Goal: Task Accomplishment & Management: Manage account settings

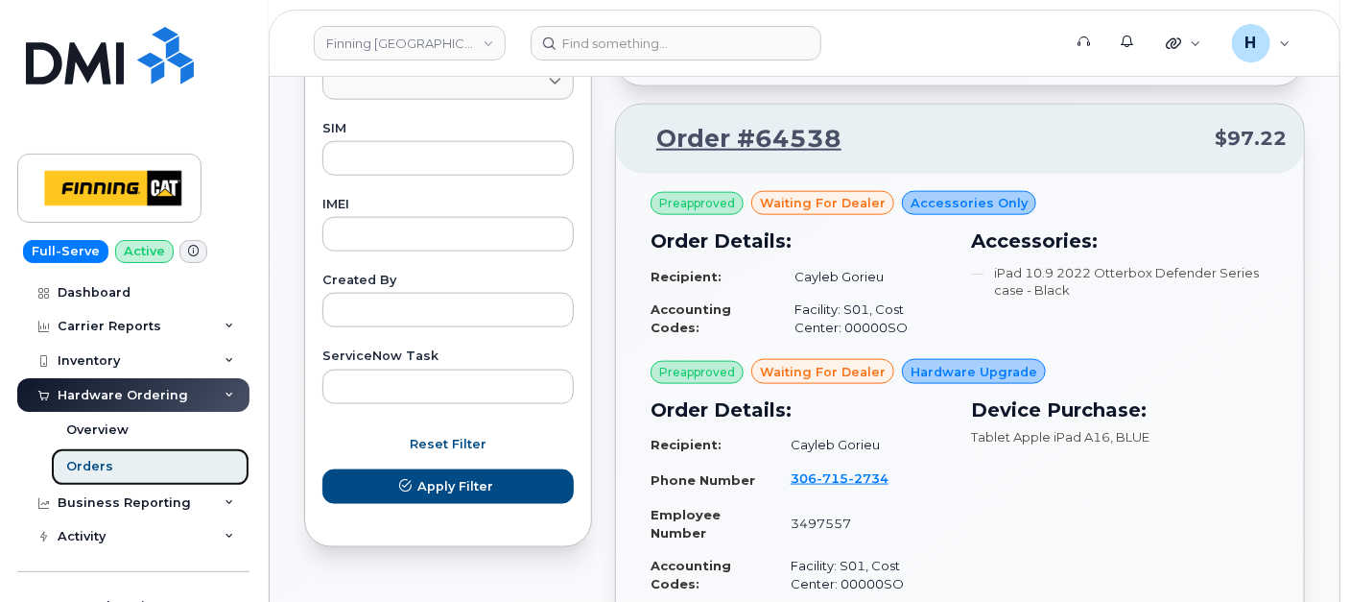
scroll to position [426, 0]
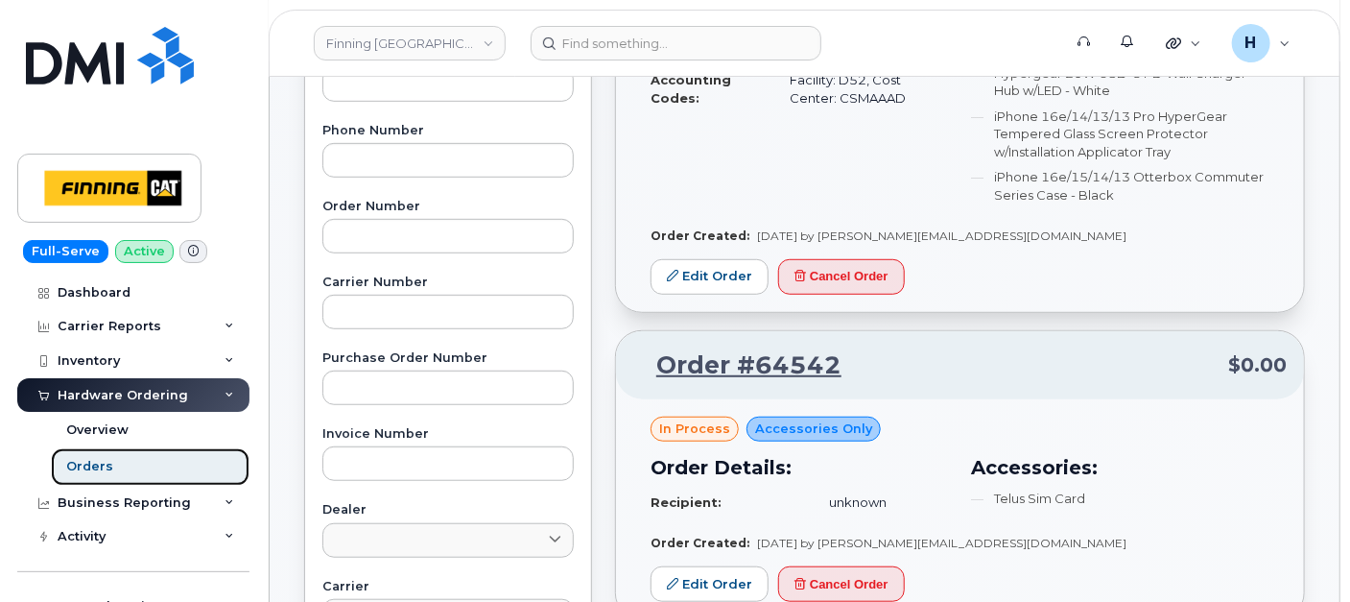
drag, startPoint x: 112, startPoint y: 456, endPoint x: 128, endPoint y: 95, distance: 361.2
click at [112, 455] on link "Orders" at bounding box center [150, 466] width 199 height 36
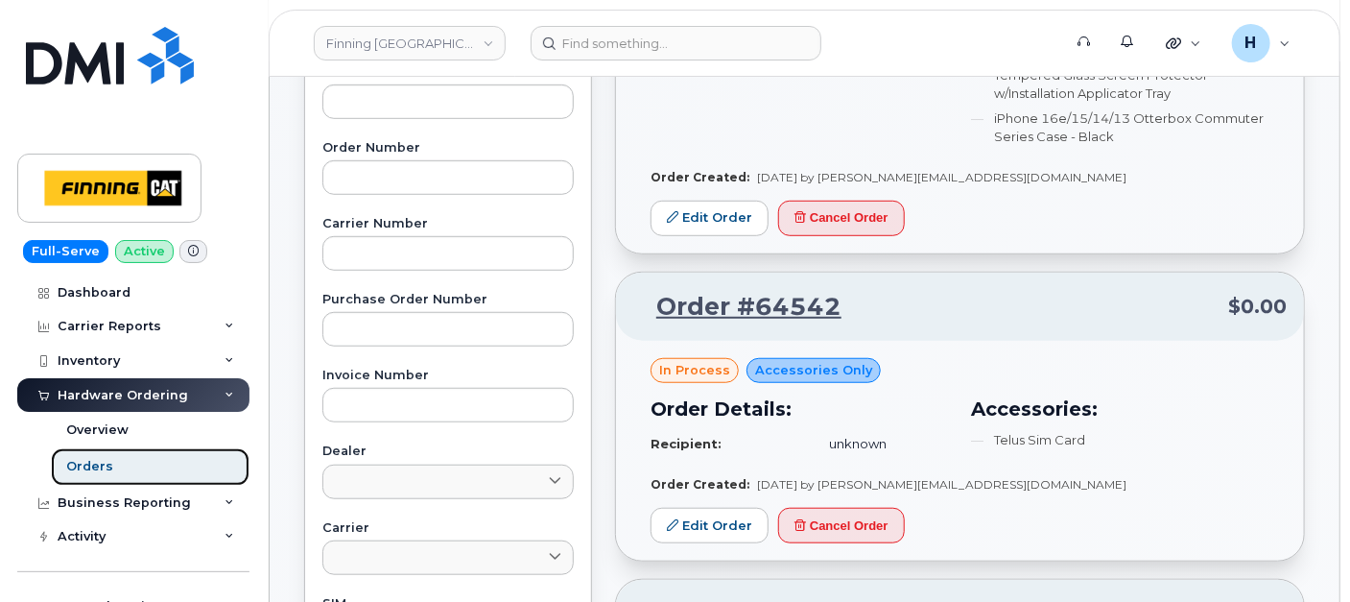
scroll to position [533, 0]
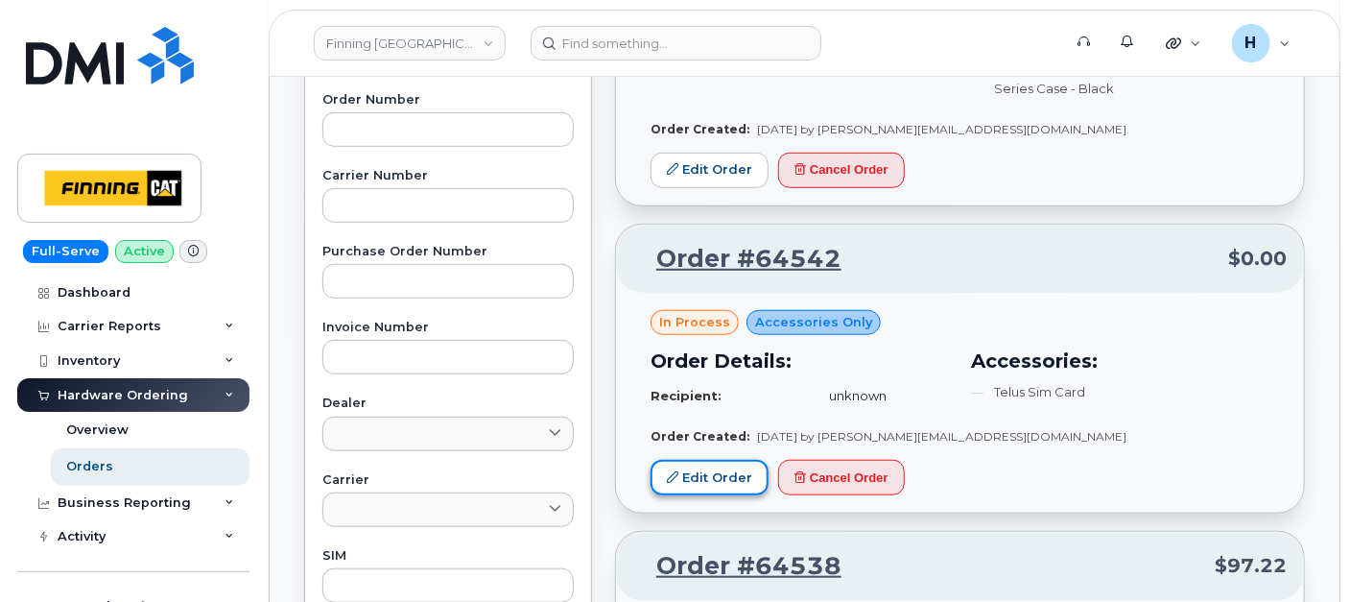
click at [679, 460] on link "Edit Order" at bounding box center [710, 478] width 118 height 36
click at [701, 477] on link "Edit Order" at bounding box center [710, 478] width 118 height 36
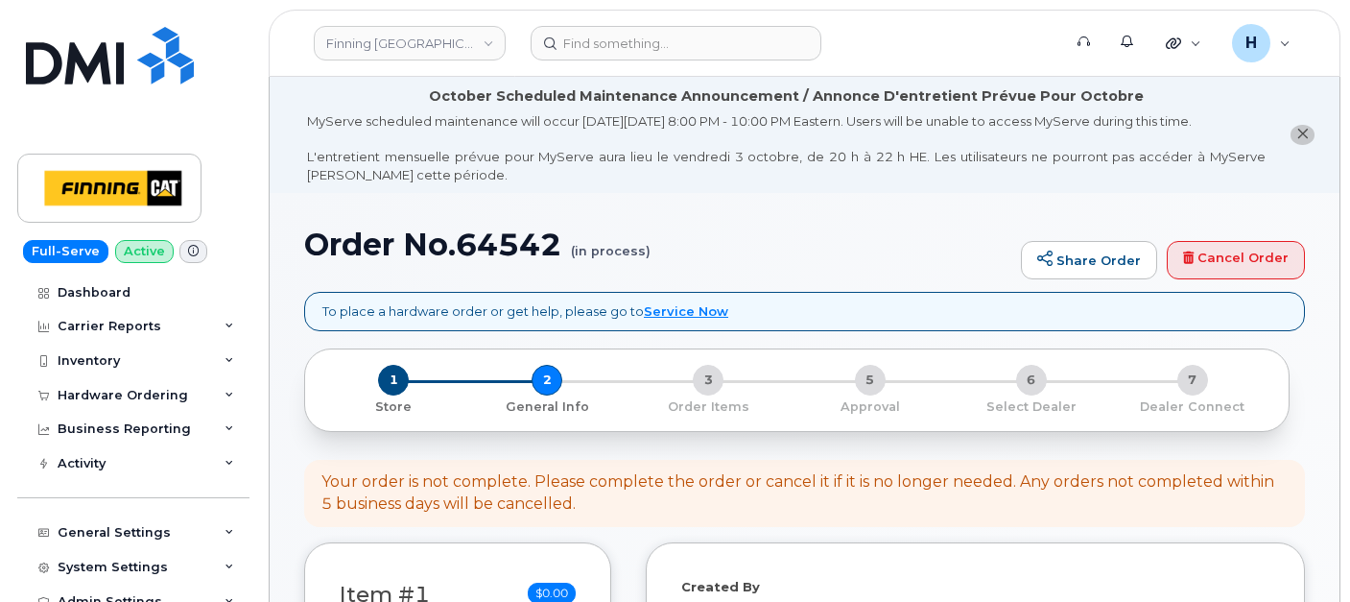
select select
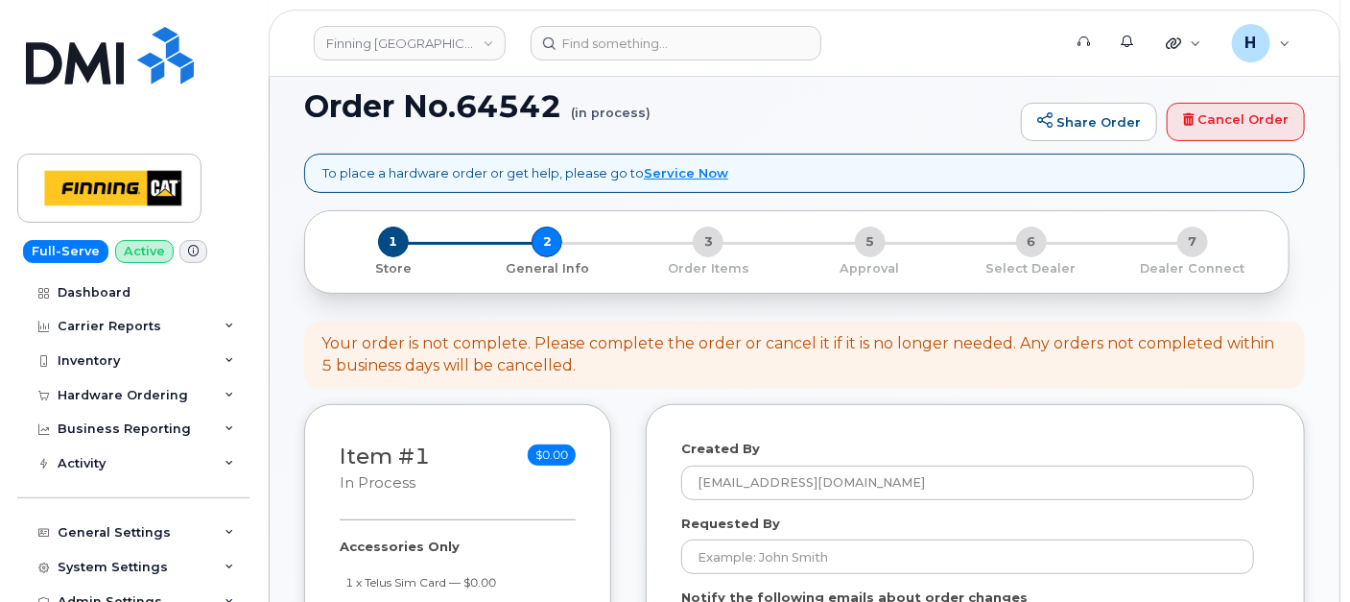
scroll to position [213, 0]
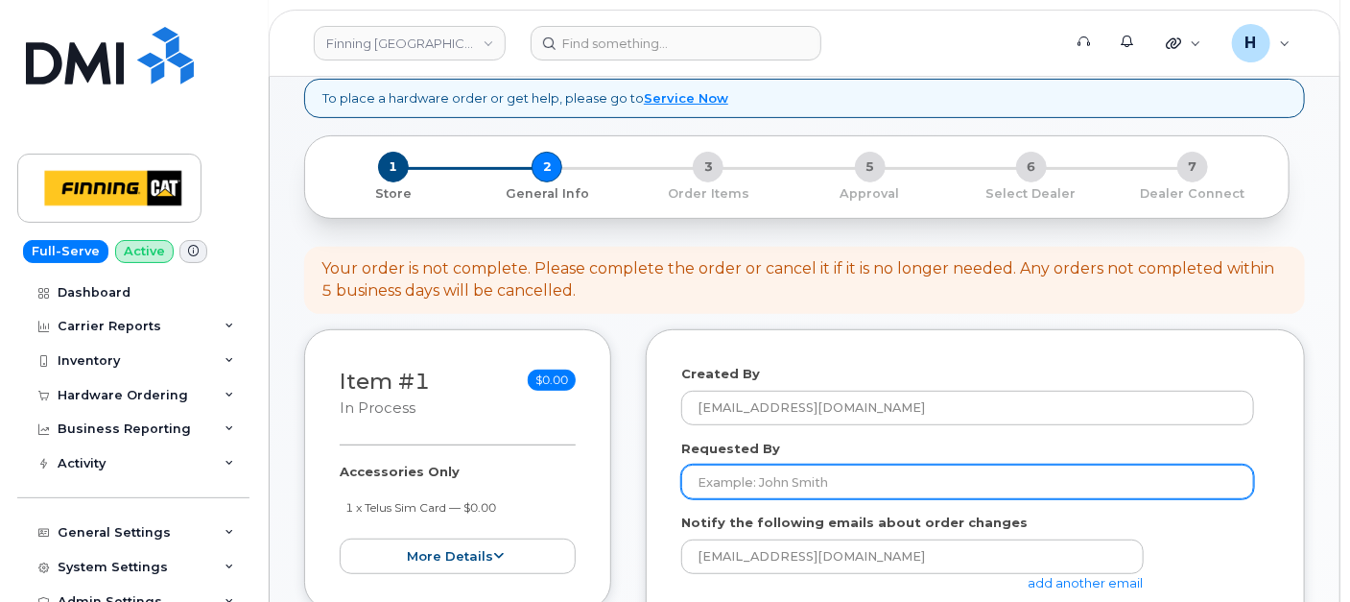
click at [774, 471] on input "Requested By" at bounding box center [967, 481] width 573 height 35
paste input "RITM0498745"
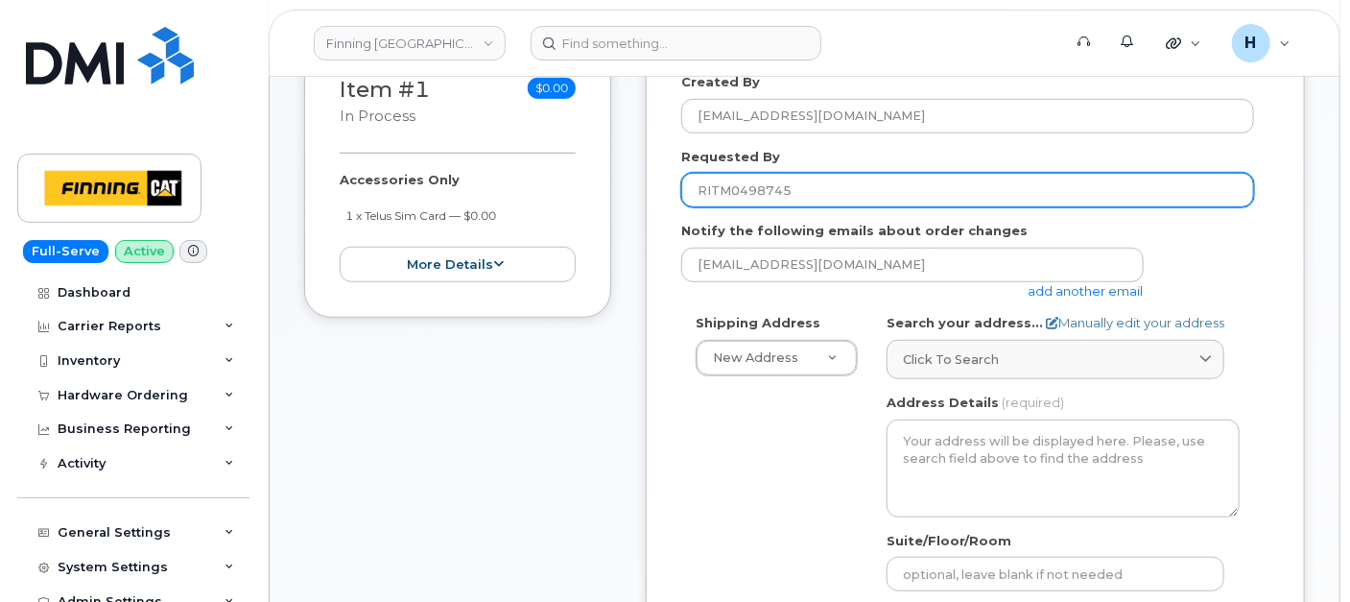
scroll to position [533, 0]
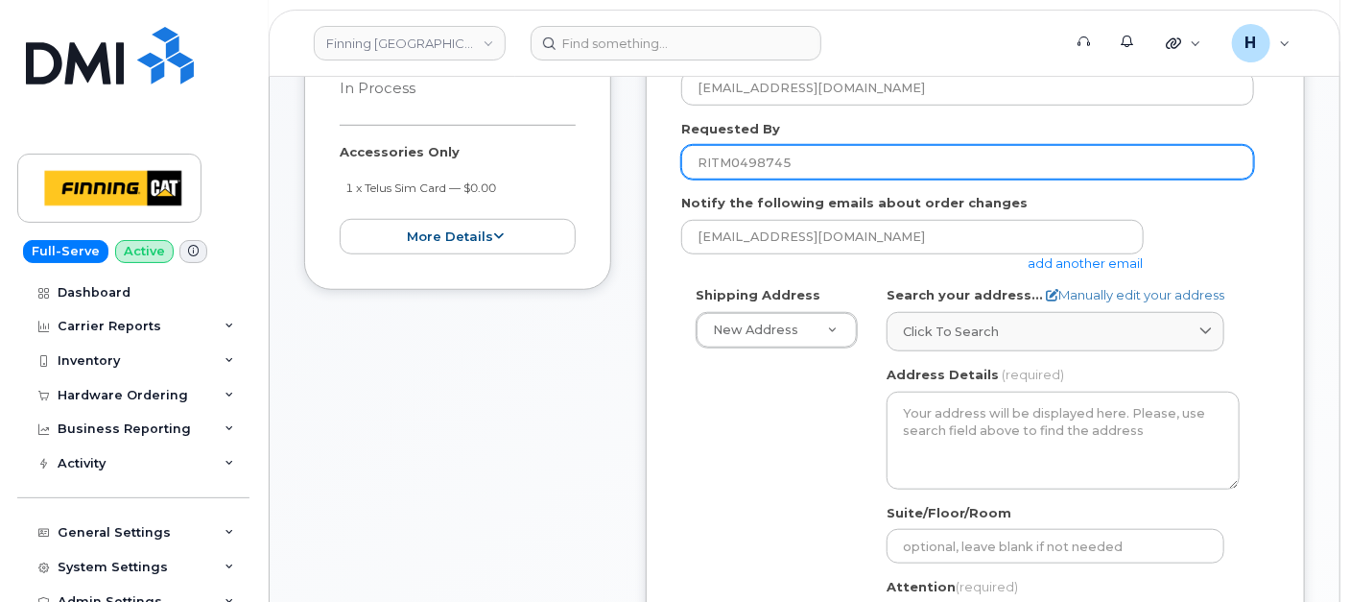
type input "RITM0498745"
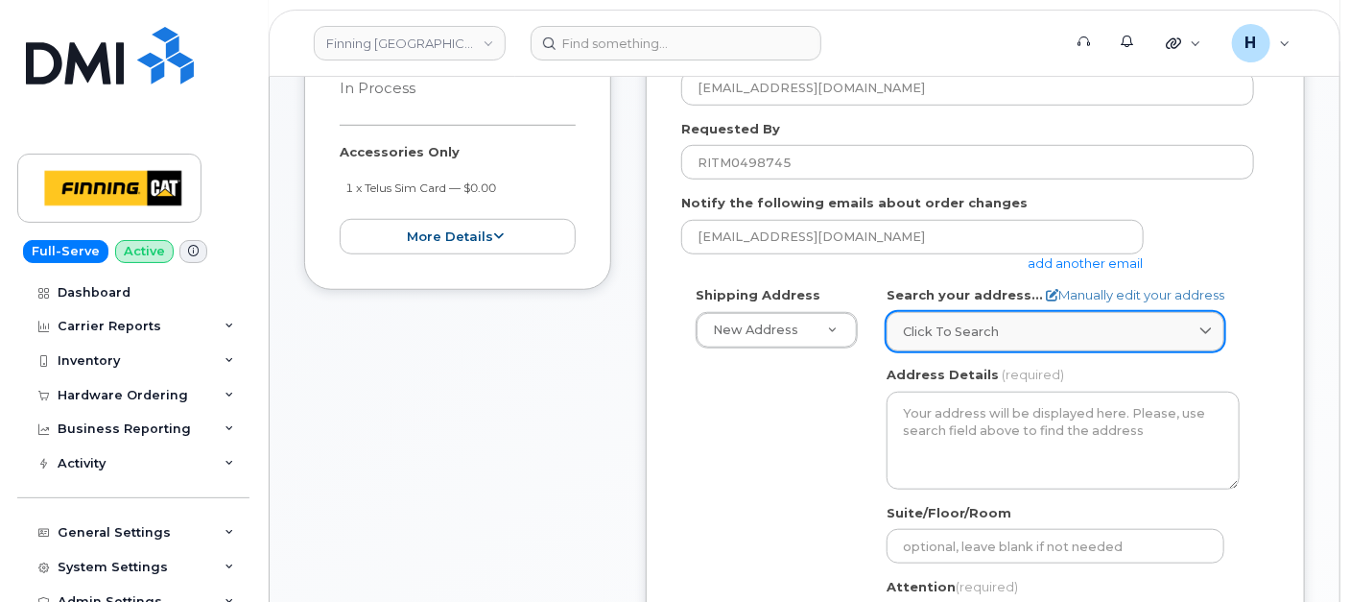
click at [995, 315] on link "Click to search" at bounding box center [1056, 331] width 338 height 39
paste input "19498 92 Ave."
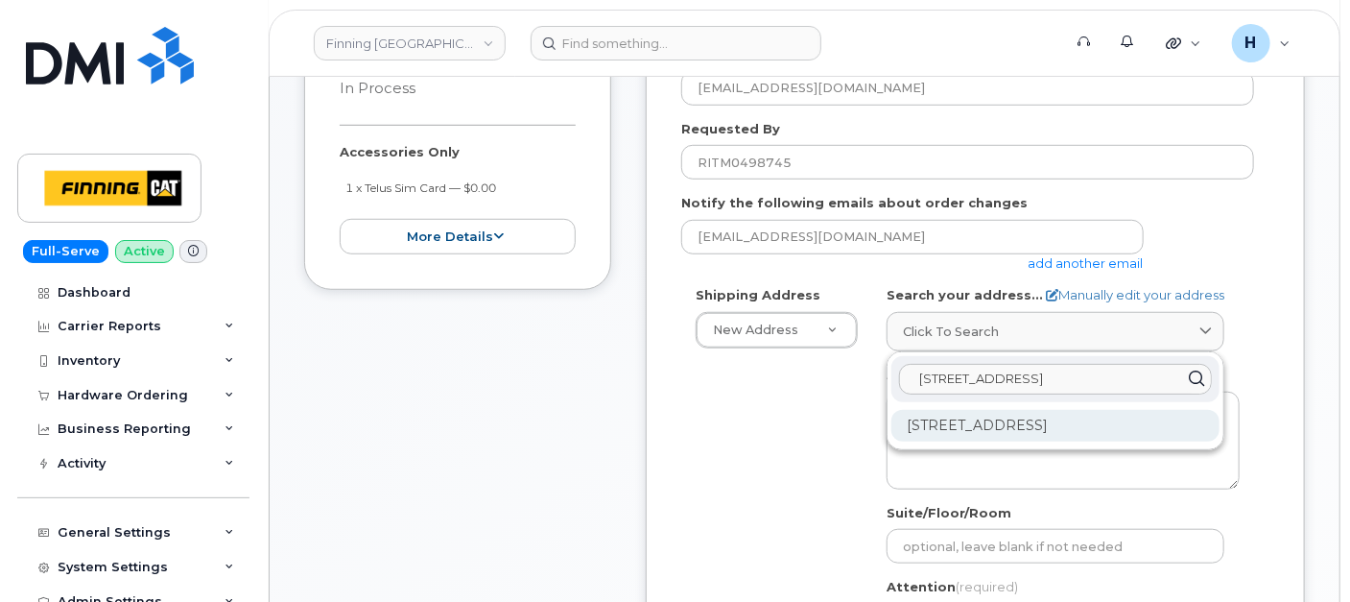
type input "19498 92 Ave."
click at [970, 415] on div "19498 92 Ave Surrey BC V4N 4G7" at bounding box center [1056, 426] width 328 height 32
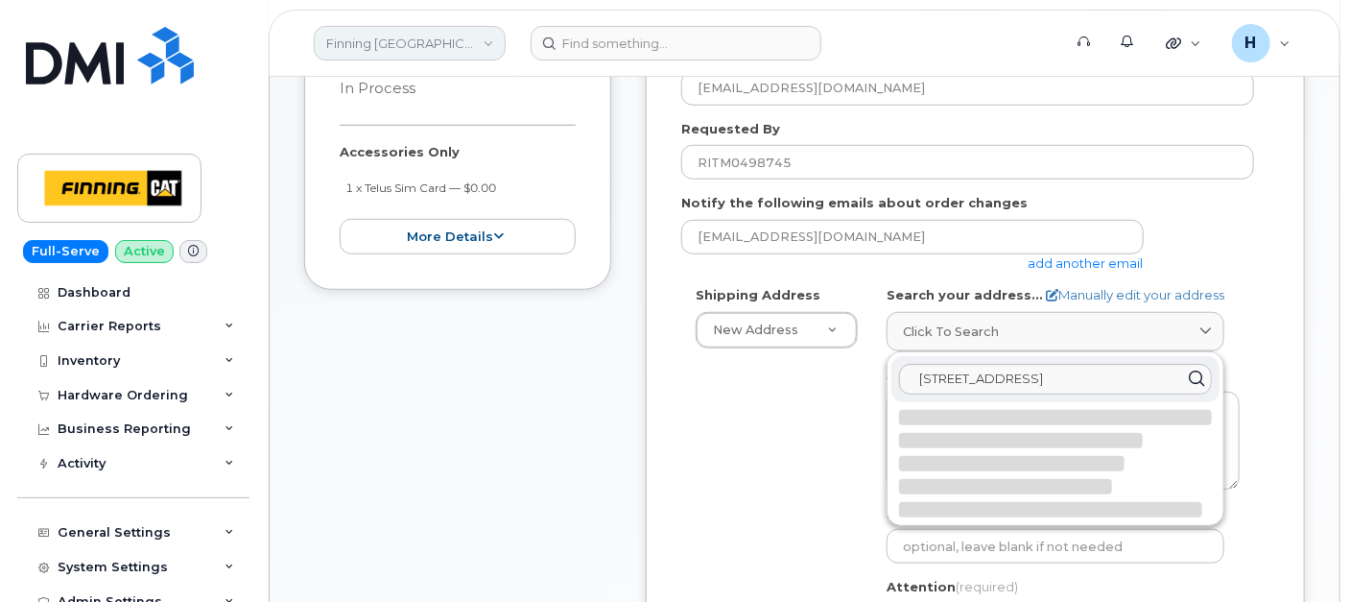
select select
type textarea "19498 92 Ave SURREY BC V4N 4G7 CANADA"
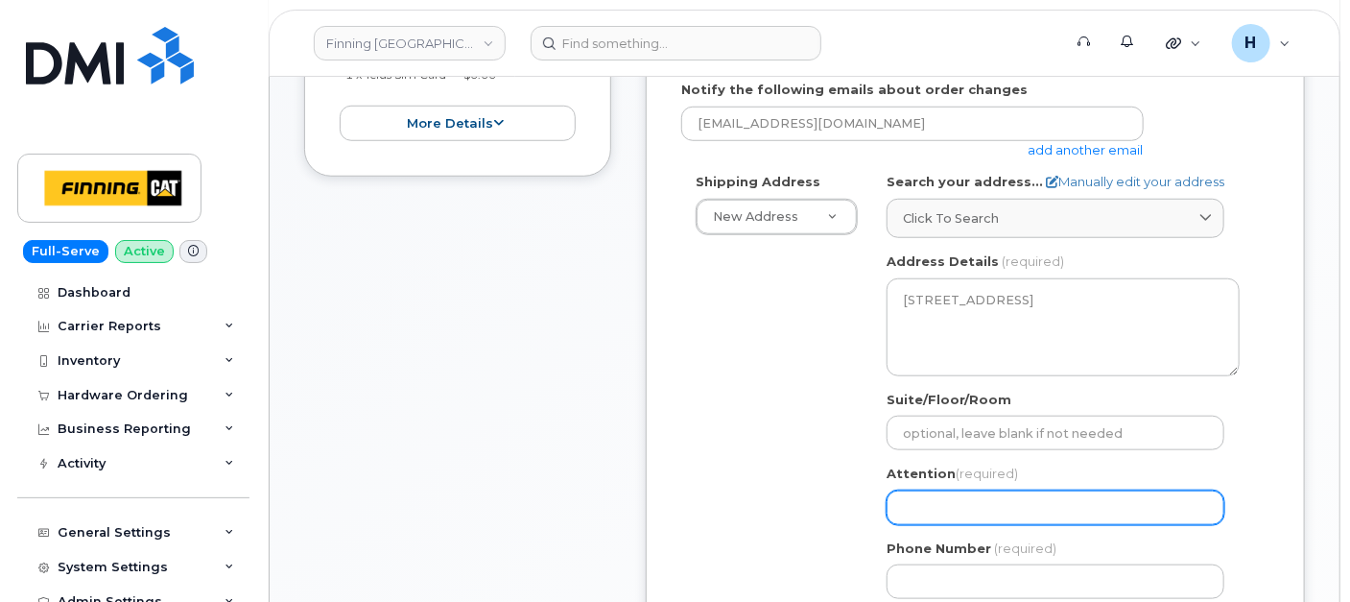
scroll to position [746, 0]
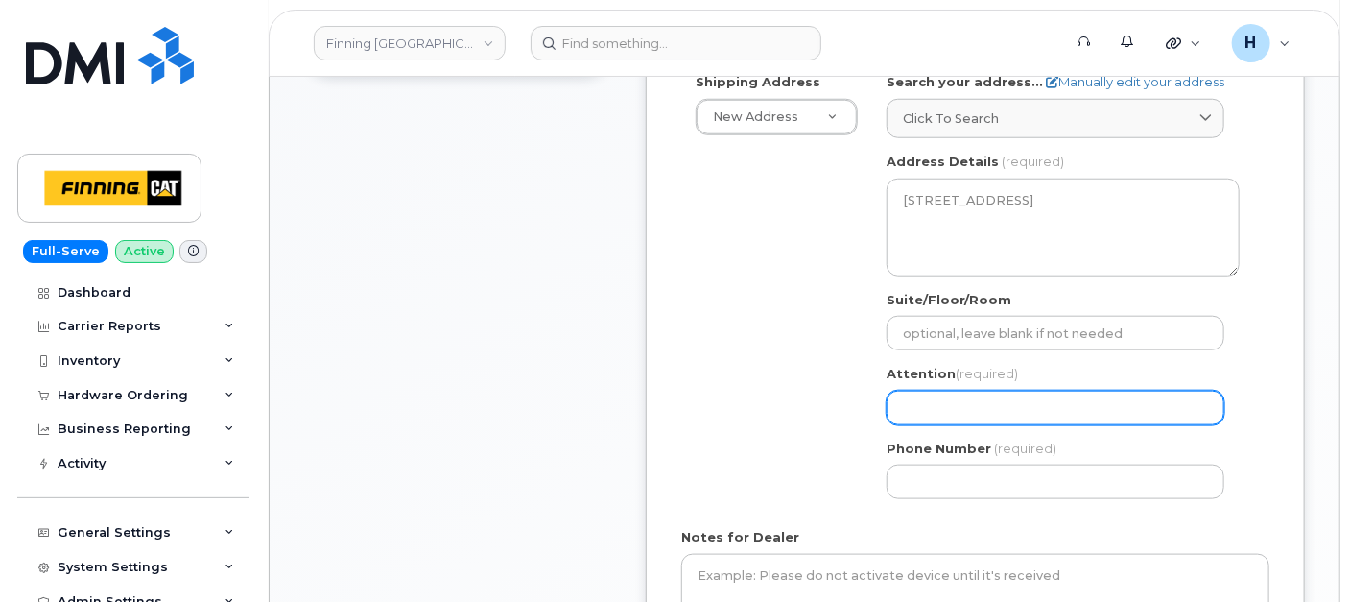
click at [967, 391] on input "Attention (required)" at bounding box center [1056, 408] width 338 height 35
paste input "David Fox"
select select
type input "David Fox"
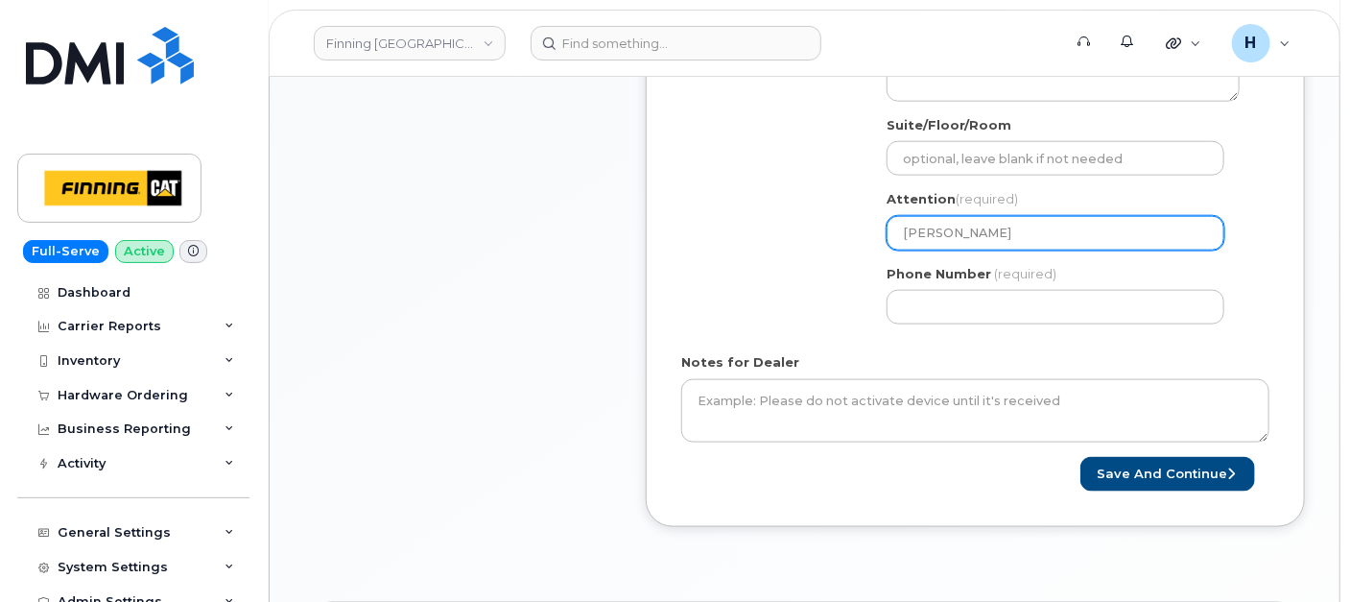
scroll to position [1066, 0]
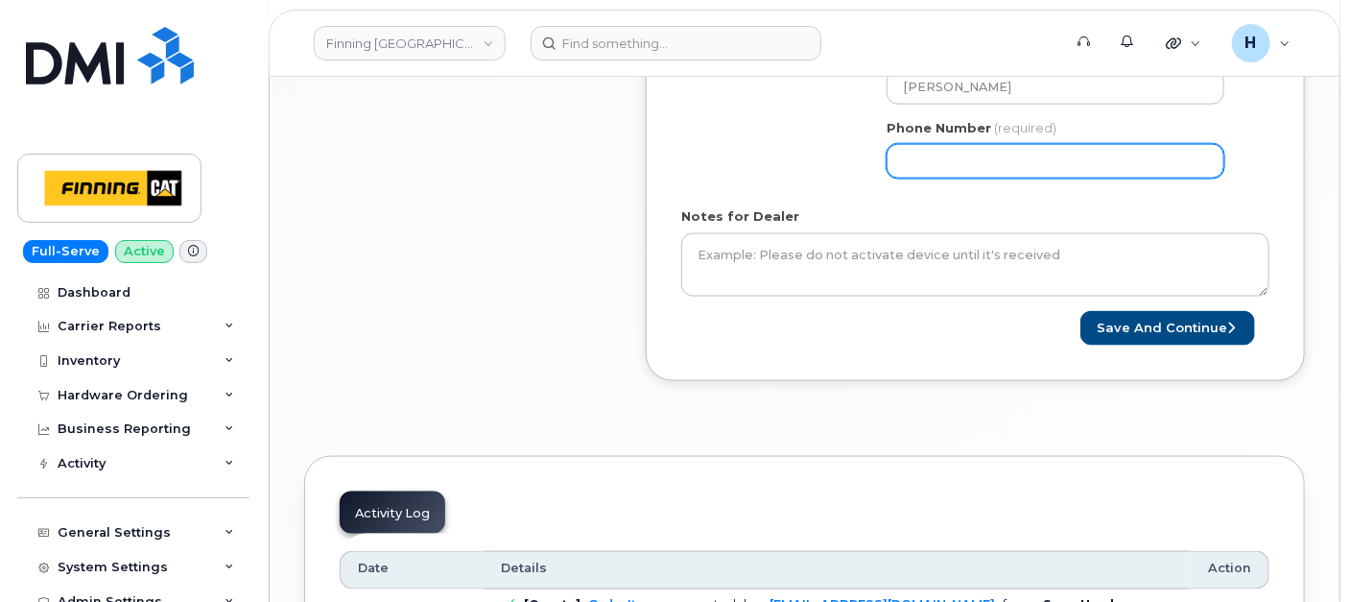
click at [954, 161] on input "Phone Number" at bounding box center [1056, 161] width 338 height 35
paste input "6048139357"
select select
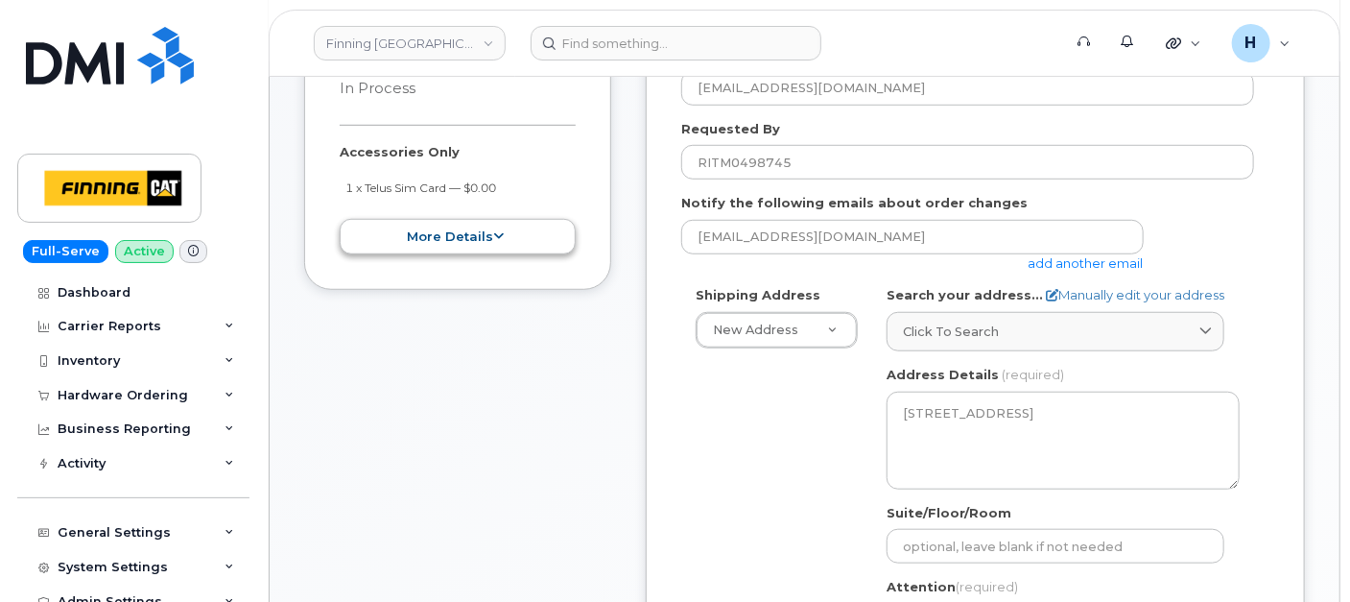
scroll to position [320, 0]
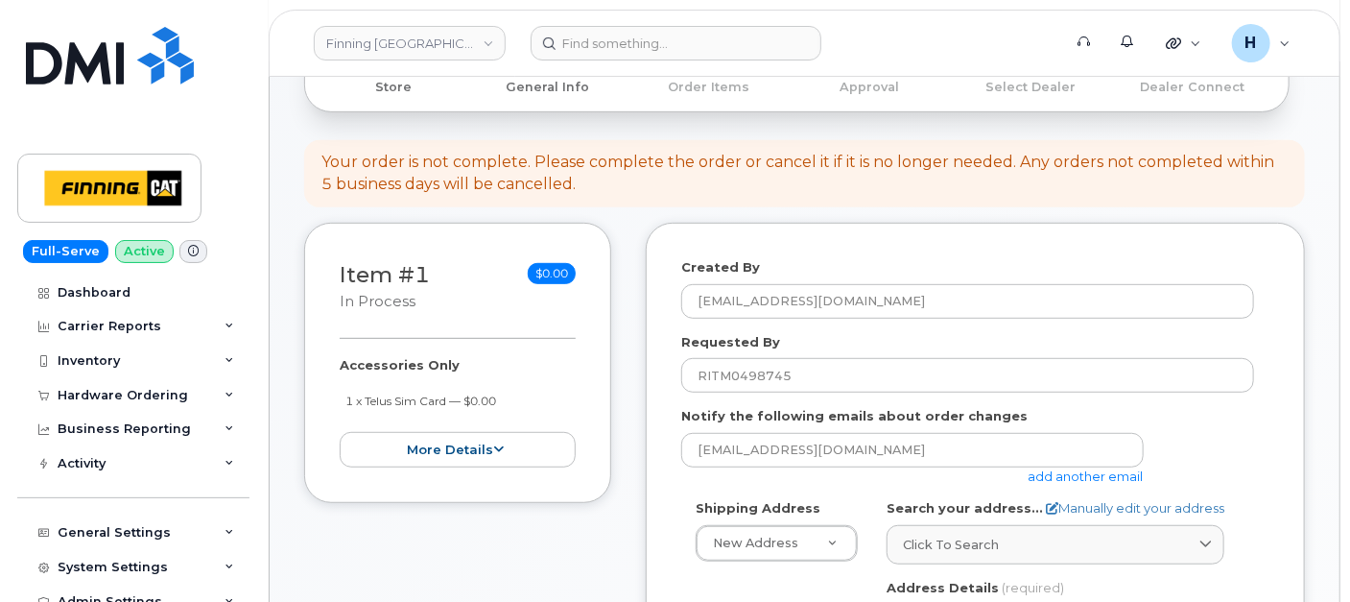
type input "6048139357"
drag, startPoint x: 320, startPoint y: 353, endPoint x: 517, endPoint y: 396, distance: 202.4
click at [517, 396] on div "Item #1 in process $0.00 Accessories Only 1 x Telus Sim Card — $0.00 more detai…" at bounding box center [457, 363] width 307 height 280
copy div "Accessories Only 1 x Telus Sim Card — $0.00"
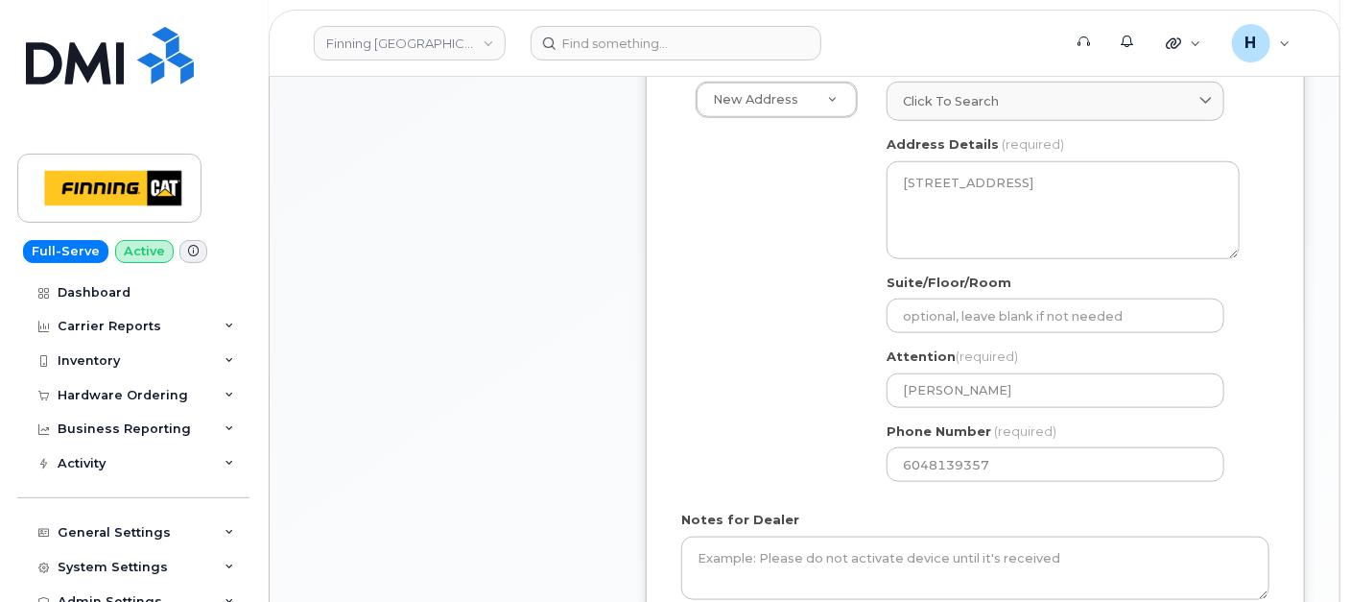
scroll to position [852, 0]
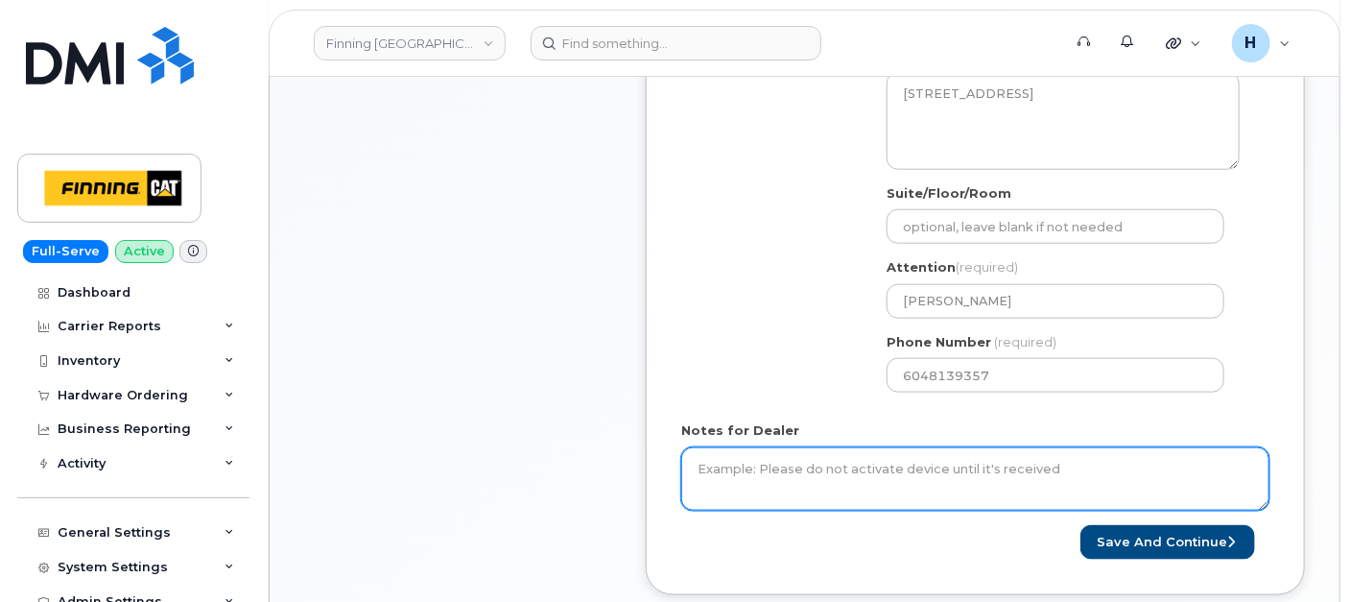
click at [724, 449] on textarea "Notes for Dealer" at bounding box center [975, 478] width 588 height 63
paste textarea "Accessories Only 1 x Telus Sim Card — $0.00"
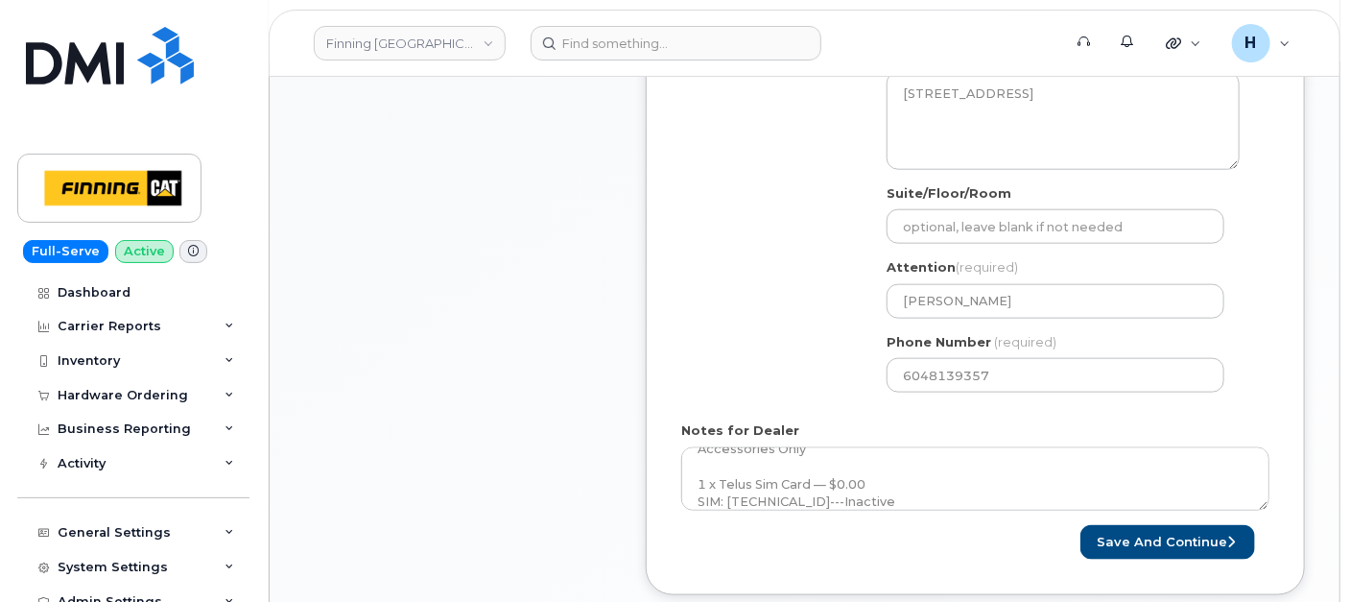
click at [1011, 510] on form "Created By hakaur@dminc.com Requested By RITM0498745 Notify the following email…" at bounding box center [975, 143] width 588 height 834
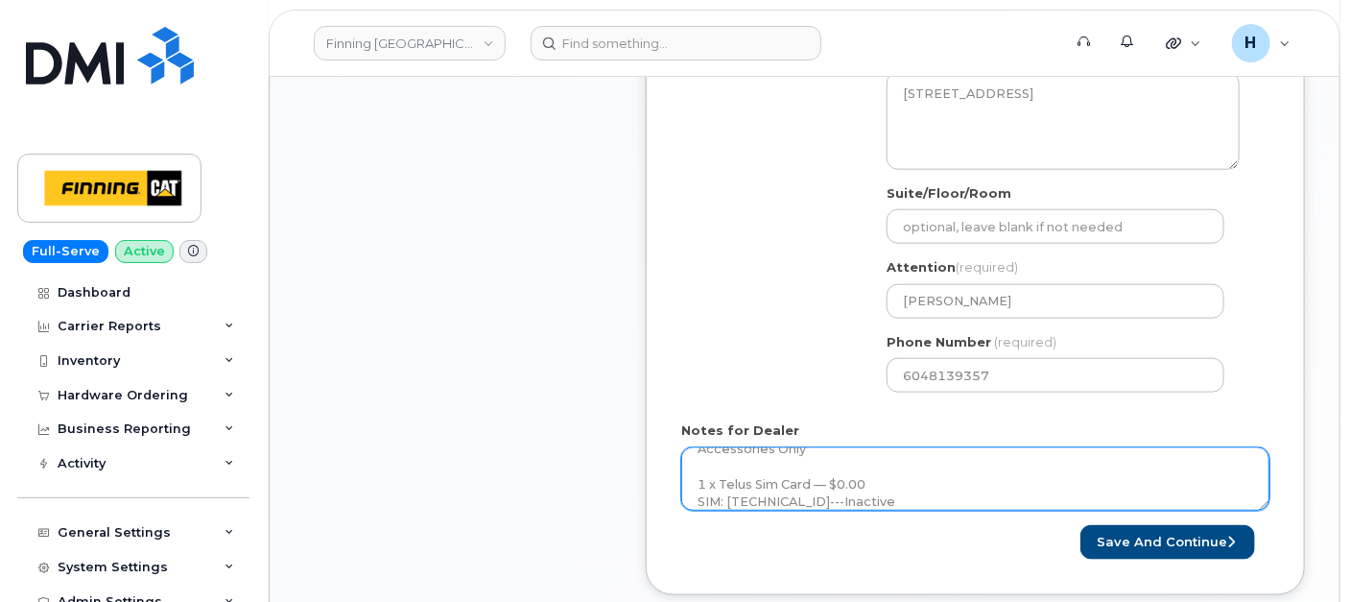
click at [1014, 500] on textarea "Accessories Only 1 x Telus Sim Card — $0.00 SIM: 8912230102357627227---Inactive" at bounding box center [975, 478] width 588 height 63
type textarea "Accessories Only 1 x Telus Sim Card — $0.00 SIM: [TECHNICAL_ID]---Inactive Puro…"
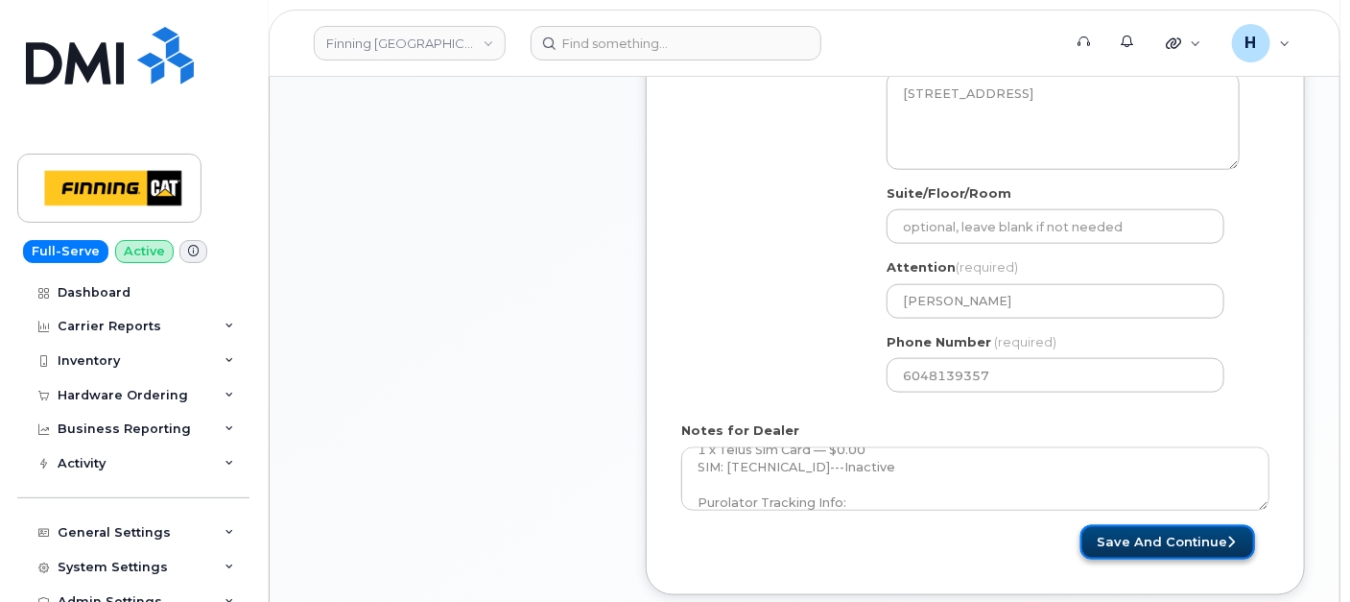
click at [1116, 530] on button "Save and Continue" at bounding box center [1168, 543] width 175 height 36
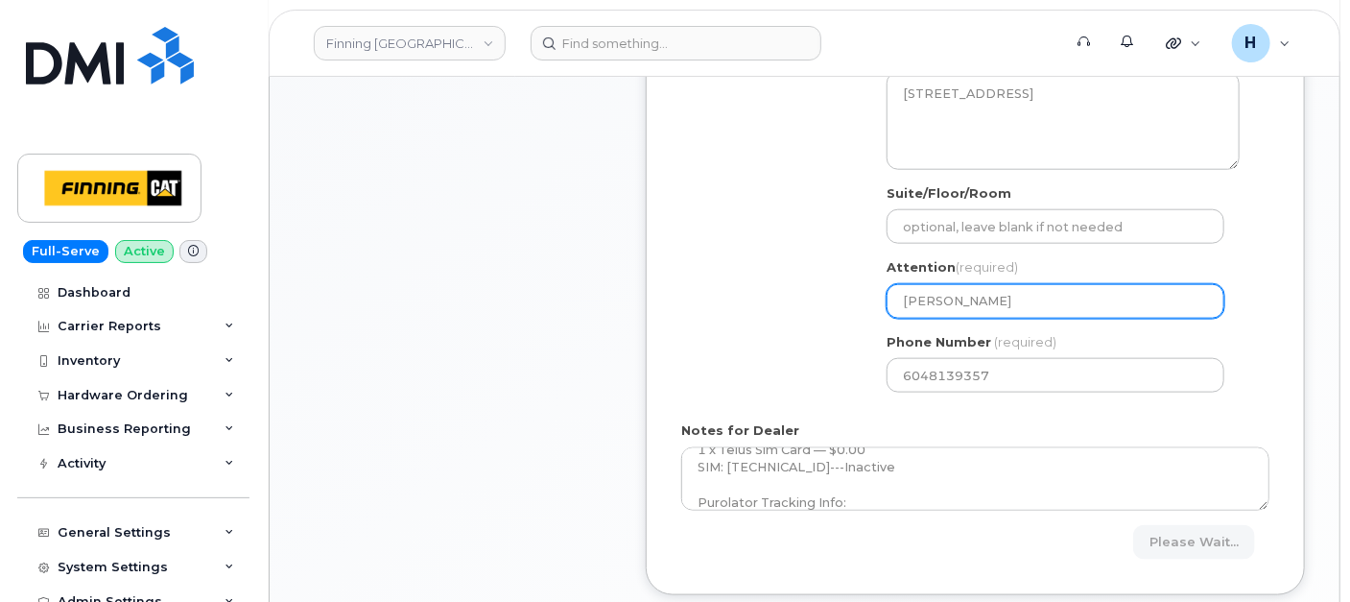
drag, startPoint x: 1000, startPoint y: 305, endPoint x: 849, endPoint y: 300, distance: 150.7
click at [849, 300] on div "Shipping Address New Address New Address 7550 Edgar Industrial Dr 19050 94 Ave …" at bounding box center [967, 186] width 573 height 440
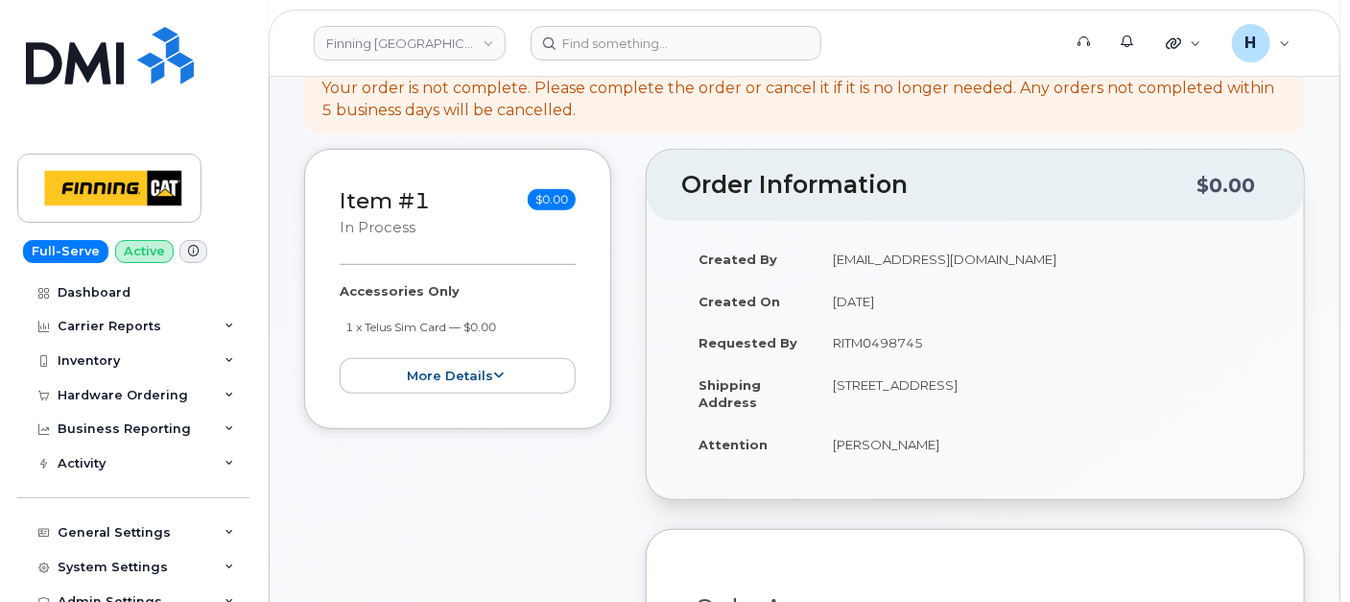
scroll to position [426, 0]
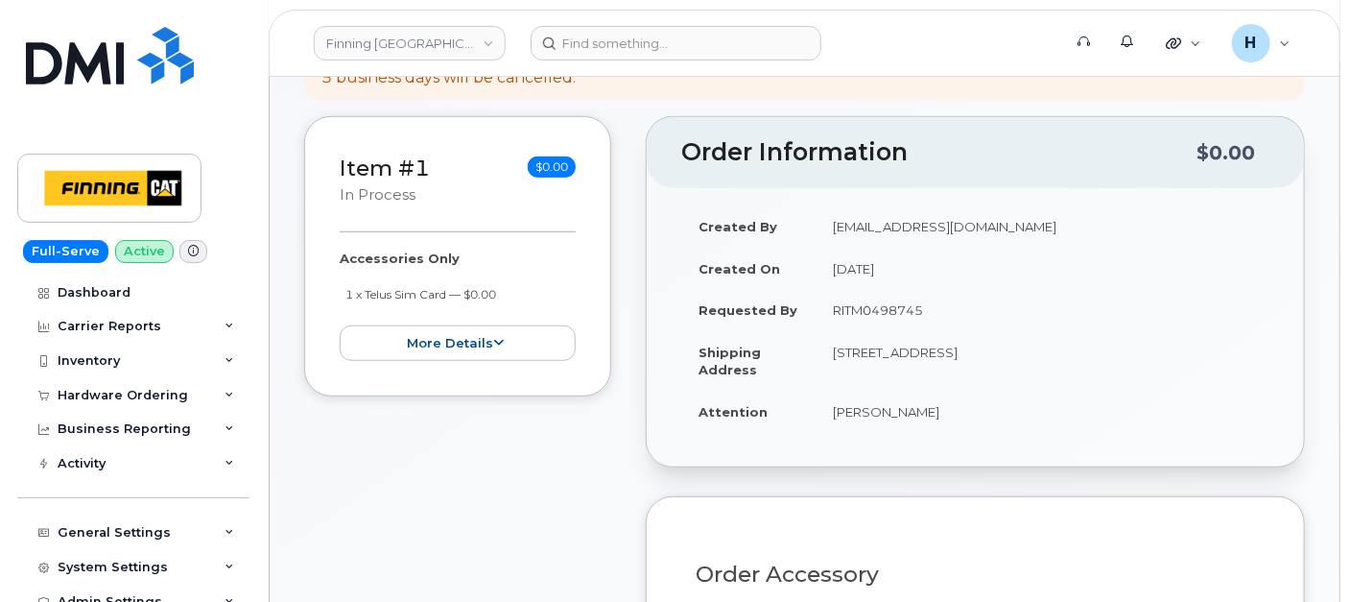
drag, startPoint x: 1005, startPoint y: 350, endPoint x: 1059, endPoint y: 347, distance: 53.8
click at [1059, 347] on td "19498 92 Ave SURREY BC V4N 4G7 CANADA" at bounding box center [1043, 361] width 454 height 60
copy td "V4N 4G7"
drag, startPoint x: 812, startPoint y: 348, endPoint x: 879, endPoint y: 349, distance: 67.2
click at [879, 349] on tr "Shipping Address 19498 92 Ave SURREY BC V4N 4G7 CANADA" at bounding box center [975, 361] width 588 height 60
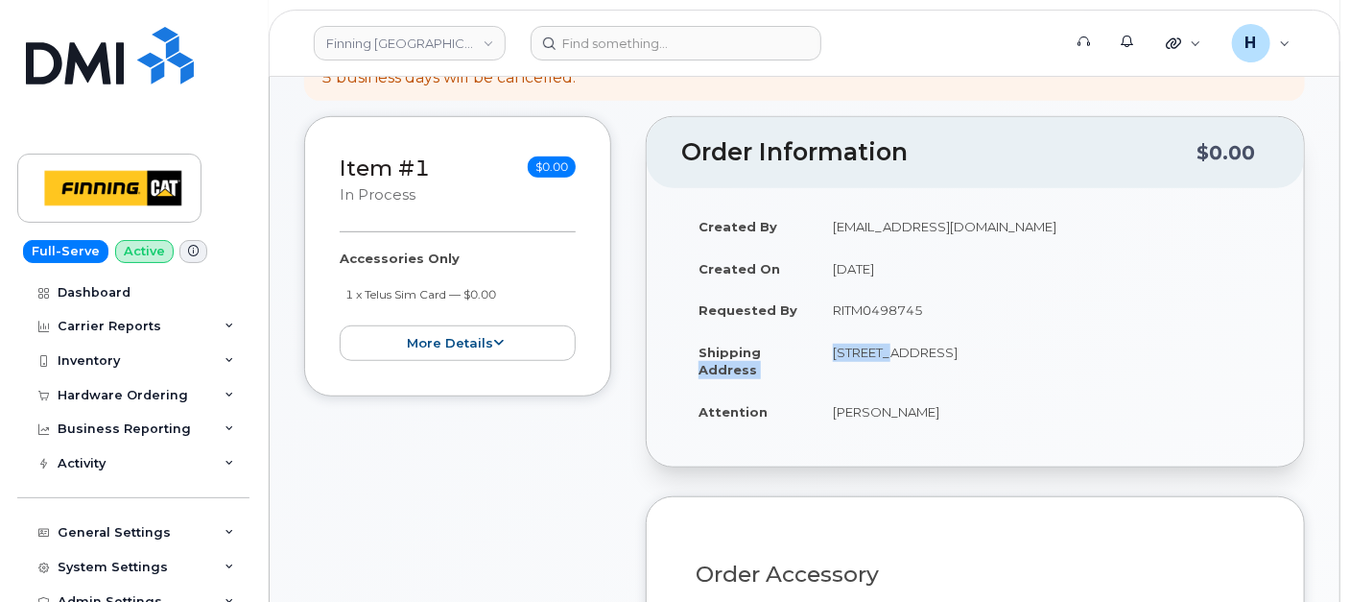
drag, startPoint x: 879, startPoint y: 349, endPoint x: 869, endPoint y: 350, distance: 10.6
click at [869, 350] on td "19498 92 Ave SURREY BC V4N 4G7 CANADA" at bounding box center [1043, 361] width 454 height 60
click at [866, 350] on td "19498 92 Ave SURREY BC V4N 4G7 CANADA" at bounding box center [1043, 361] width 454 height 60
click at [866, 350] on td "[STREET_ADDRESS]" at bounding box center [1043, 361] width 454 height 60
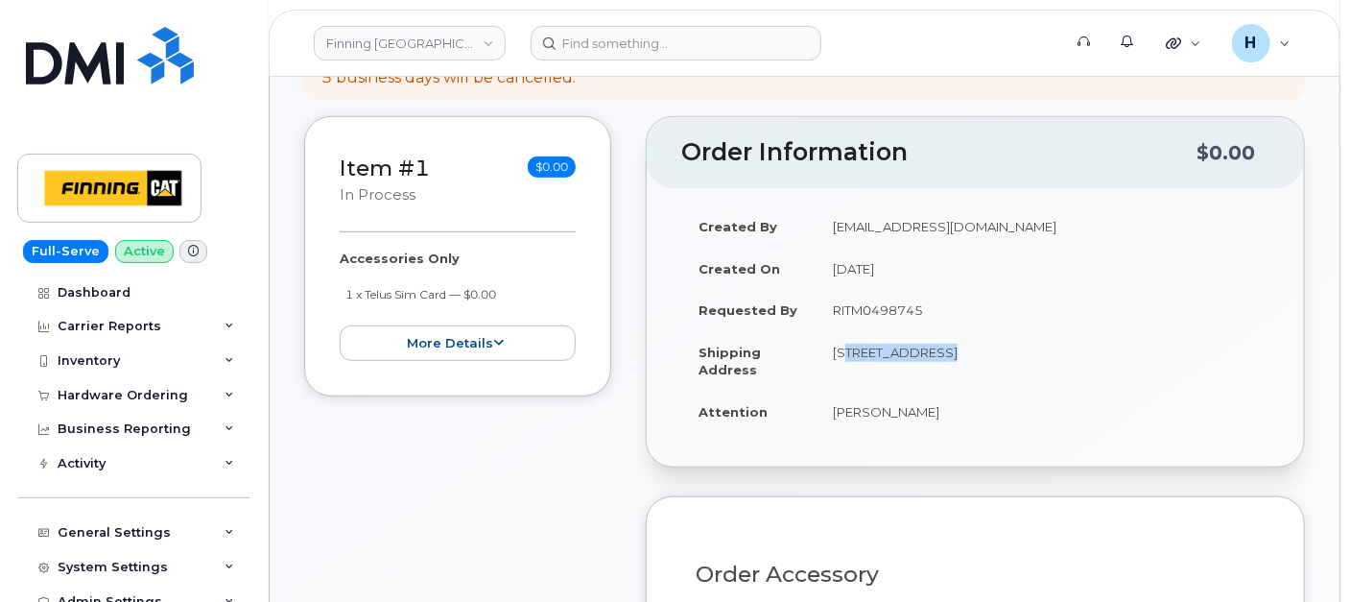
click at [847, 358] on td "[STREET_ADDRESS]" at bounding box center [1043, 361] width 454 height 60
click at [849, 353] on td "[STREET_ADDRESS]" at bounding box center [1043, 361] width 454 height 60
copy td "19498"
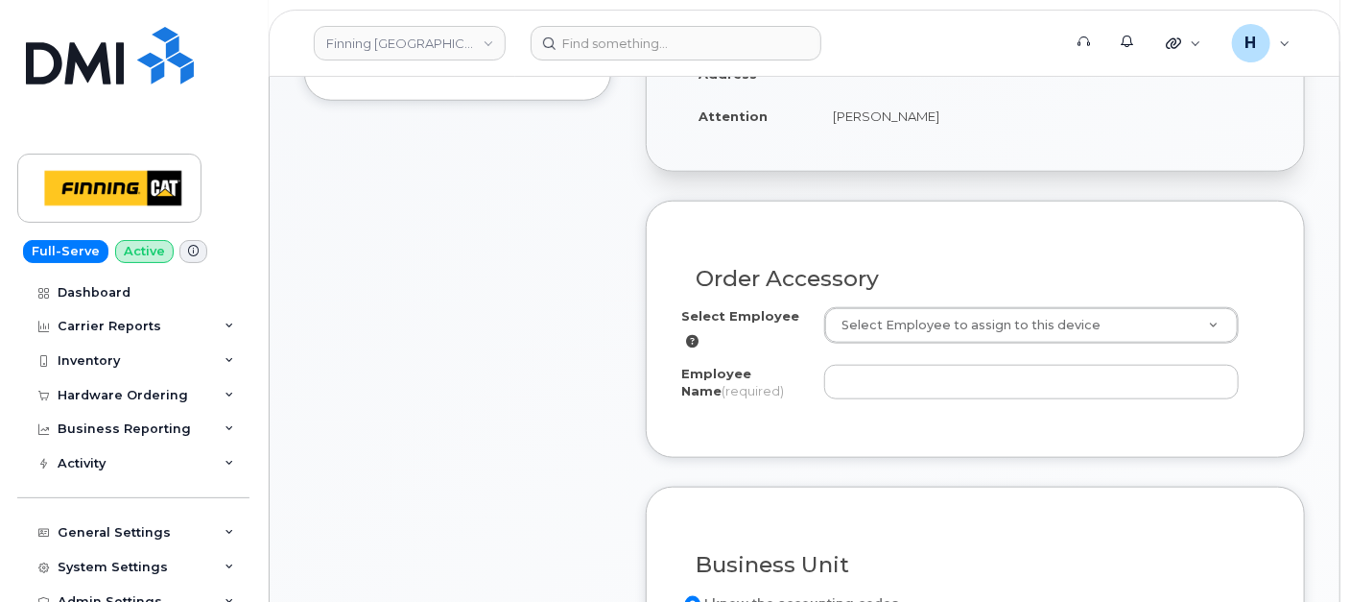
scroll to position [533, 0]
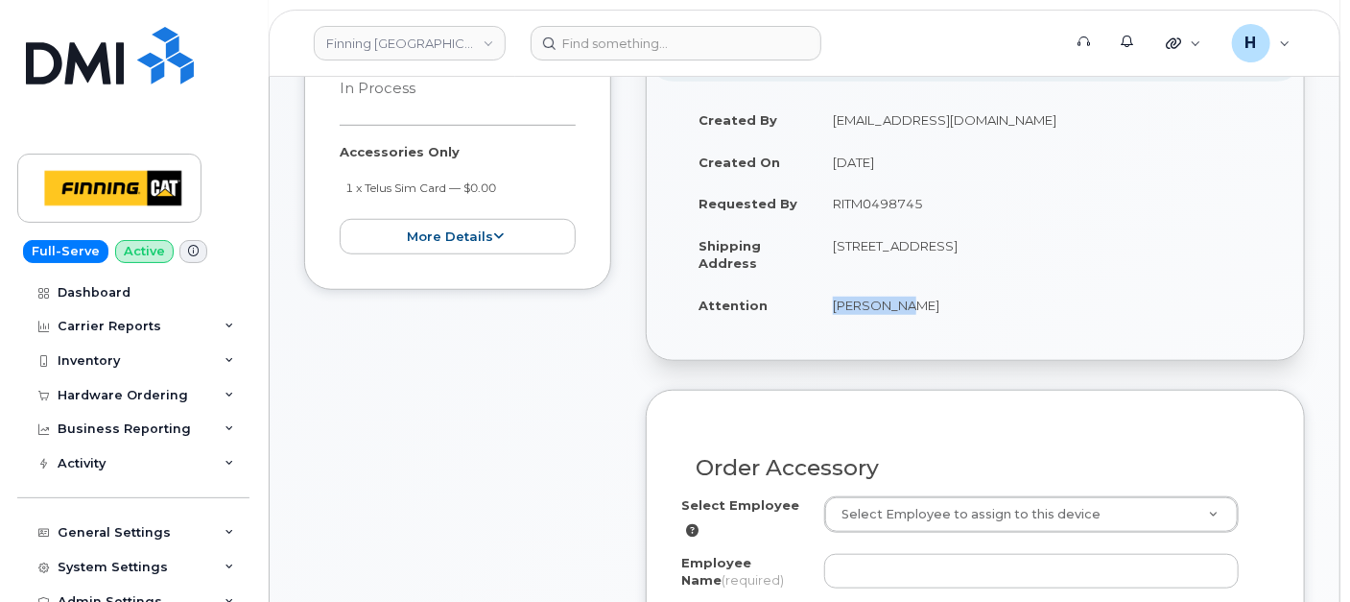
drag, startPoint x: 811, startPoint y: 298, endPoint x: 1011, endPoint y: 321, distance: 200.9
click at [1011, 321] on tr "Attention David Fox" at bounding box center [975, 305] width 588 height 42
copy tr "[PERSON_NAME]"
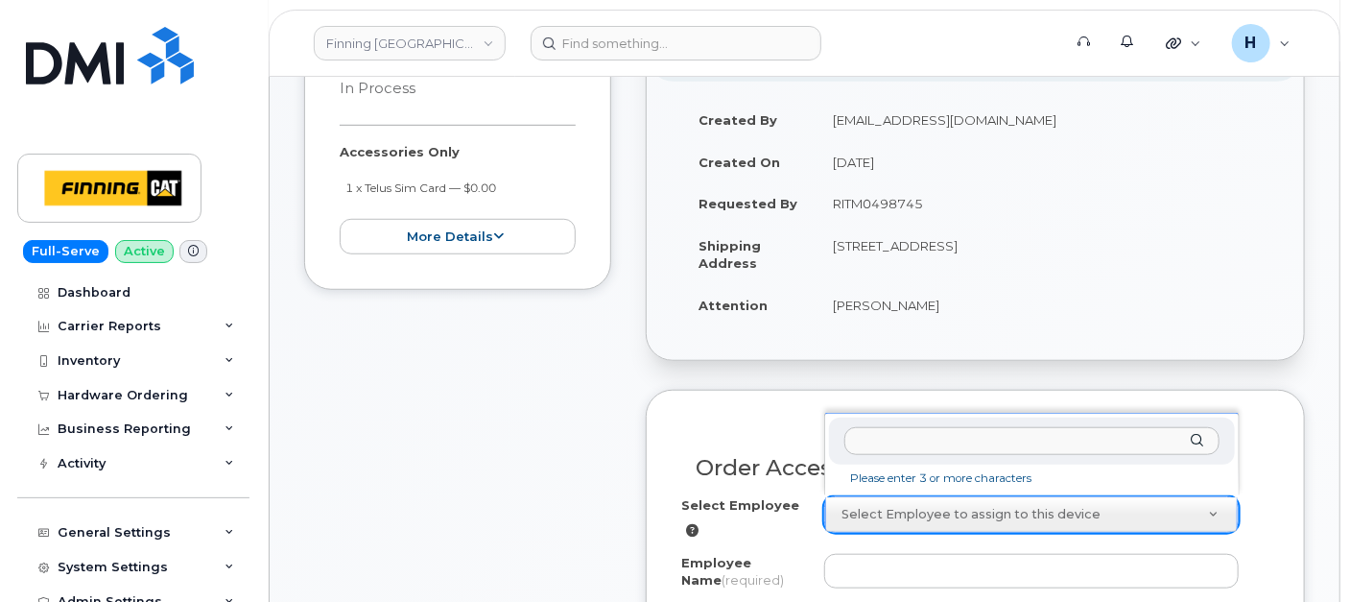
type input "[PERSON_NAME]"
paste input "[PERSON_NAME]"
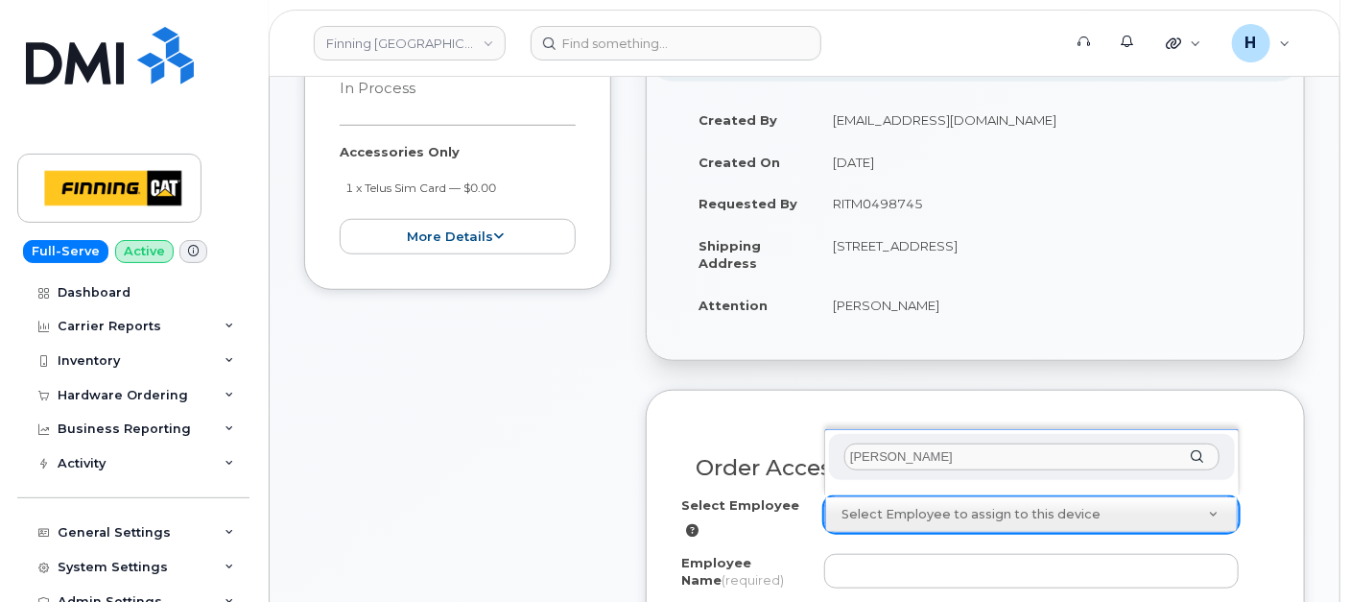
click at [861, 443] on input "[PERSON_NAME]" at bounding box center [1032, 457] width 375 height 28
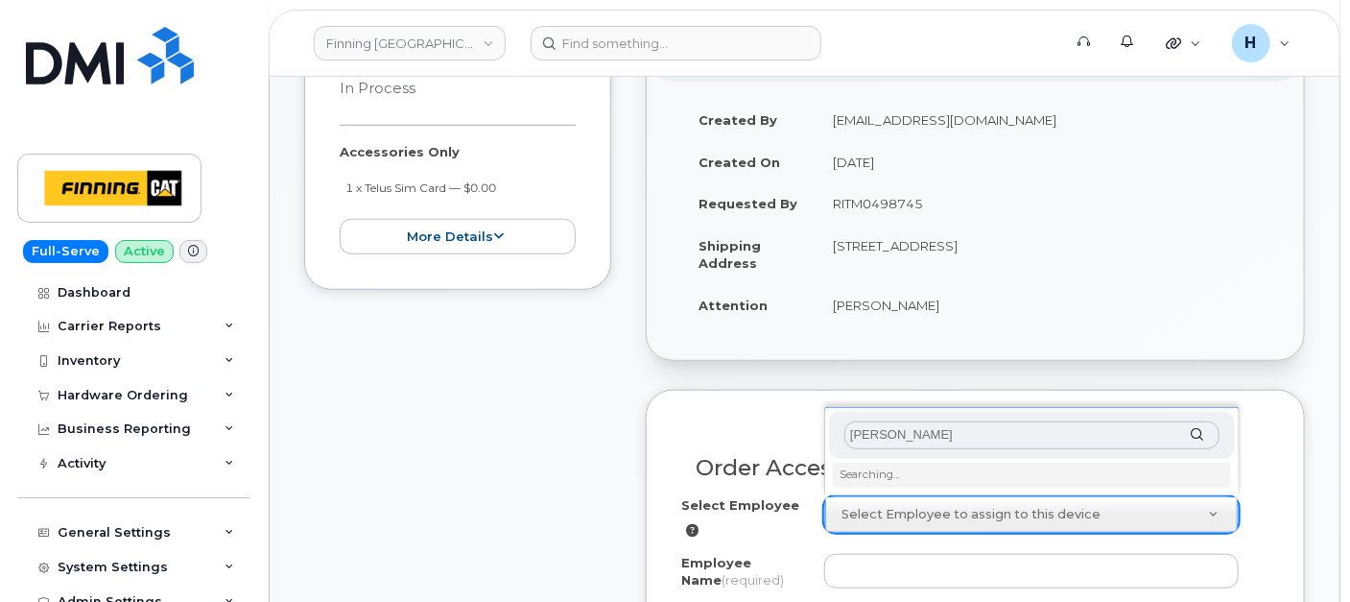
type input "[PERSON_NAME]"
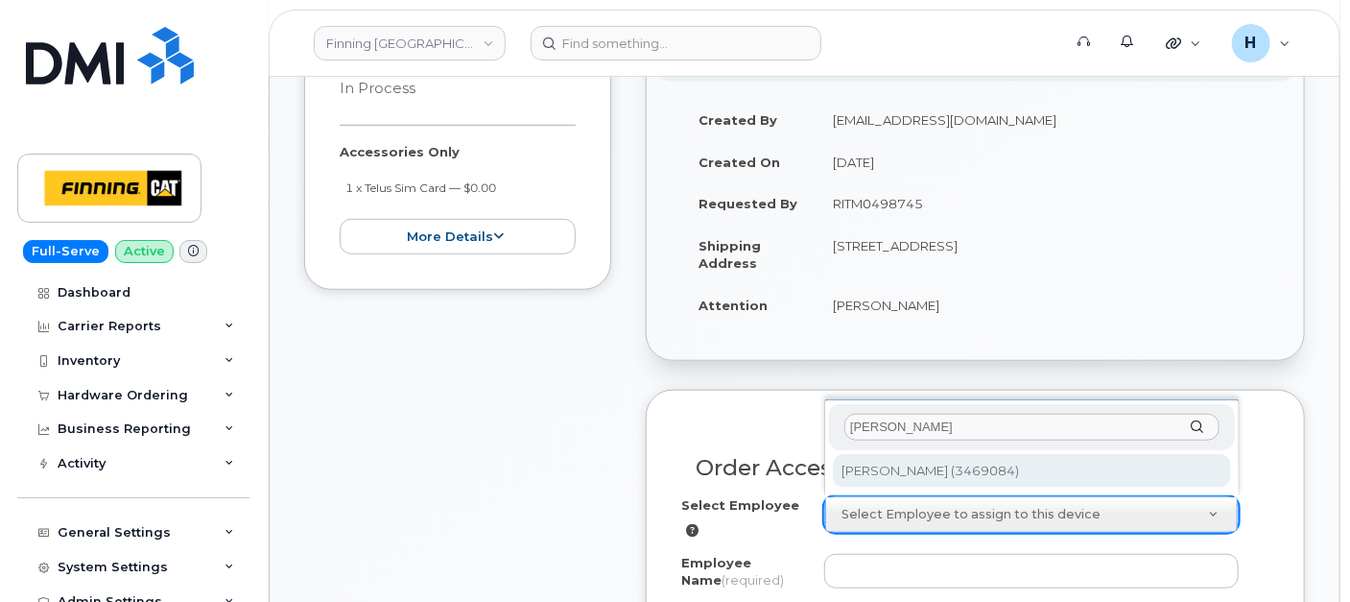
type input "57243"
type input "[PERSON_NAME]"
select select "D77"
select select "CSMAAAA"
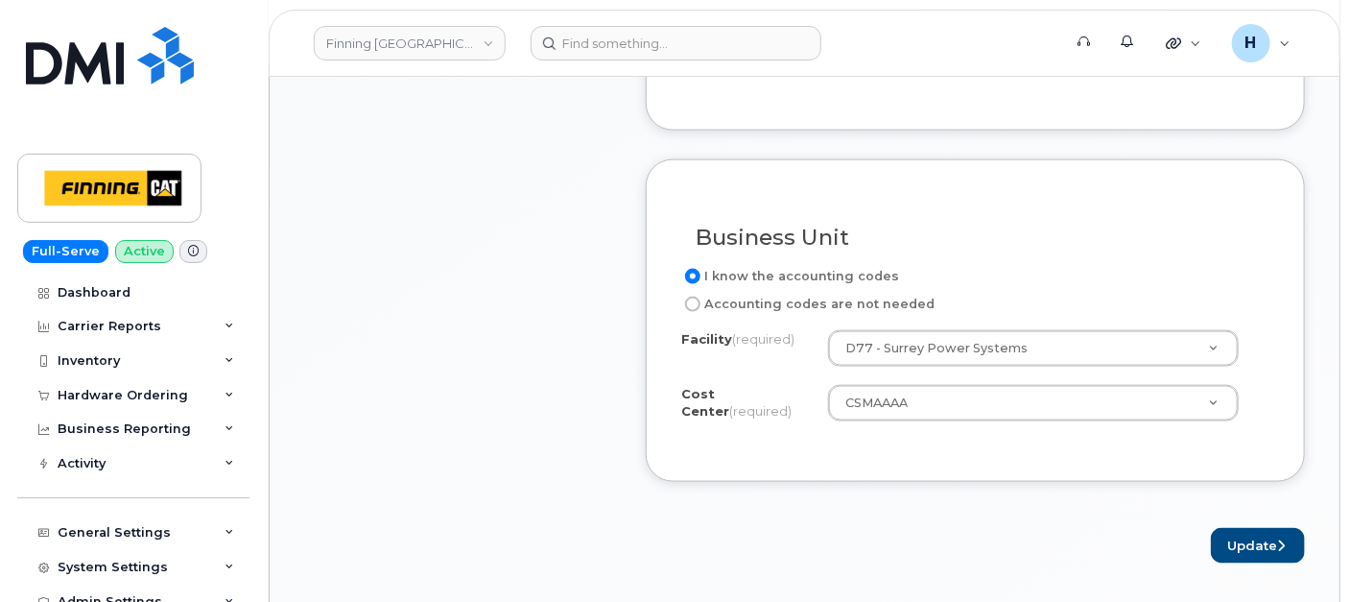
scroll to position [1173, 0]
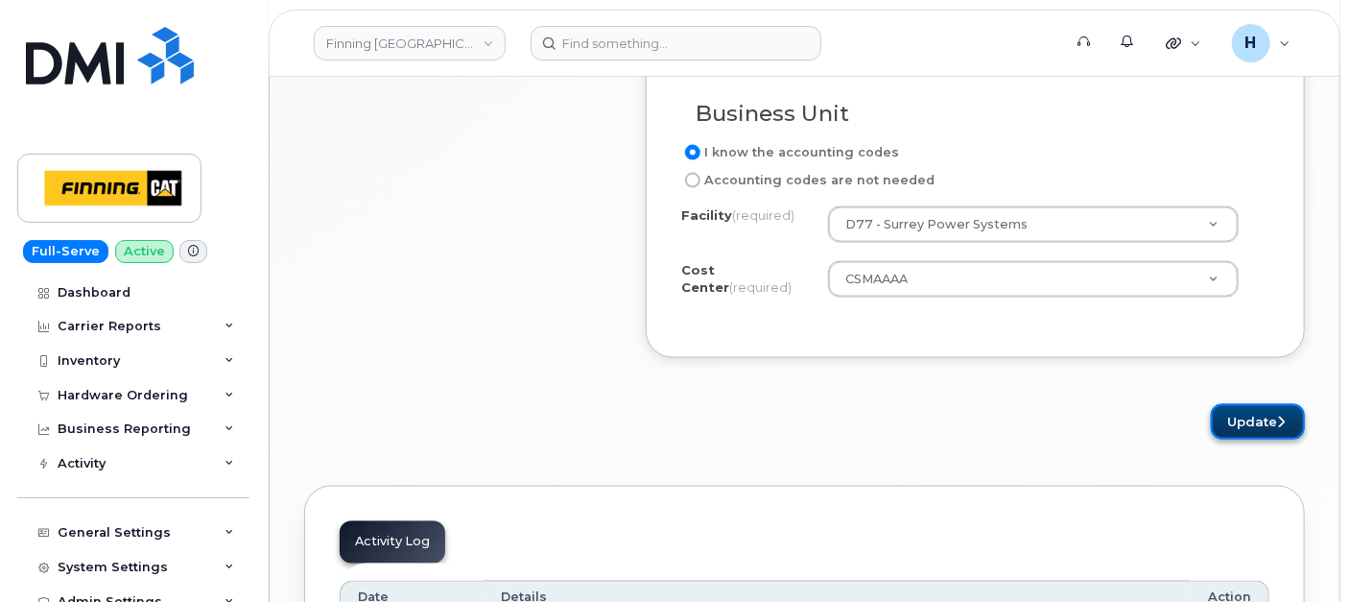
click at [1249, 423] on button "Update" at bounding box center [1258, 422] width 94 height 36
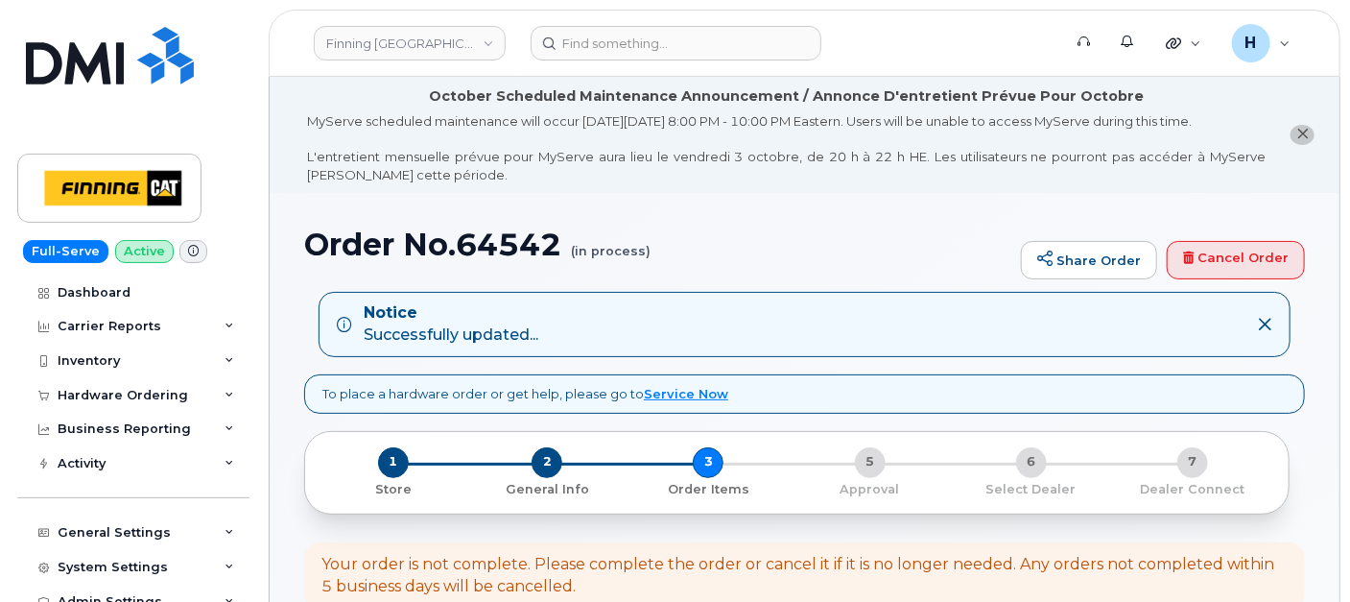
click at [506, 244] on h1 "Order No.64542 (in process)" at bounding box center [657, 244] width 707 height 34
copy h1 "64542"
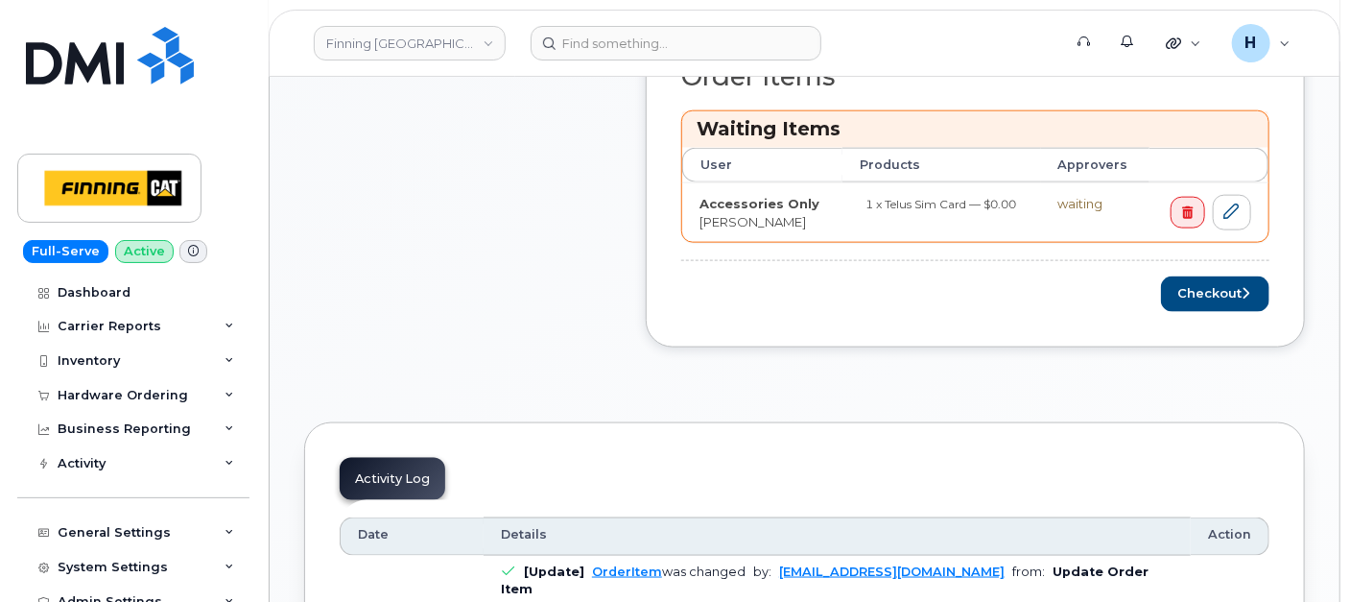
scroll to position [1066, 0]
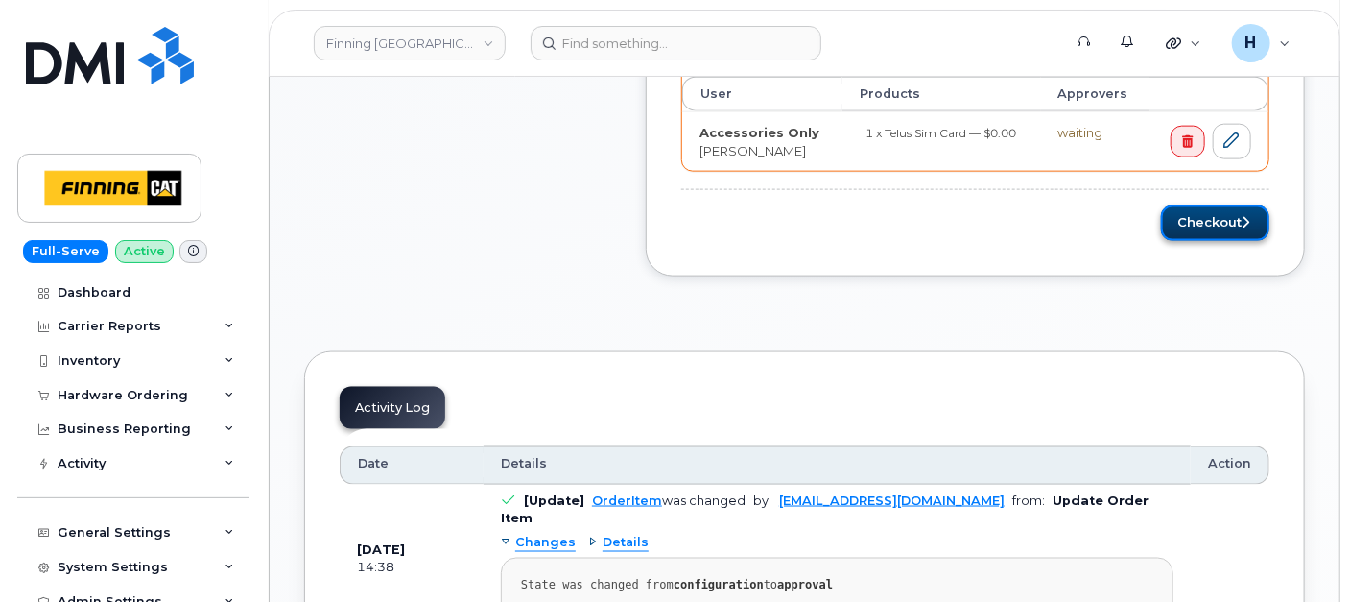
click at [1184, 218] on button "Checkout" at bounding box center [1215, 223] width 108 height 36
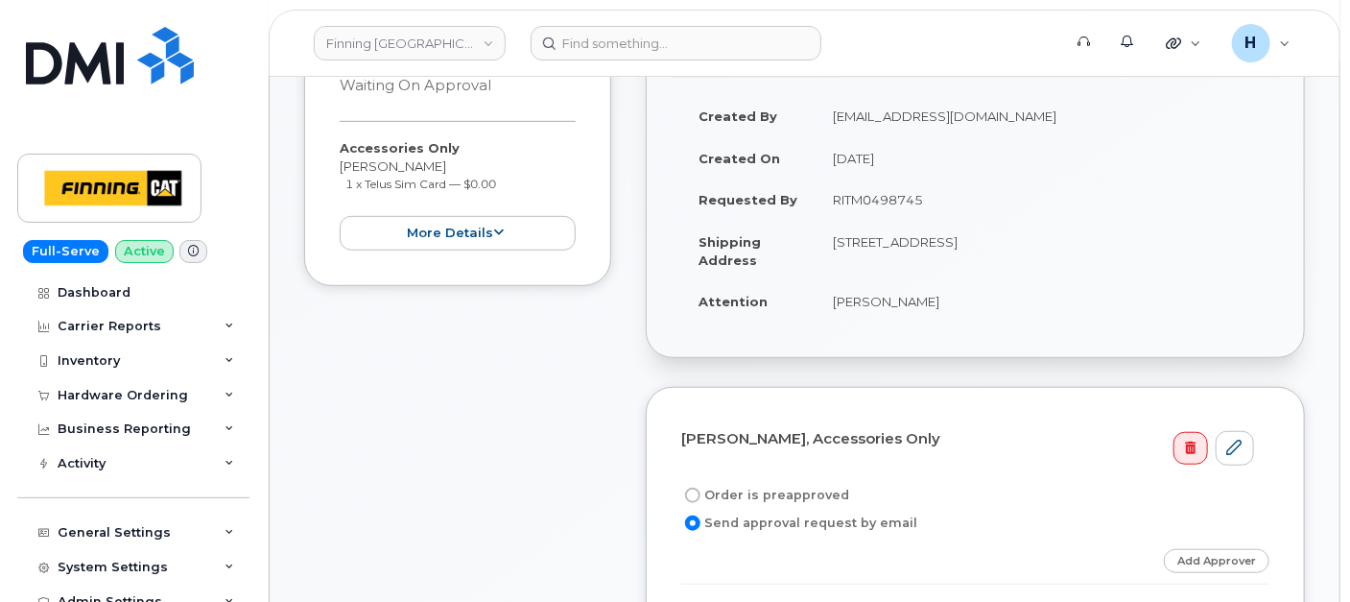
scroll to position [533, 0]
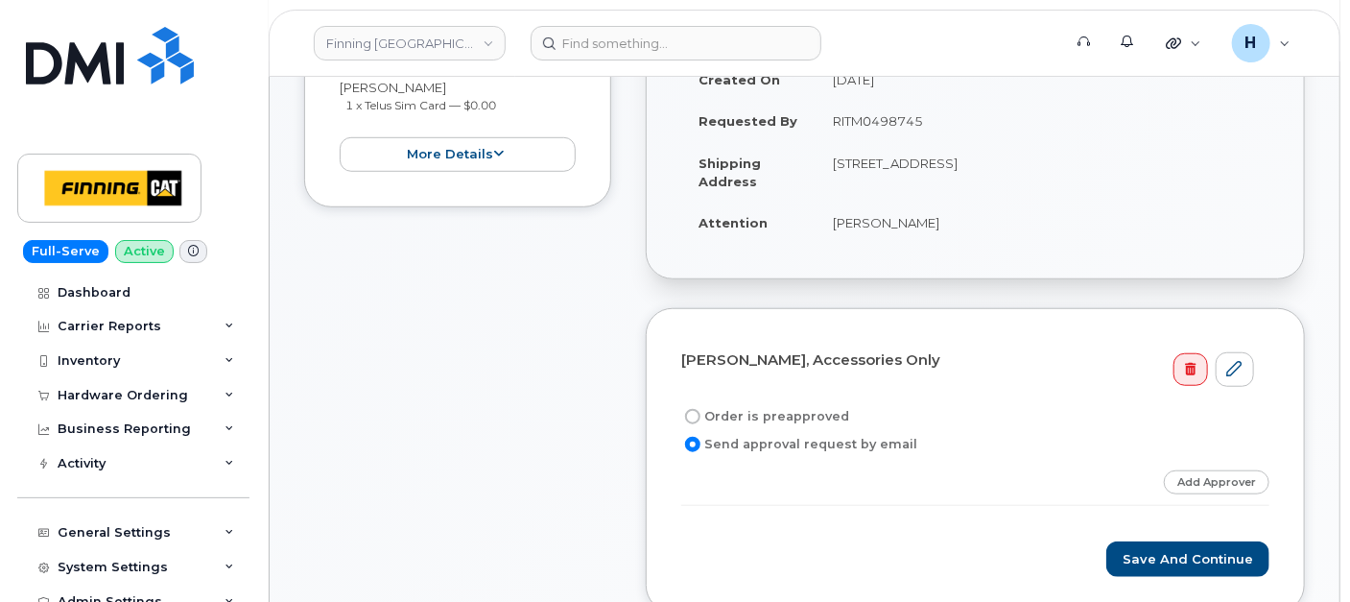
click at [731, 417] on label "Order is preapproved" at bounding box center [765, 416] width 168 height 23
click at [701, 417] on input "Order is preapproved" at bounding box center [692, 416] width 15 height 15
radio input "true"
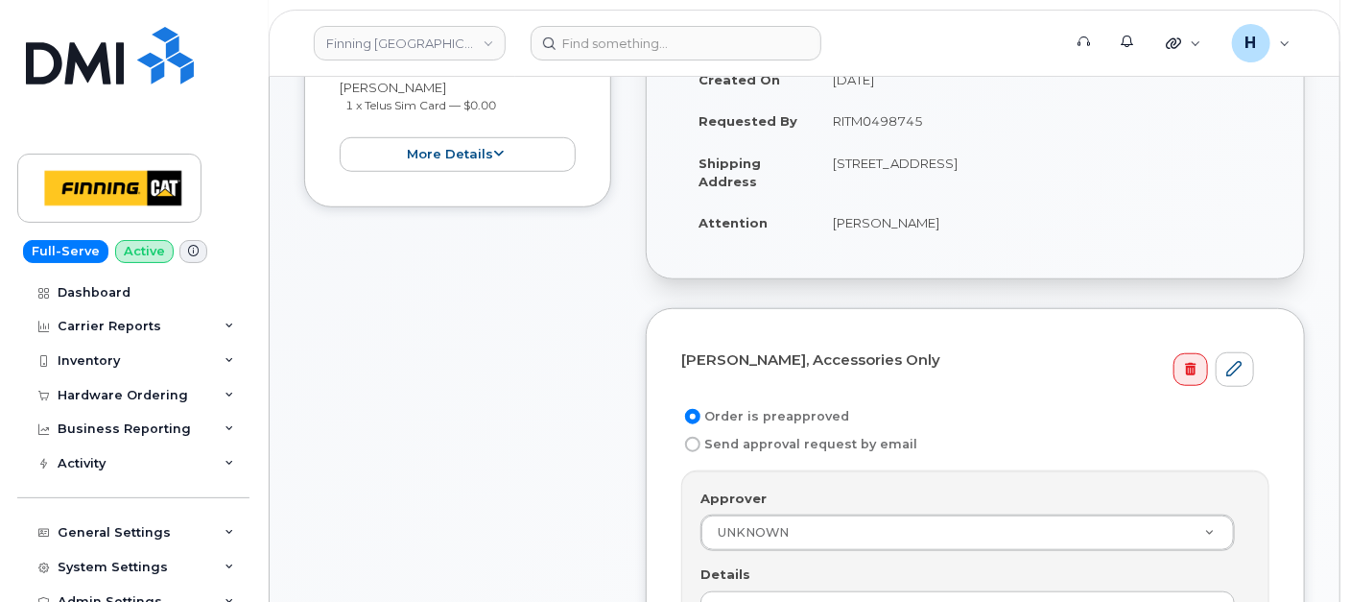
drag, startPoint x: 825, startPoint y: 135, endPoint x: 1003, endPoint y: 137, distance: 177.6
click at [1003, 137] on td "RITM0498745" at bounding box center [1043, 121] width 454 height 42
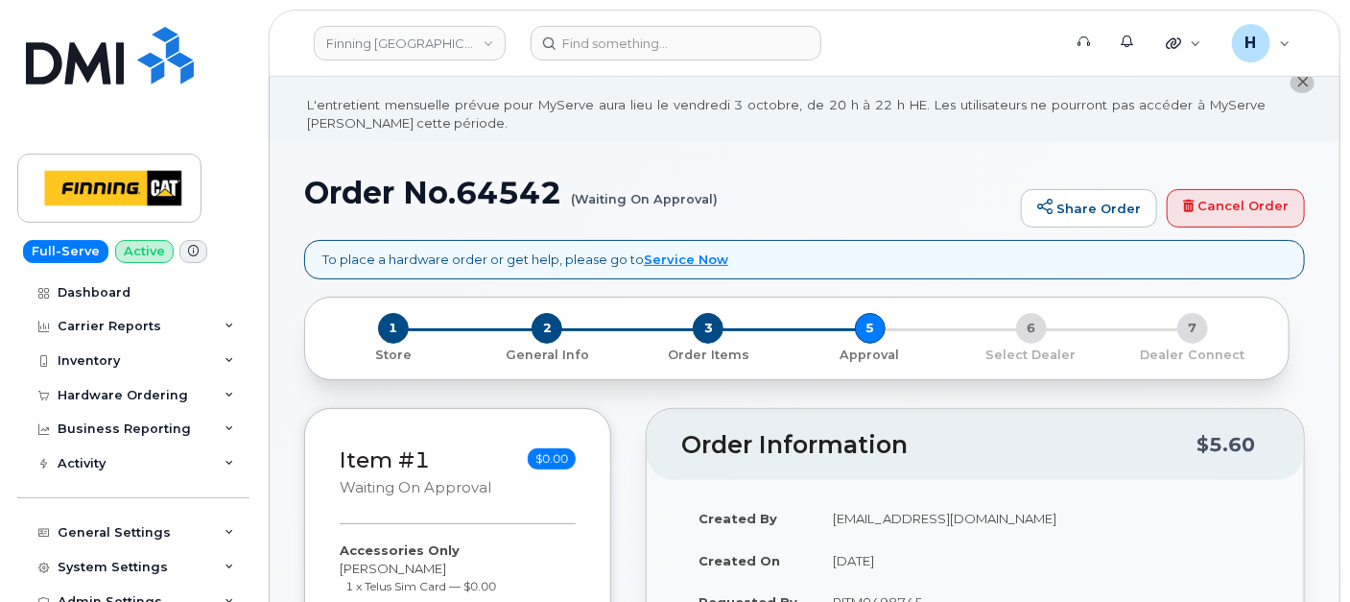
scroll to position [0, 0]
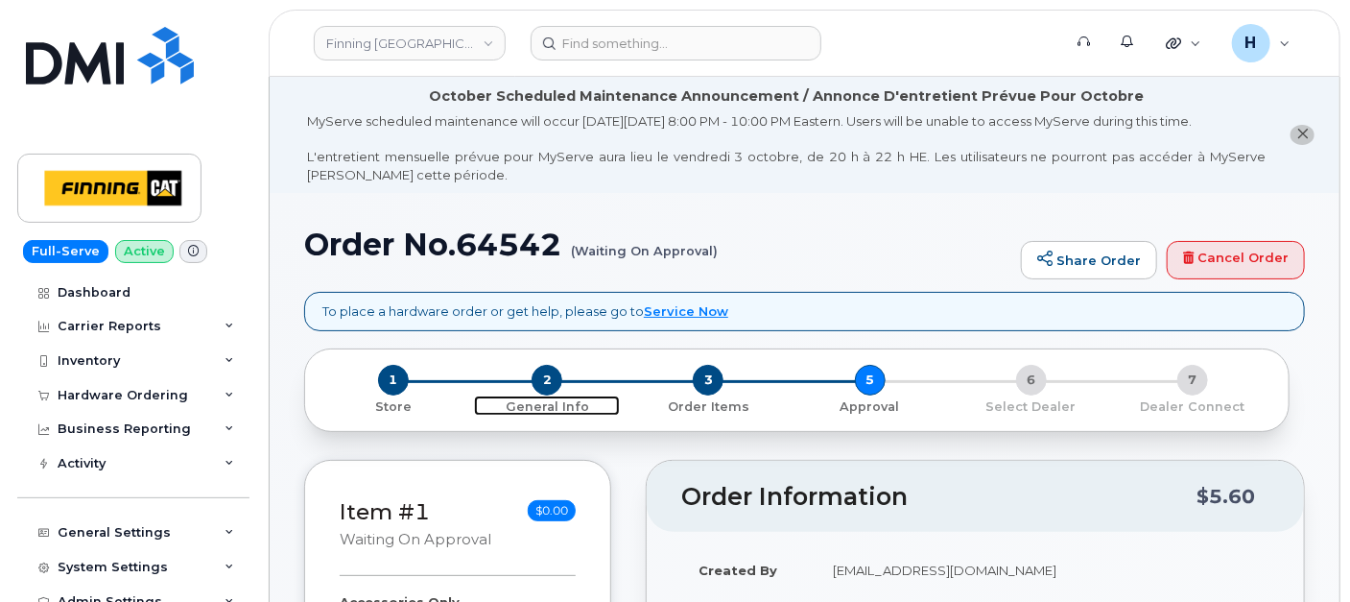
drag, startPoint x: 559, startPoint y: 377, endPoint x: 647, endPoint y: 92, distance: 298.4
click at [559, 378] on span "2" at bounding box center [547, 380] width 31 height 31
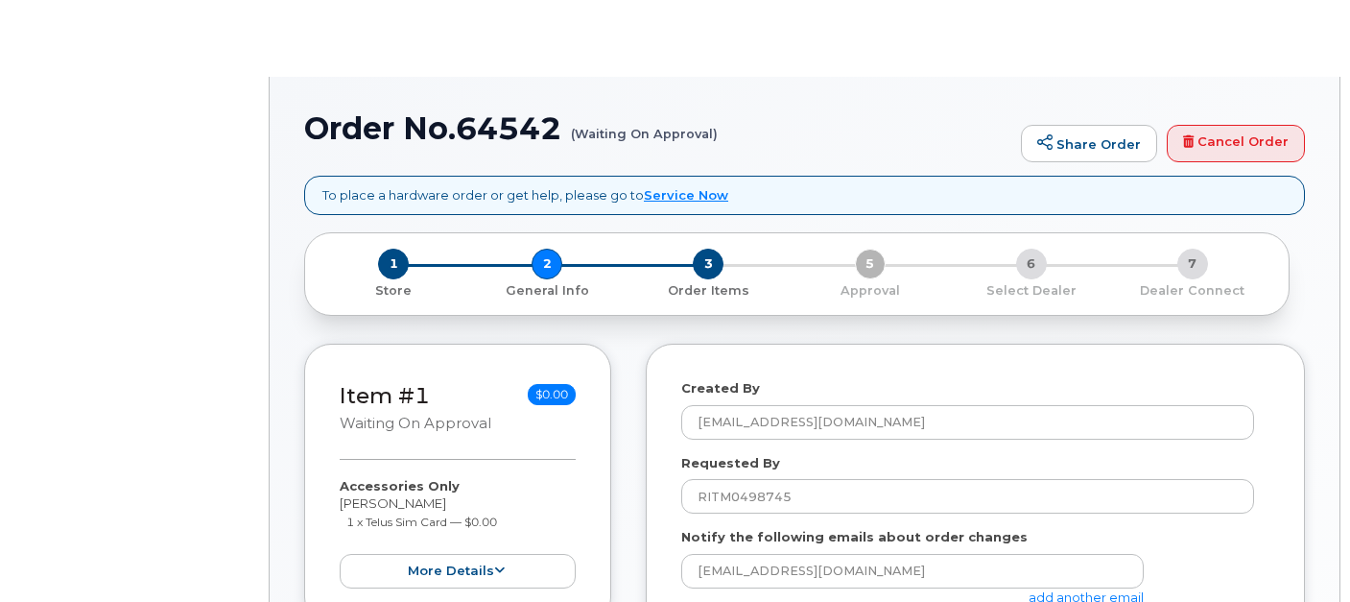
select select
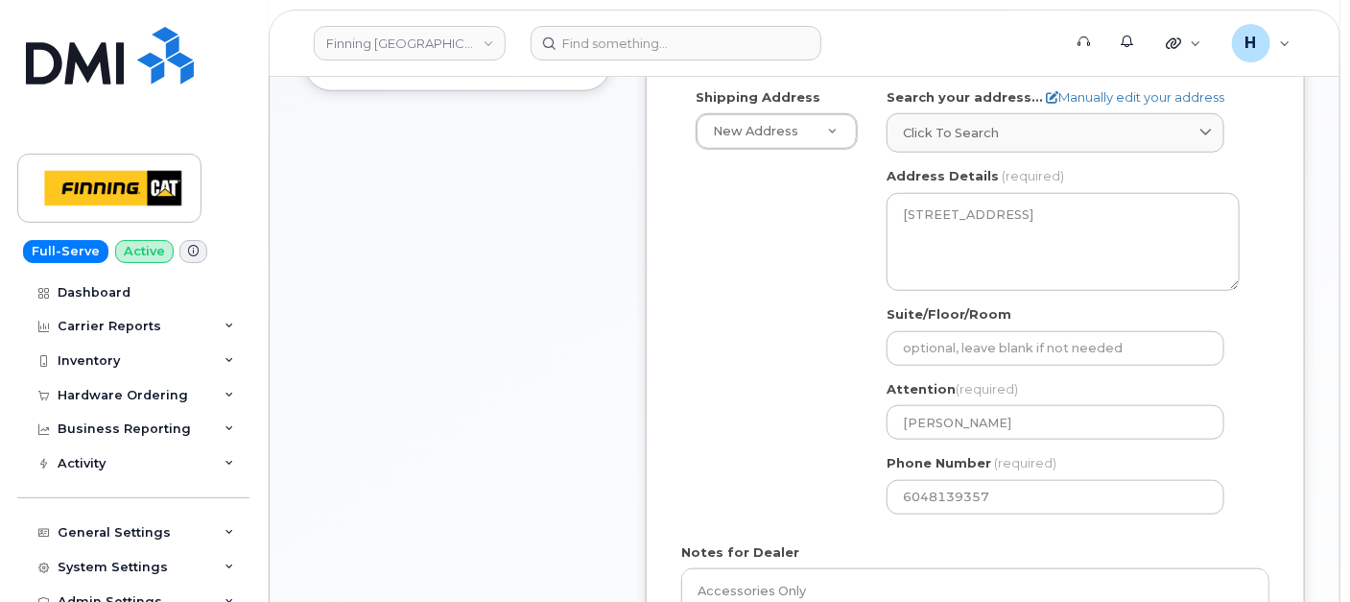
scroll to position [862, 0]
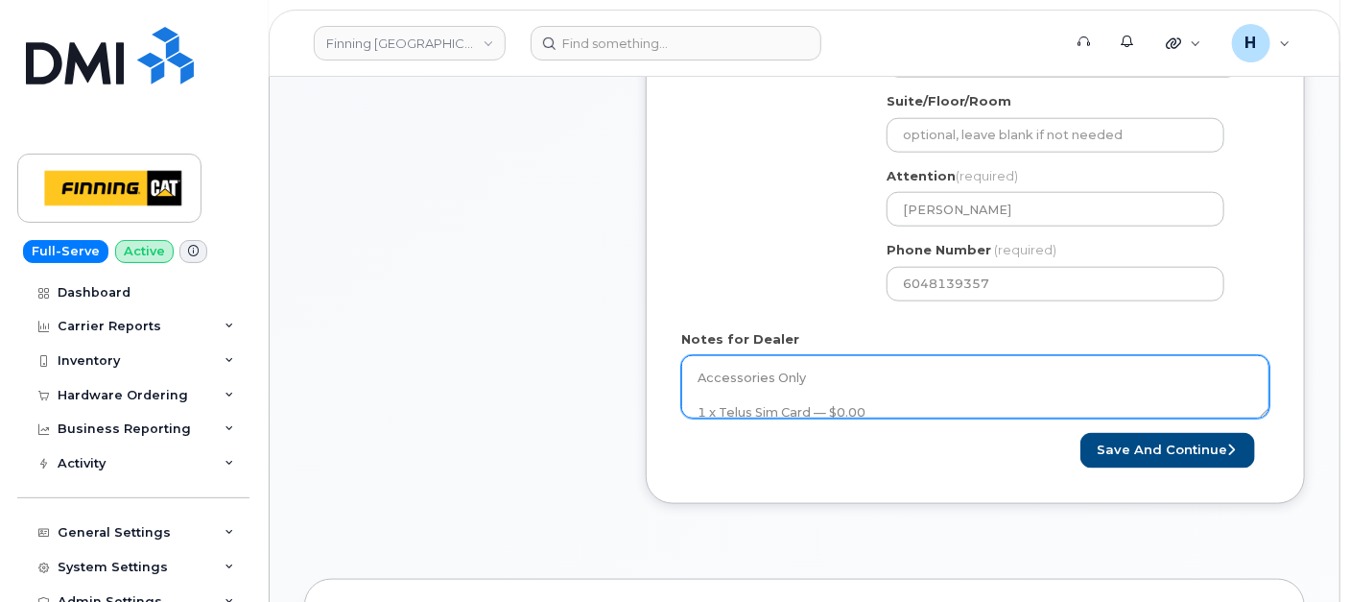
click at [806, 365] on textarea "Accessories Only 1 x Telus Sim Card — $0.00 SIM: [TECHNICAL_ID]---Inactive Puro…" at bounding box center [975, 386] width 588 height 63
click at [898, 376] on textarea "Accessories Only 1 x Telus Sim Card — $0.00 SIM: [TECHNICAL_ID]---Inactive Puro…" at bounding box center [975, 386] width 588 height 63
click at [898, 386] on textarea "Accessories Only 1 x Telus Sim Card — $0.00 SIM: [TECHNICAL_ID]---Inactive Puro…" at bounding box center [975, 386] width 588 height 63
paste textarea "335677413346"
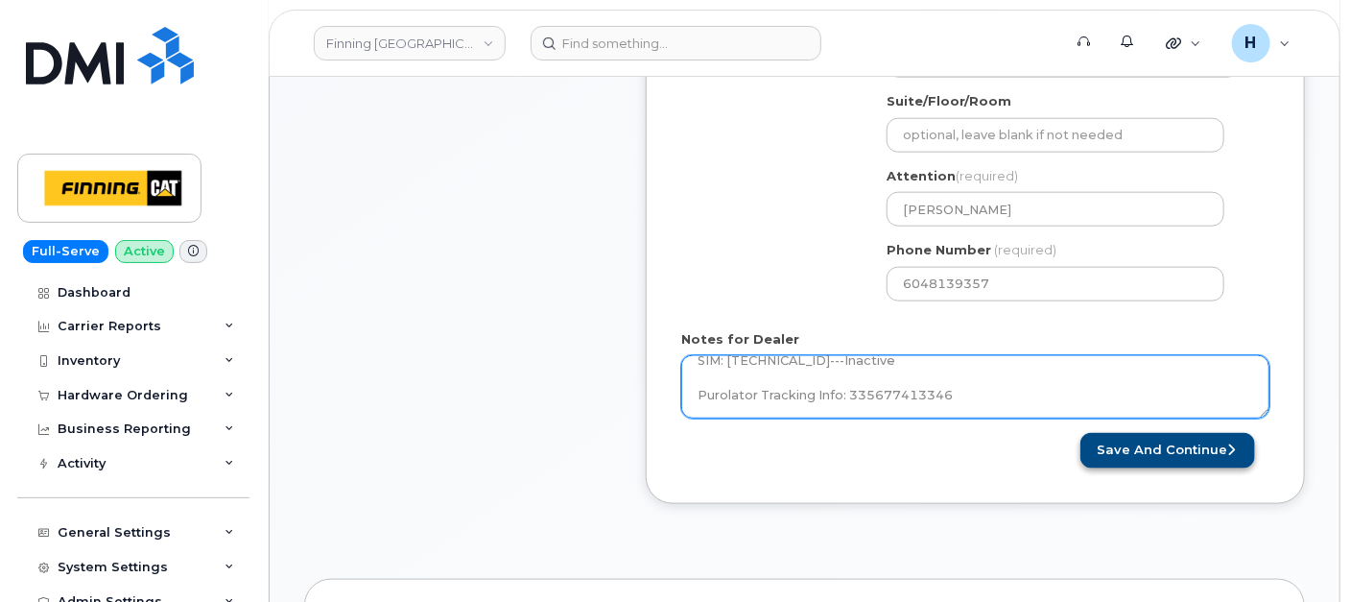
type textarea "Accessories Only 1 x Telus Sim Card — $0.00 SIM: [TECHNICAL_ID]---Inactive Puro…"
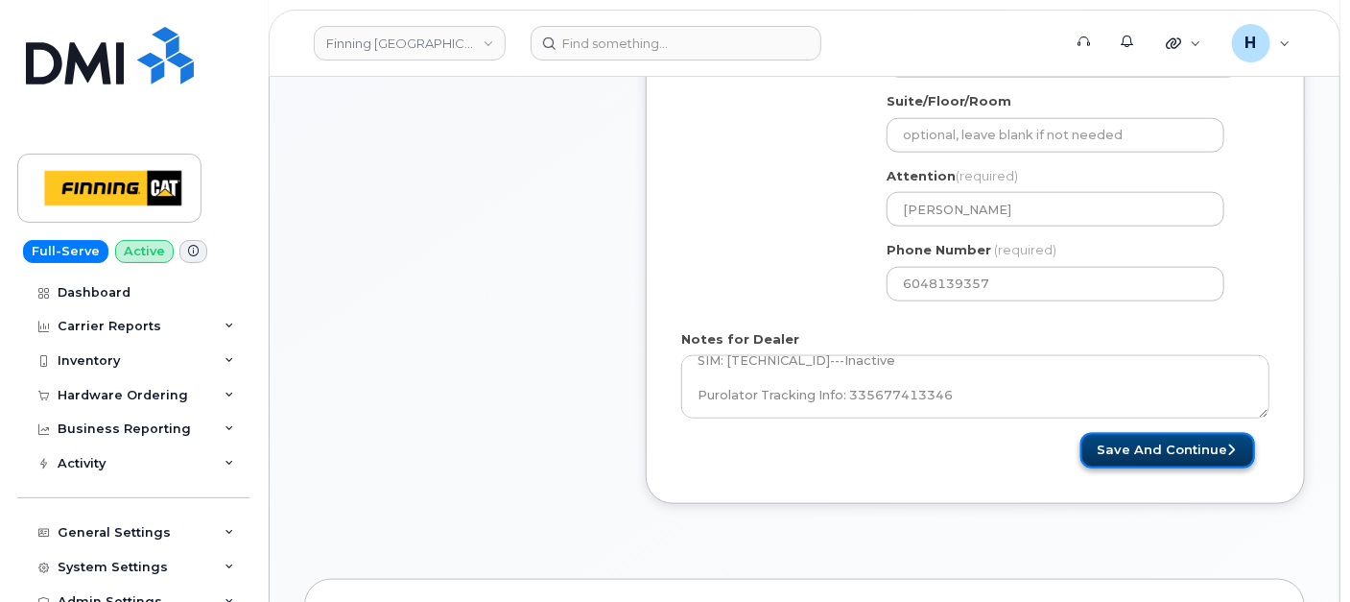
click at [1221, 442] on button "Save and Continue" at bounding box center [1168, 451] width 175 height 36
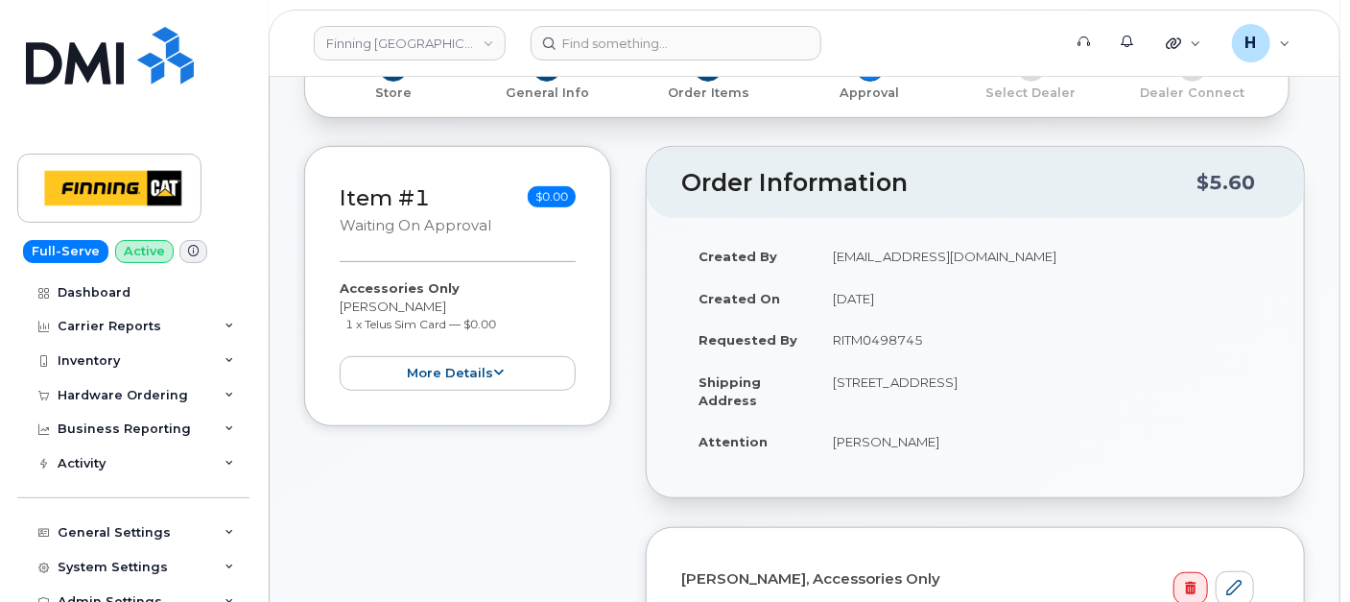
scroll to position [426, 0]
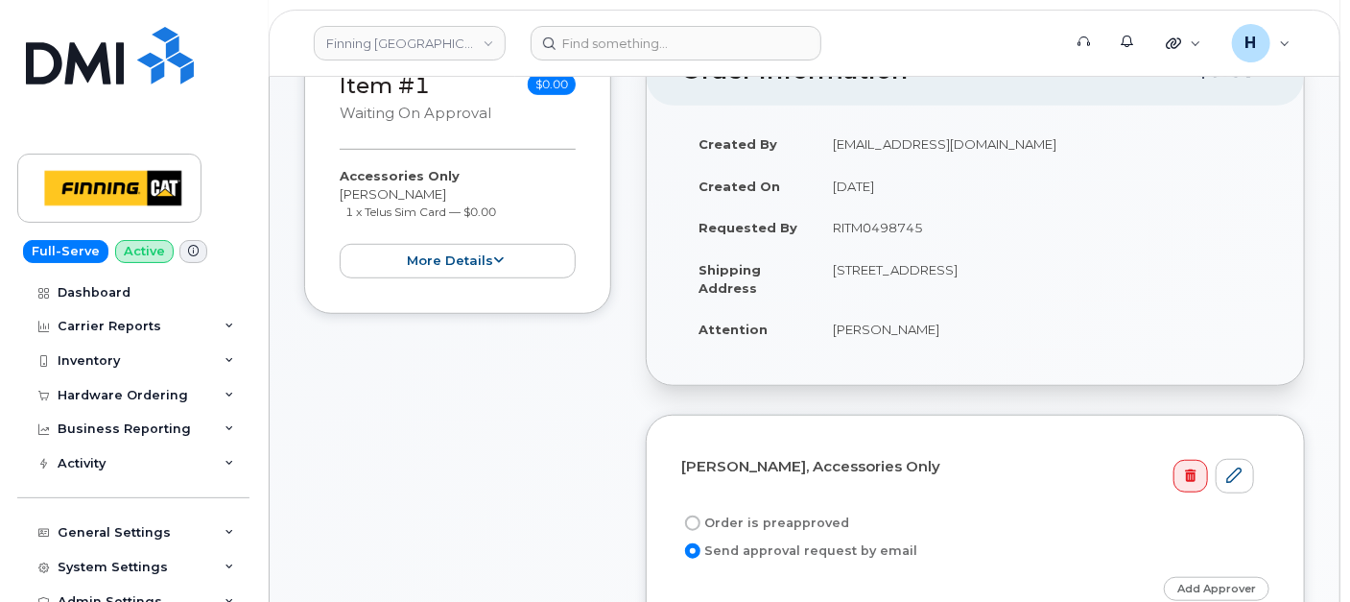
click at [750, 518] on label "Order is preapproved" at bounding box center [765, 523] width 168 height 23
click at [701, 518] on input "Order is preapproved" at bounding box center [692, 522] width 15 height 15
radio input "true"
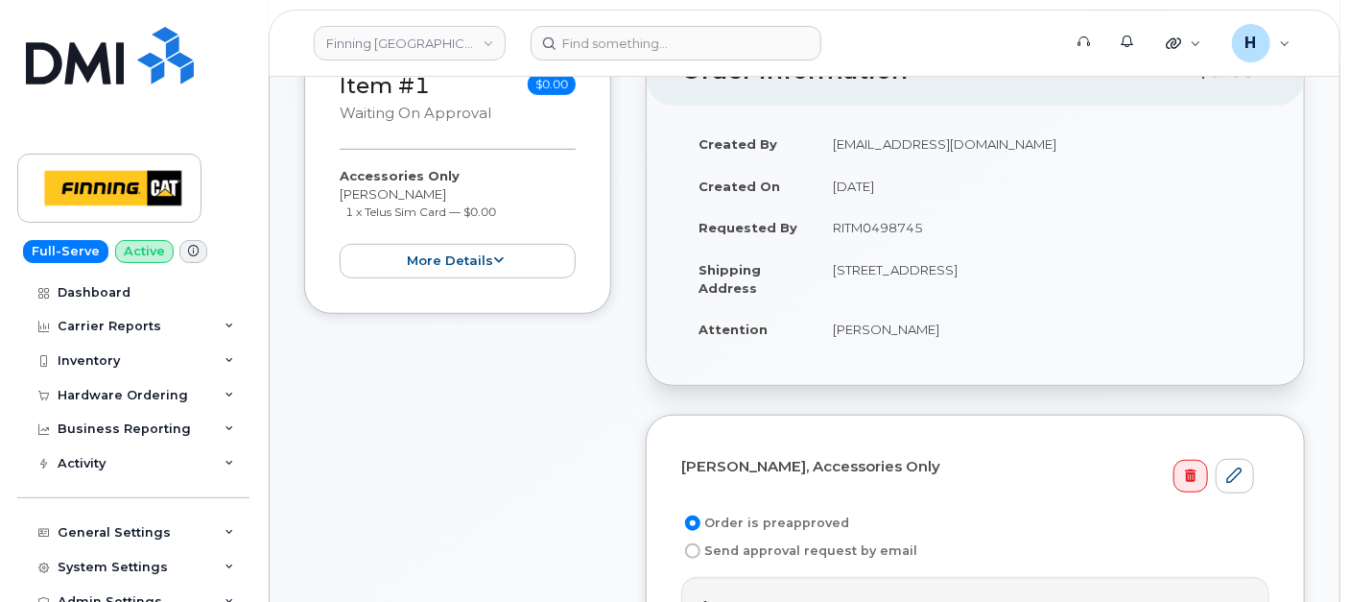
drag, startPoint x: 830, startPoint y: 231, endPoint x: 953, endPoint y: 232, distance: 122.8
click at [953, 232] on td "RITM0498745" at bounding box center [1043, 227] width 454 height 42
copy td "RITM0498745"
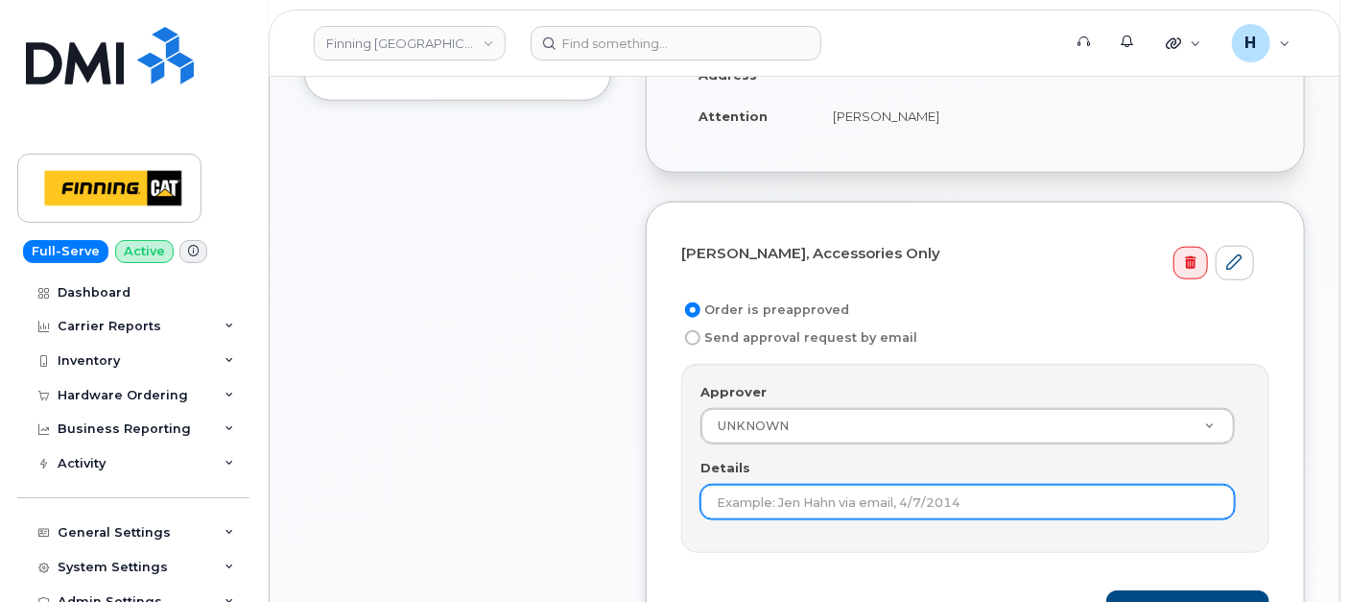
click at [726, 502] on input "Details" at bounding box center [968, 502] width 535 height 35
paste input "RITM0498745"
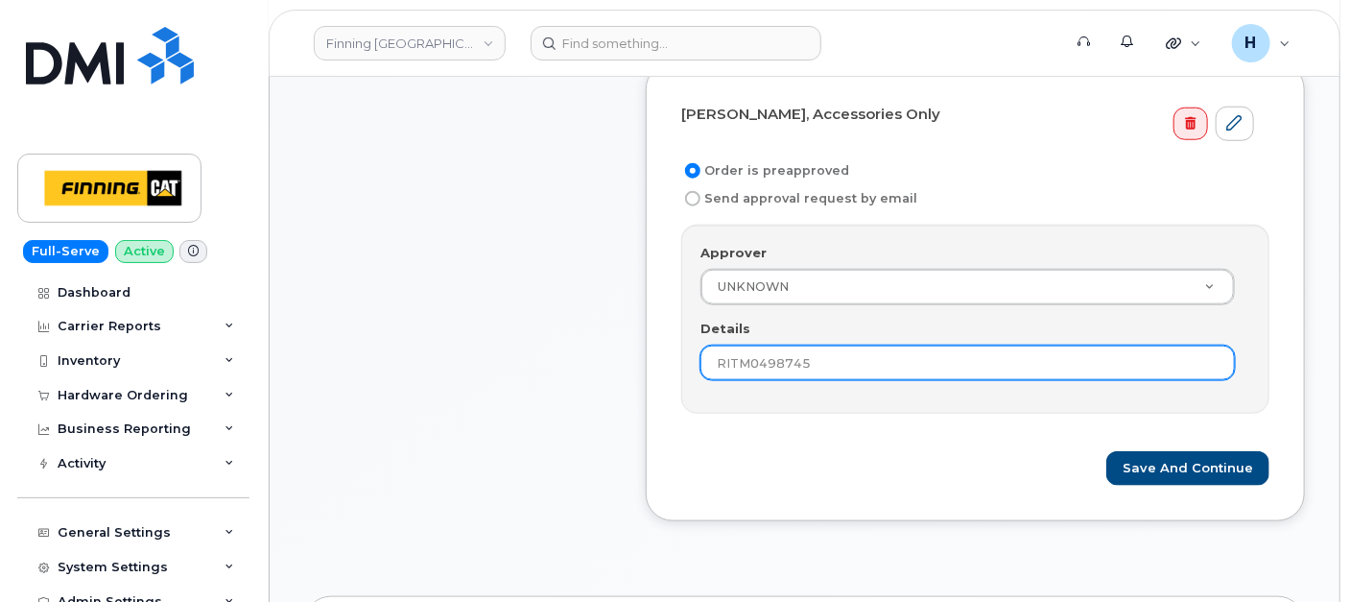
scroll to position [852, 0]
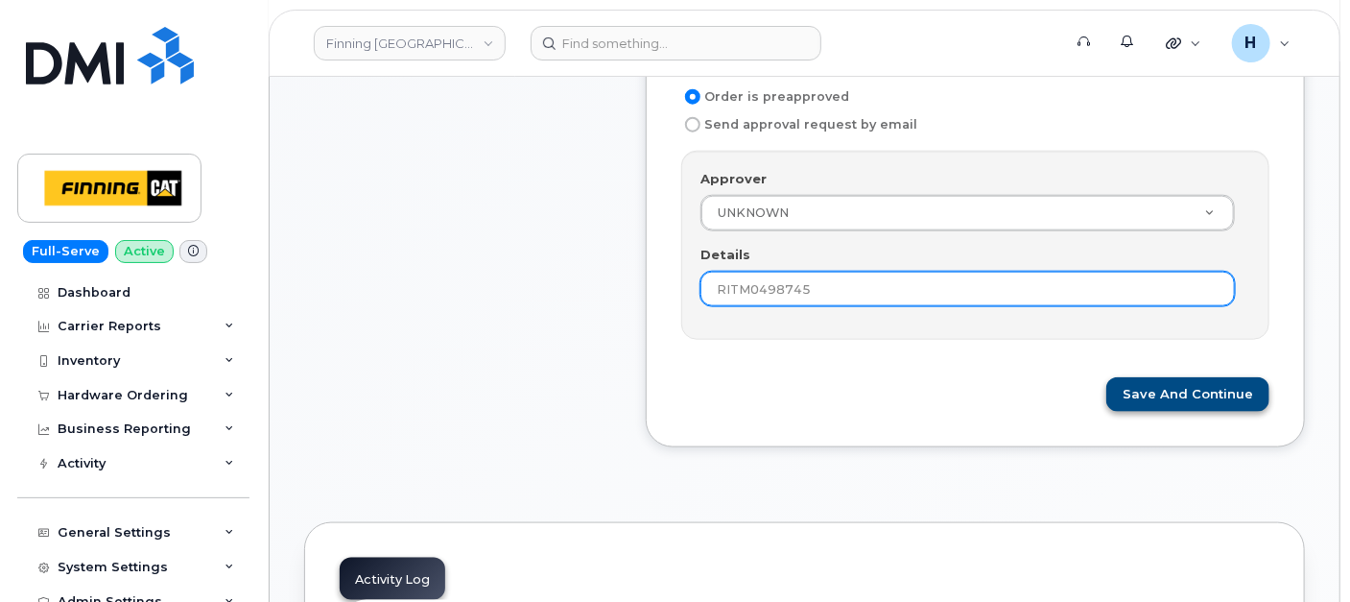
type input "RITM0498745"
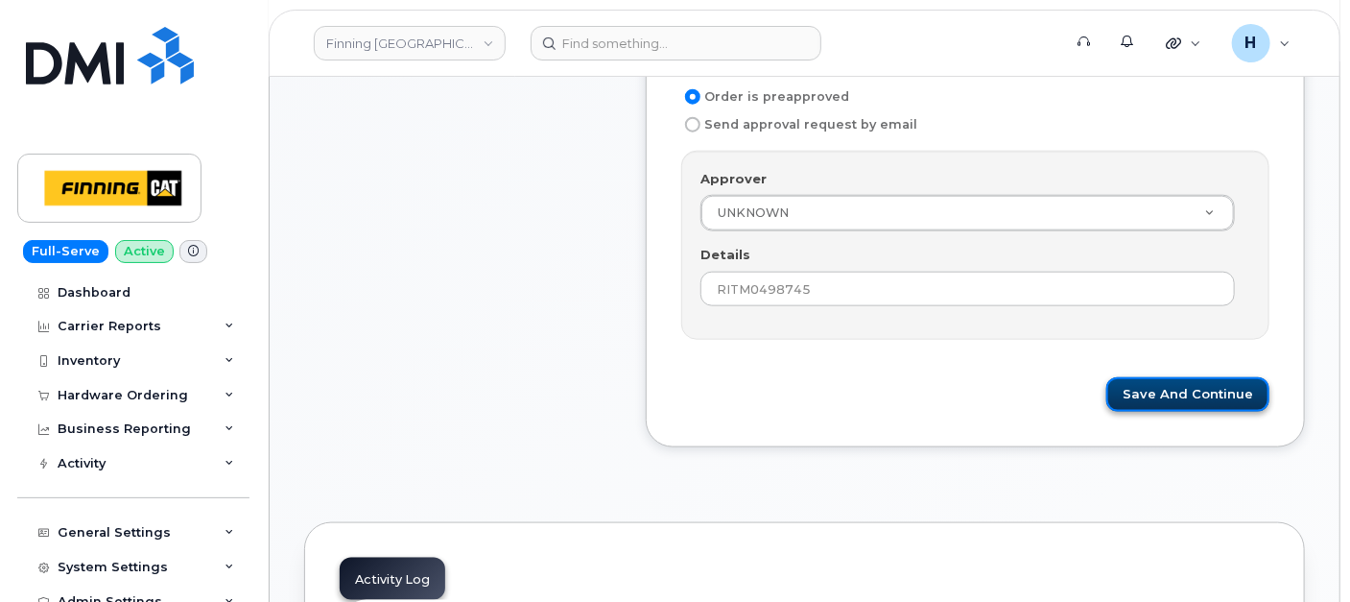
click at [1231, 394] on button "Save and Continue" at bounding box center [1188, 395] width 163 height 36
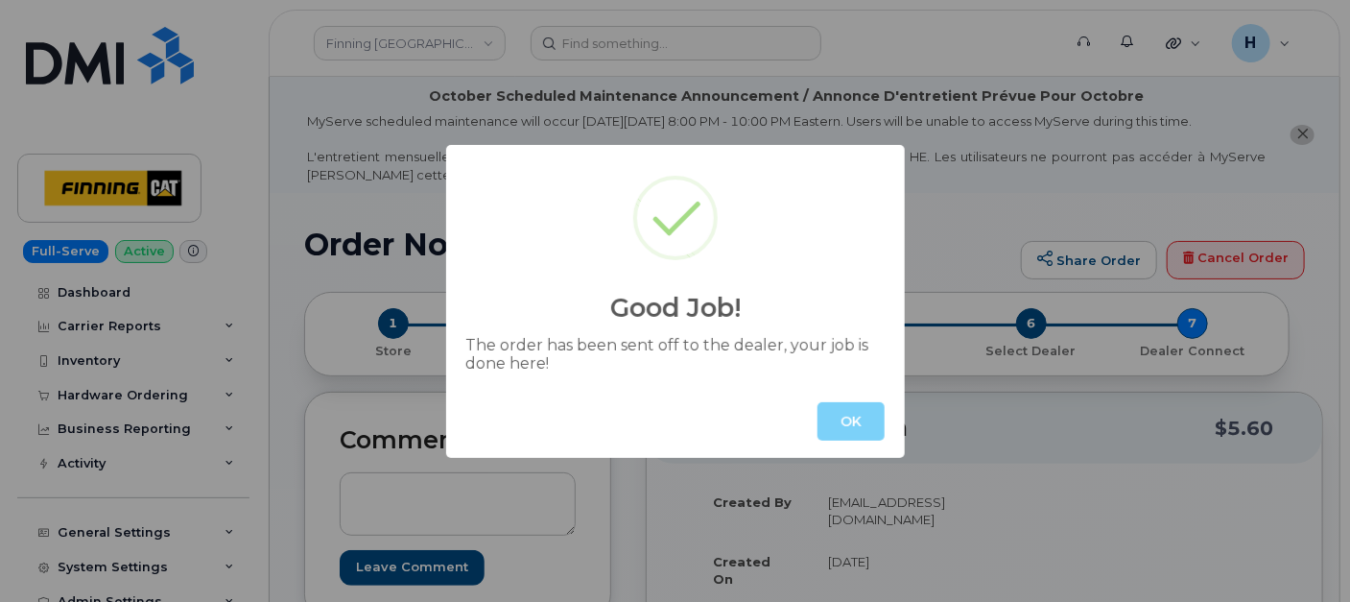
drag, startPoint x: 838, startPoint y: 411, endPoint x: 929, endPoint y: 74, distance: 349.0
click at [841, 393] on div "OK" at bounding box center [675, 421] width 459 height 73
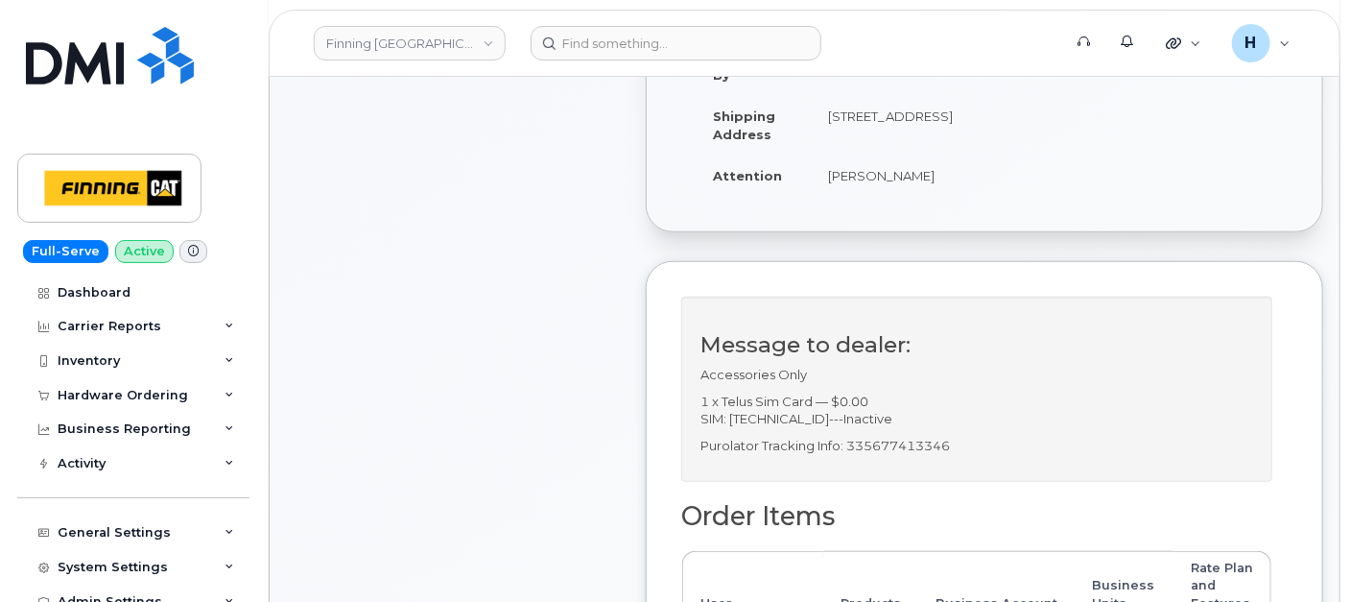
scroll to position [746, 0]
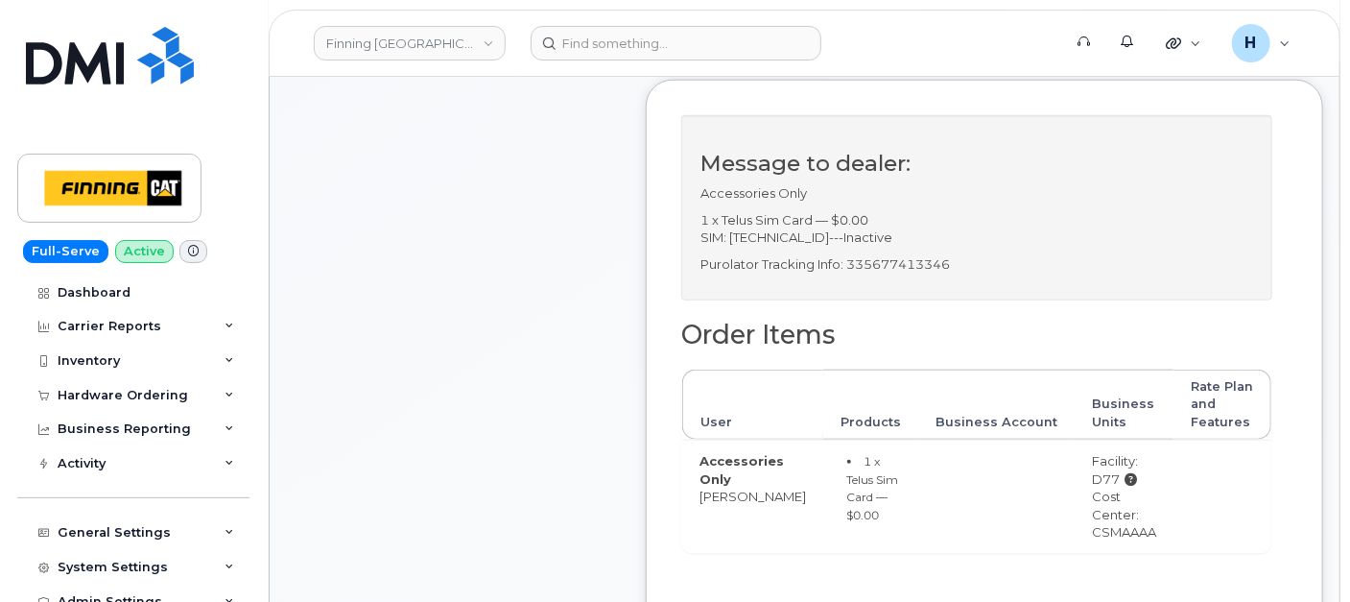
click at [878, 288] on div "Message to dealer: Accessories Only 1 x Telus Sim Card — $0.00 SIM: [TECHNICAL_…" at bounding box center [976, 208] width 591 height 186
copy p "335677413346"
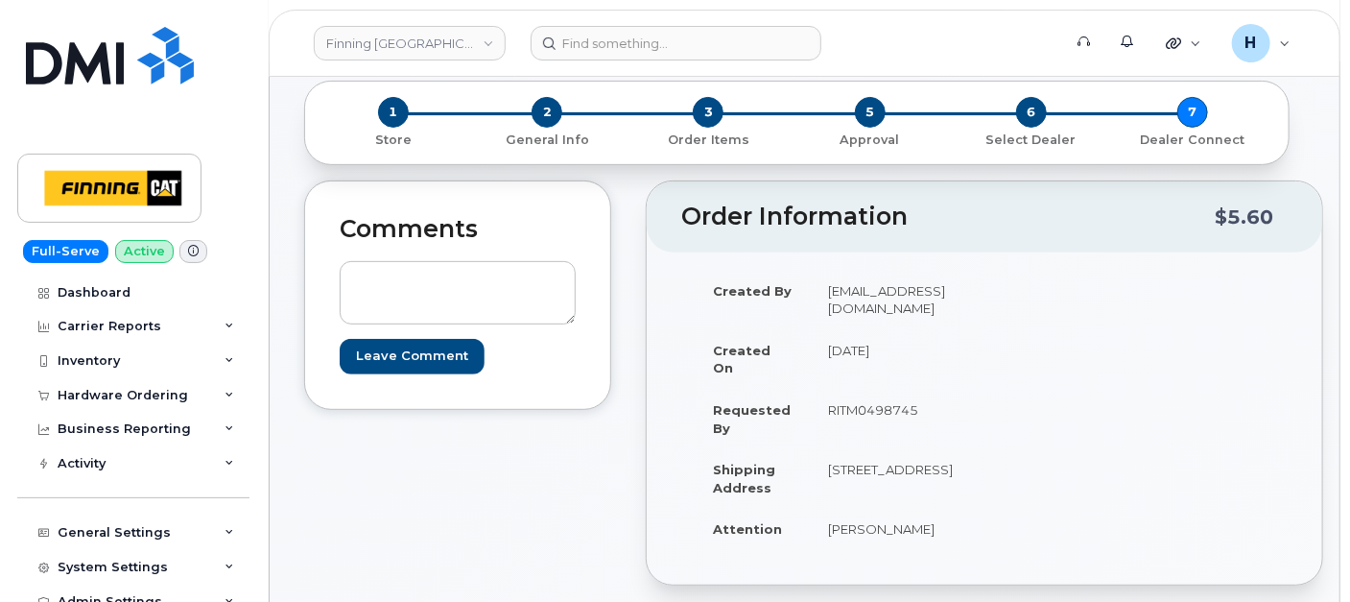
scroll to position [0, 0]
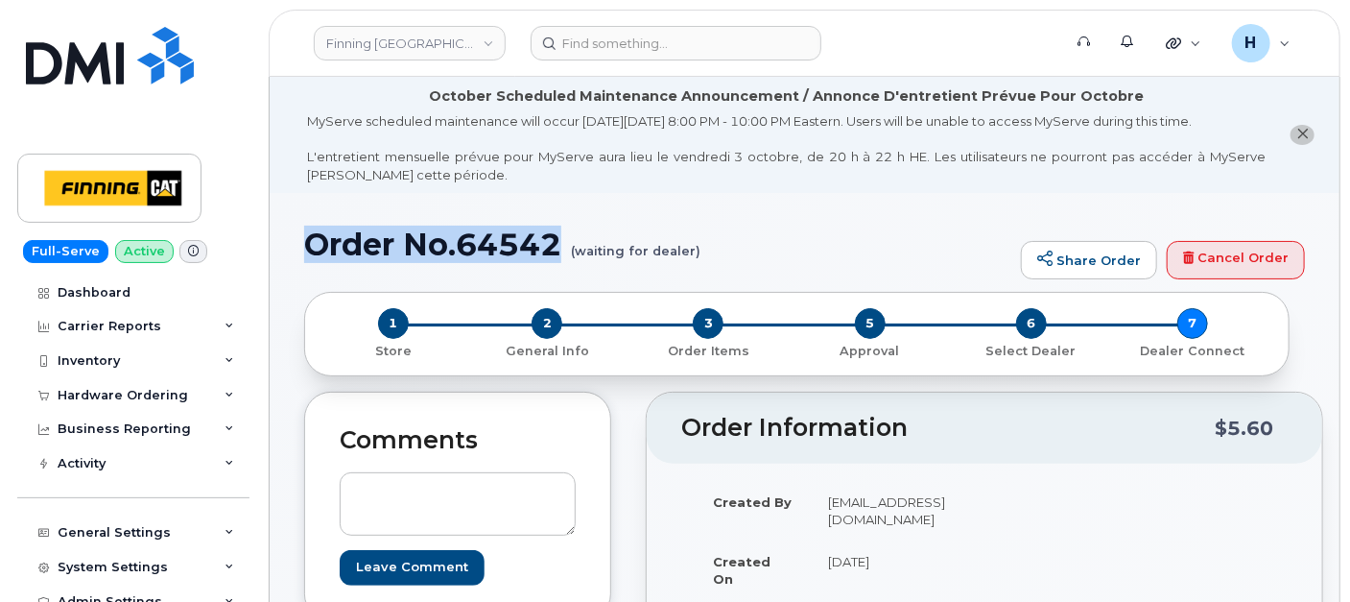
drag, startPoint x: 288, startPoint y: 257, endPoint x: 559, endPoint y: 257, distance: 270.6
copy h1 "Order No.64542"
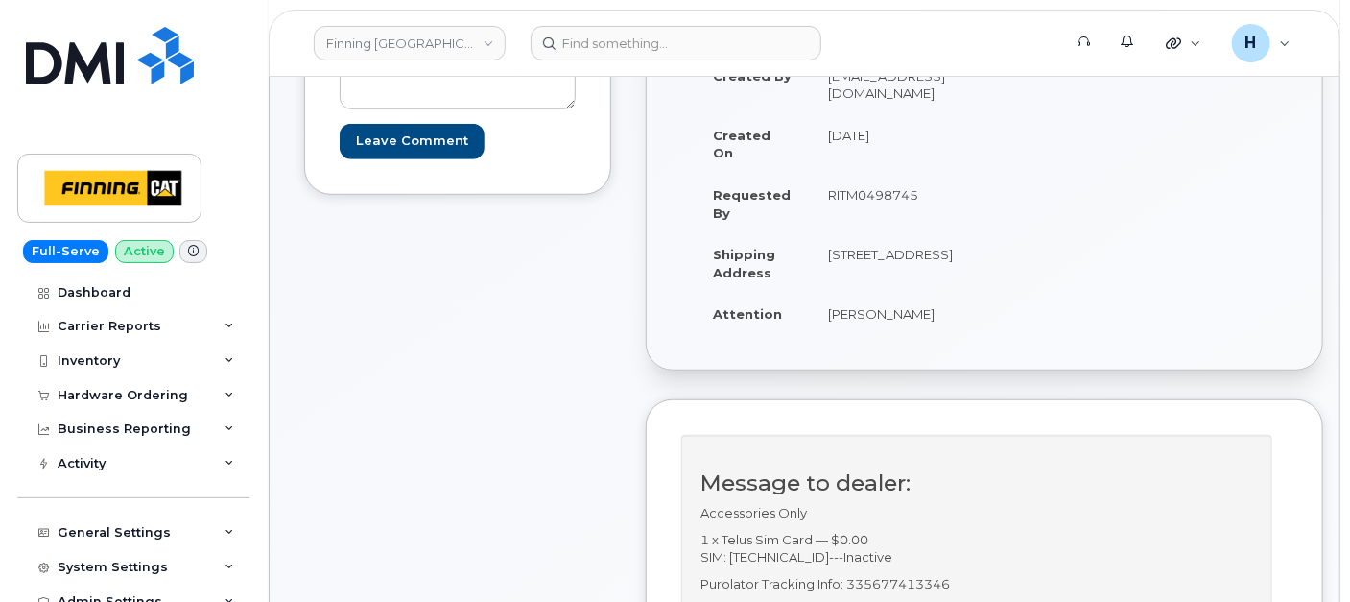
scroll to position [639, 0]
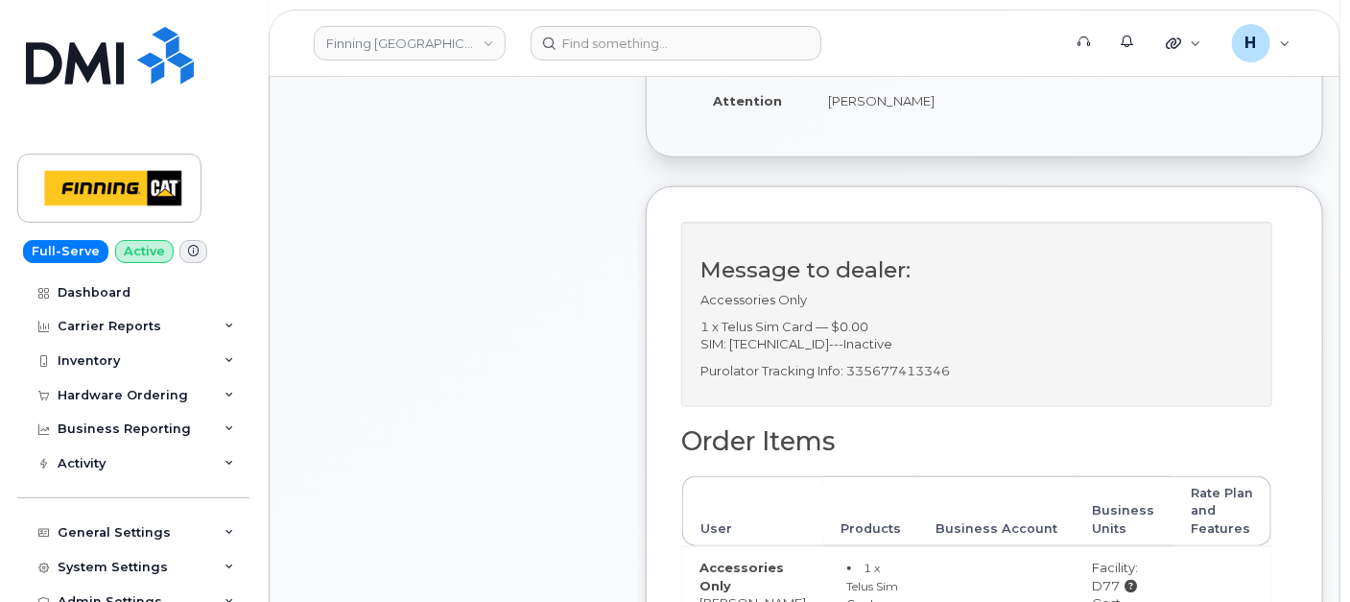
drag, startPoint x: 683, startPoint y: 307, endPoint x: 973, endPoint y: 366, distance: 295.7
click at [973, 366] on div "Message to dealer: Accessories Only 1 x Telus Sim Card — $0.00 SIM: 89122301023…" at bounding box center [976, 315] width 591 height 186
copy div "Accessories Only 1 x Telus Sim Card — $0.00 SIM: 8912230102357627227---Inactive"
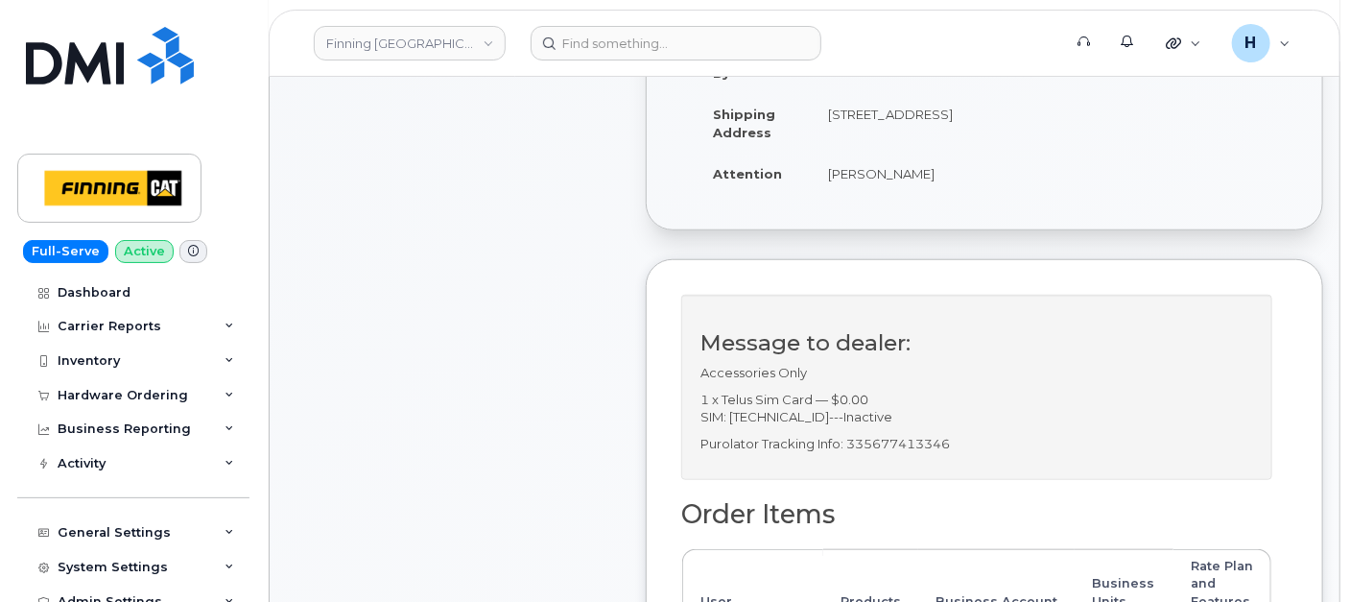
scroll to position [533, 0]
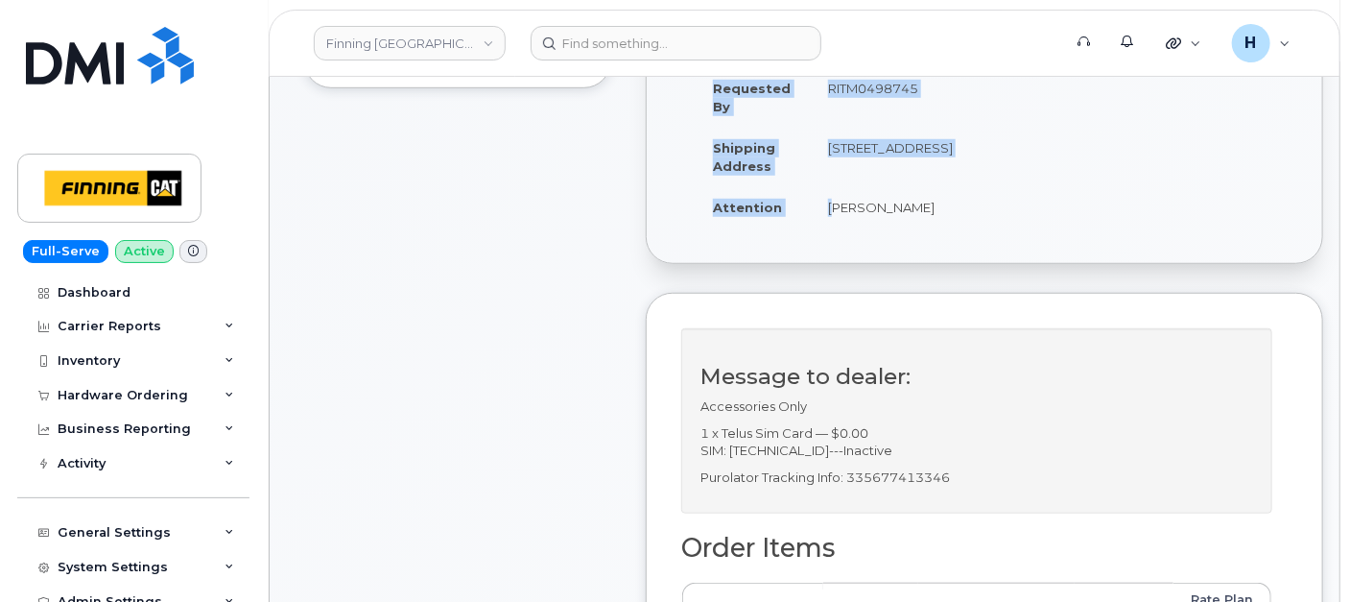
drag, startPoint x: 805, startPoint y: 231, endPoint x: 942, endPoint y: 245, distance: 137.9
click at [942, 245] on div "Created By hakaur@dminc.com Created On October 6, 2025 Requested By RITM0498745…" at bounding box center [832, 97] width 303 height 298
copy table "Created By hakaur@dminc.com Created On October 6, 2025 Requested By RITM0498745…"
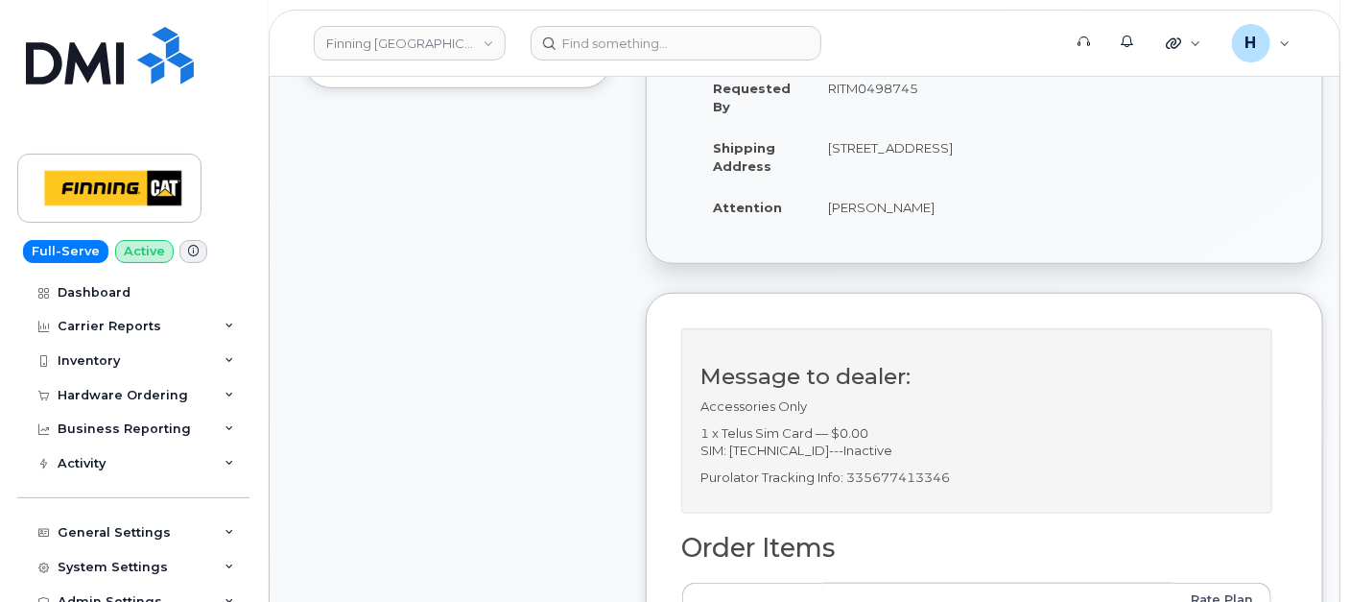
click at [929, 503] on div "Message to dealer: Accessories Only 1 x Telus Sim Card — $0.00 SIM: 89122301023…" at bounding box center [976, 421] width 591 height 186
copy p "335677413346"
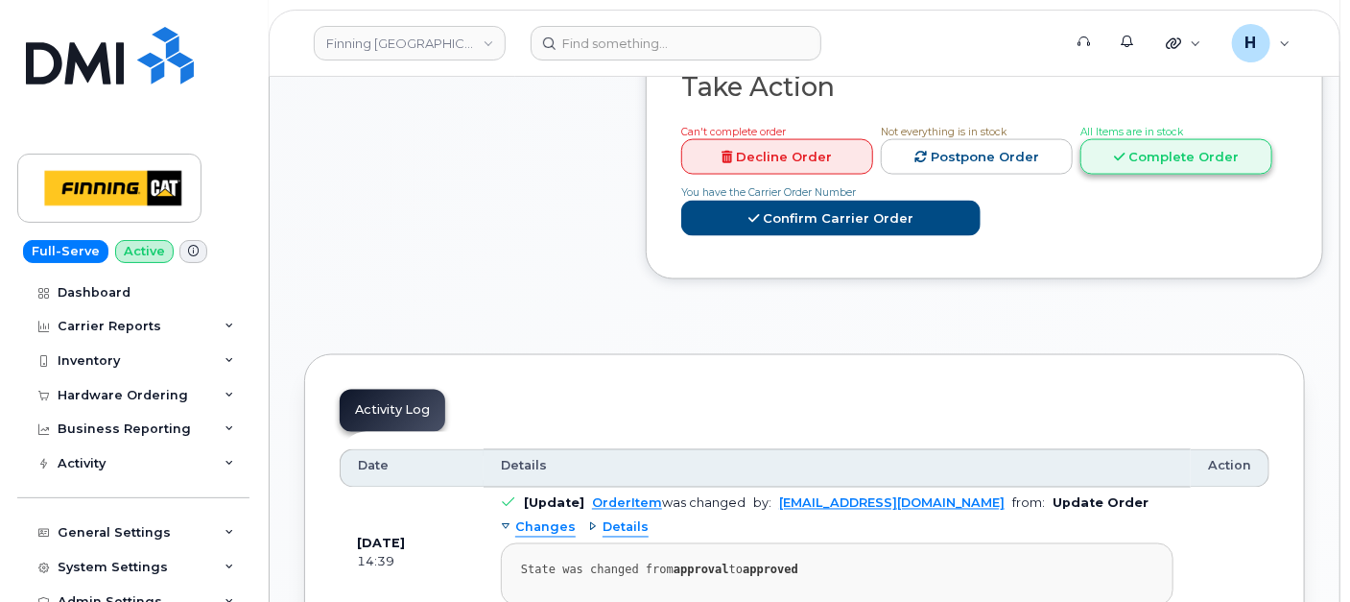
click at [1104, 154] on link "Complete Order" at bounding box center [1177, 157] width 192 height 36
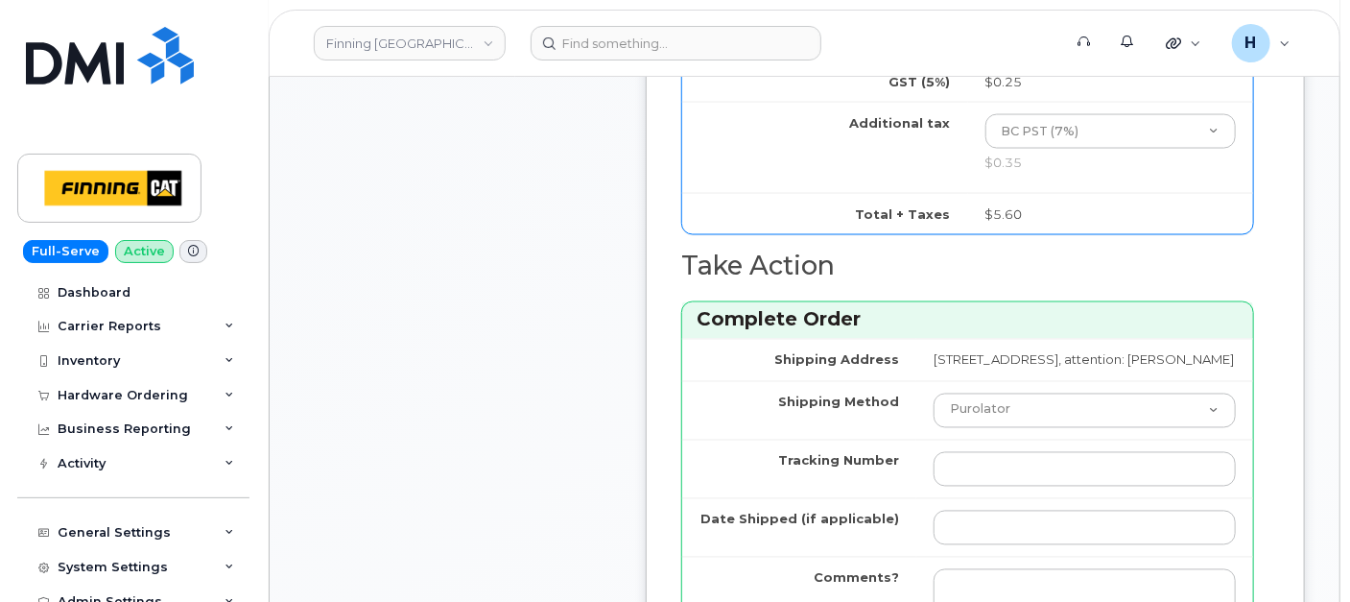
scroll to position [1492, 0]
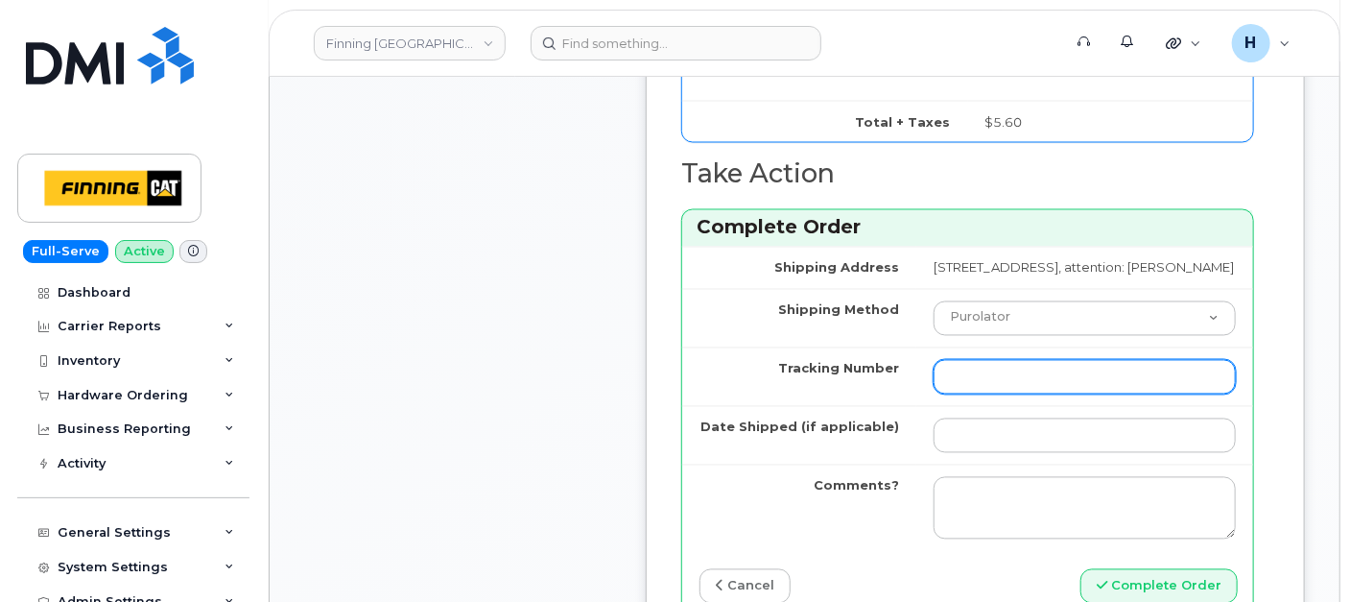
click at [934, 394] on input "Tracking Number" at bounding box center [1085, 377] width 302 height 35
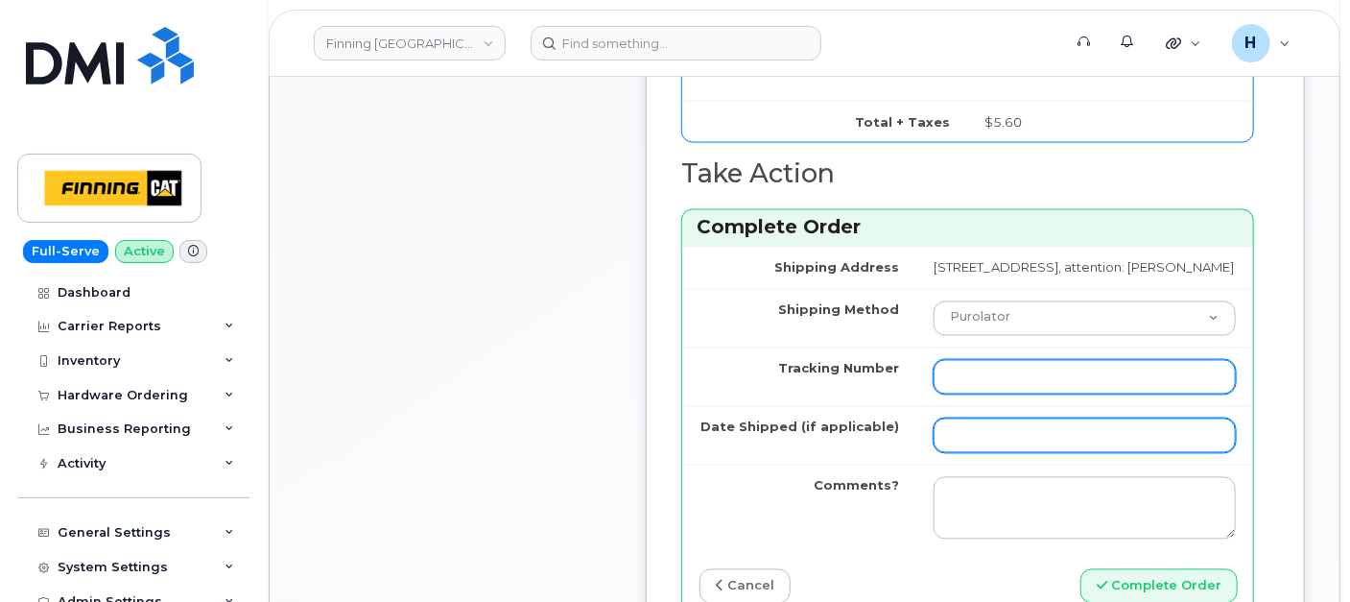
paste input "335677413346"
type input "335677413346"
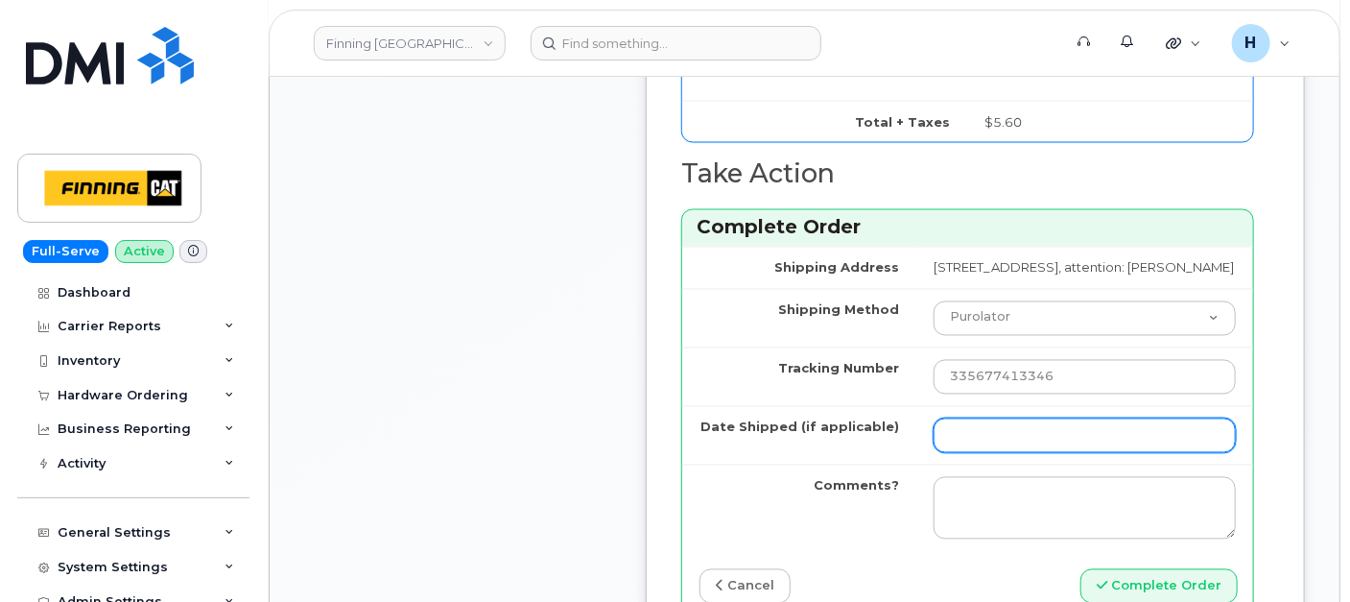
drag, startPoint x: 932, startPoint y: 465, endPoint x: 940, endPoint y: 453, distance: 15.2
click at [934, 453] on input "Date Shipped (if applicable)" at bounding box center [1085, 435] width 302 height 35
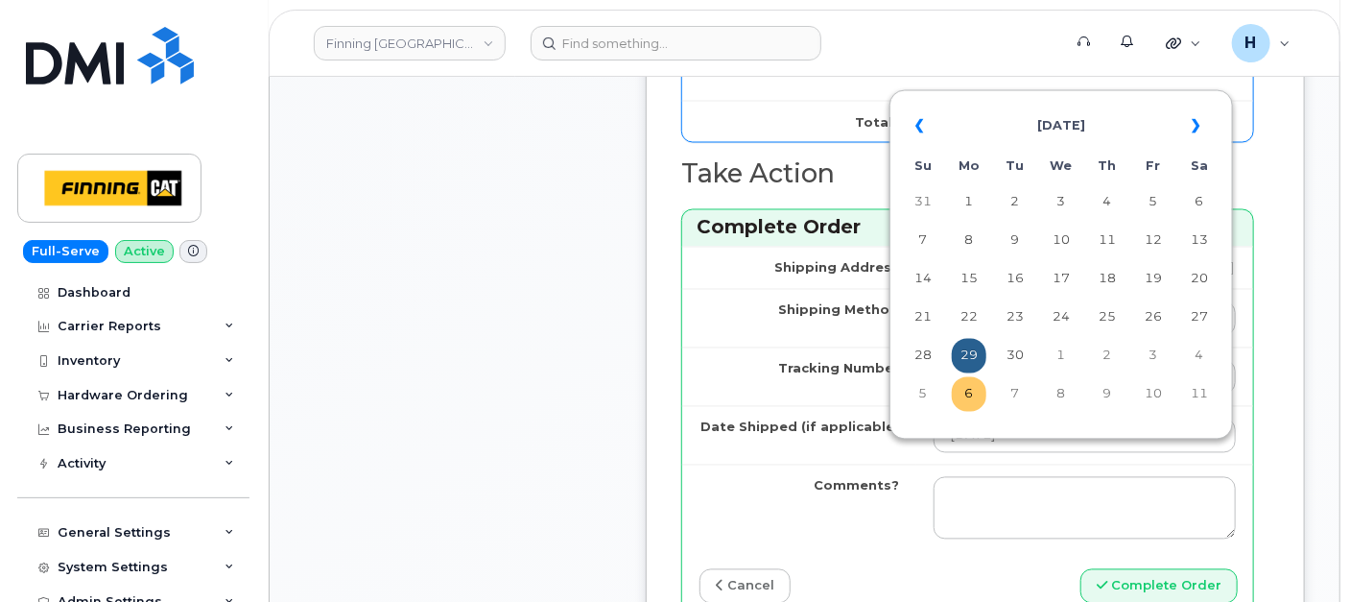
click at [972, 393] on td "6" at bounding box center [969, 394] width 35 height 35
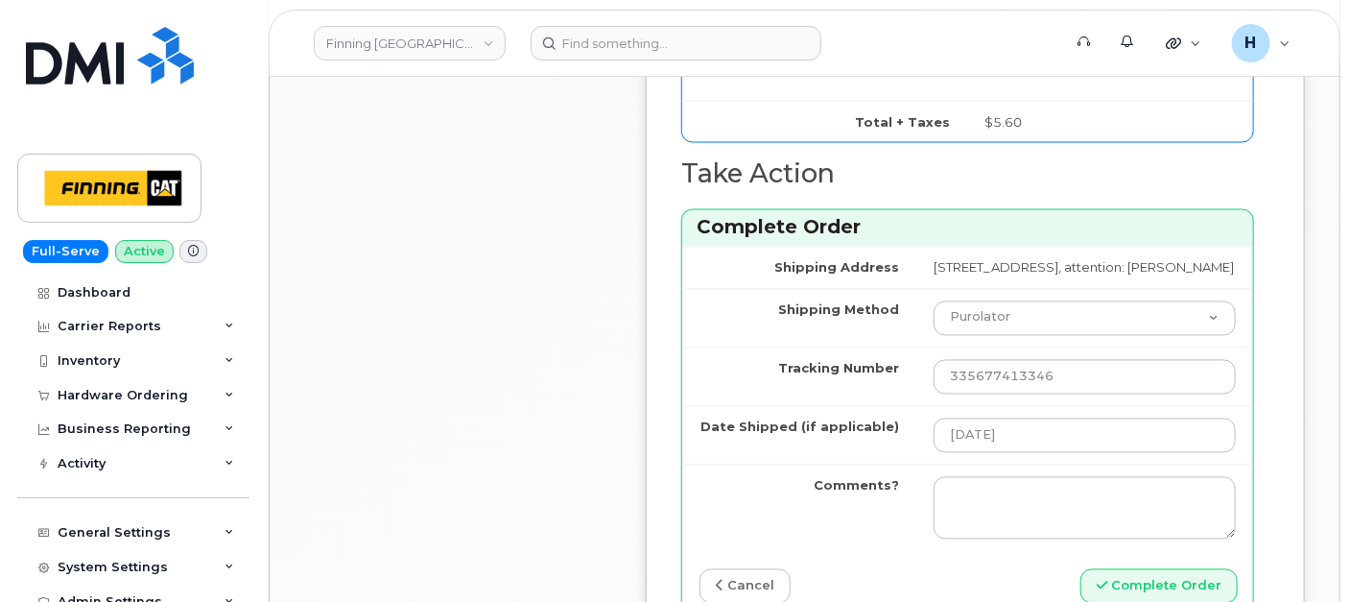
type input "2025-10-06"
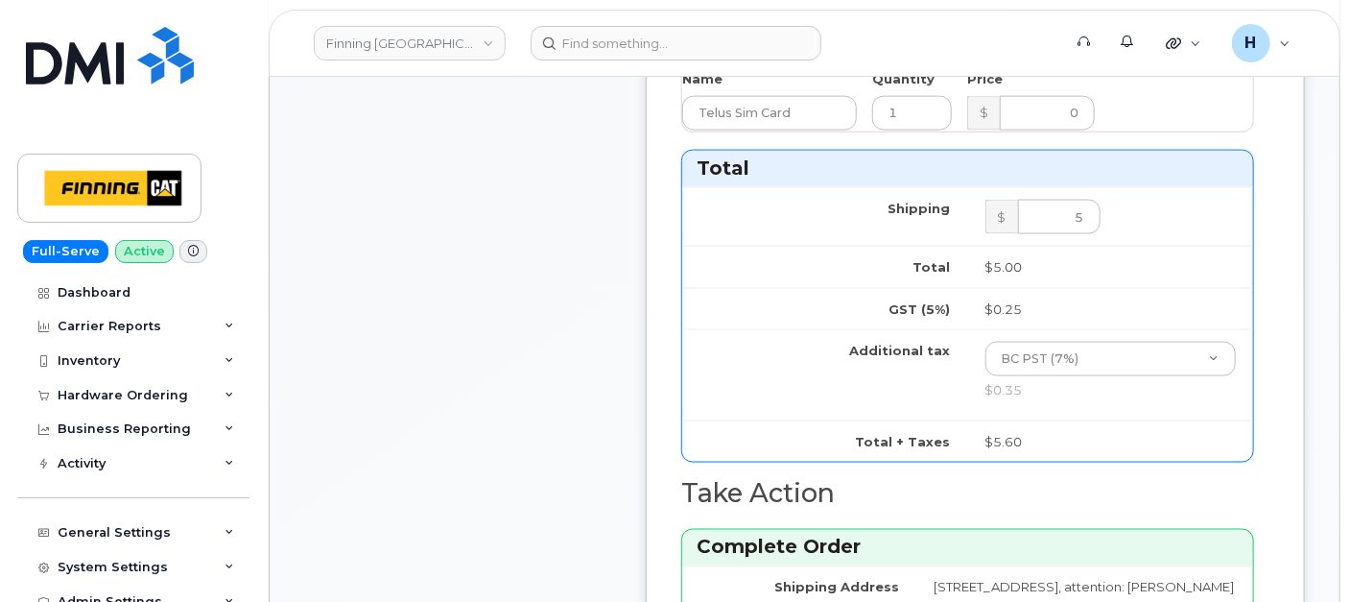
scroll to position [1812, 0]
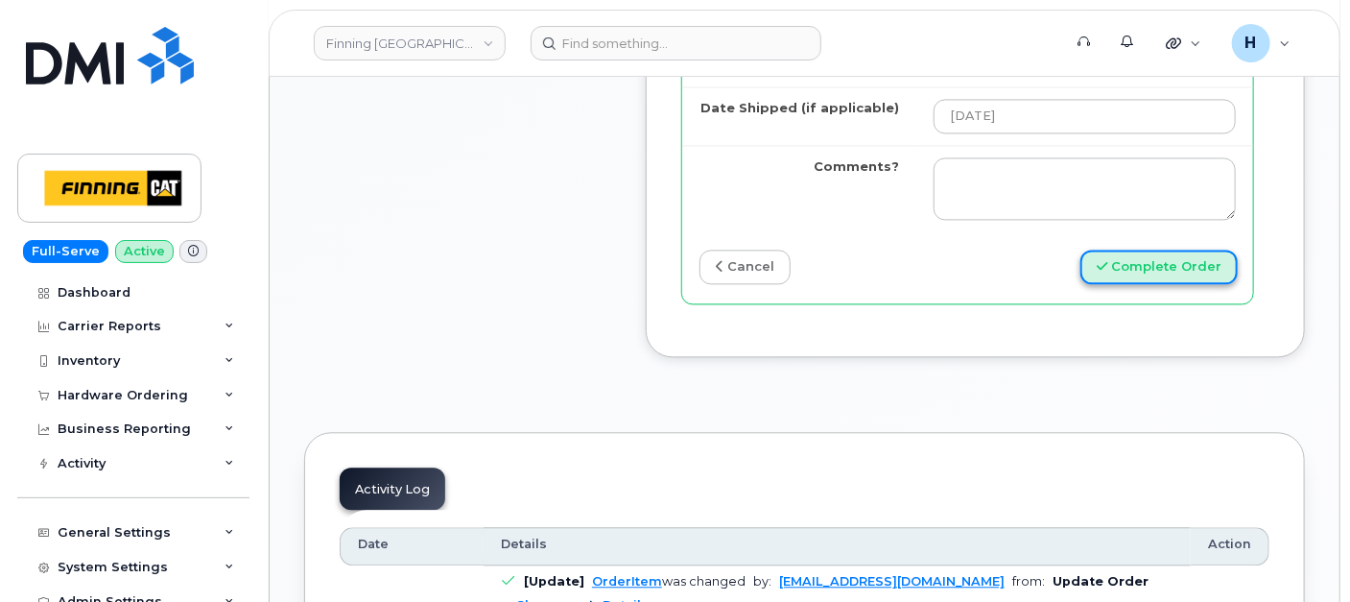
click at [1143, 284] on button "Complete Order" at bounding box center [1159, 268] width 157 height 36
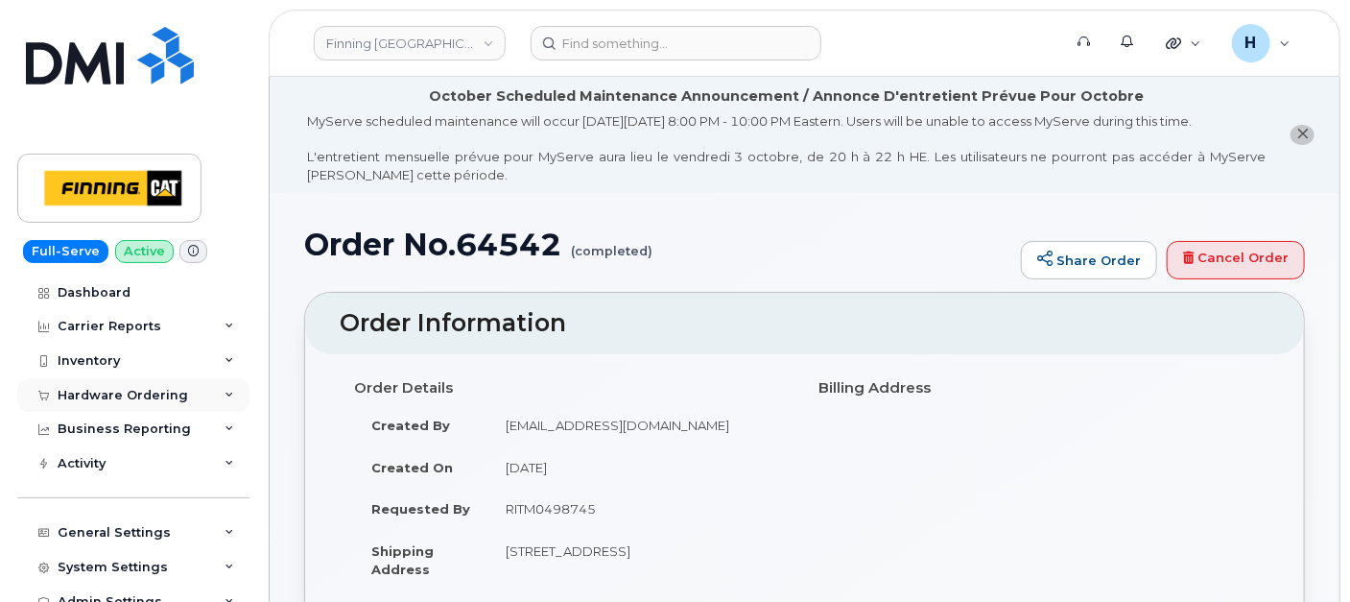
click at [124, 384] on div "Hardware Ordering" at bounding box center [133, 395] width 232 height 35
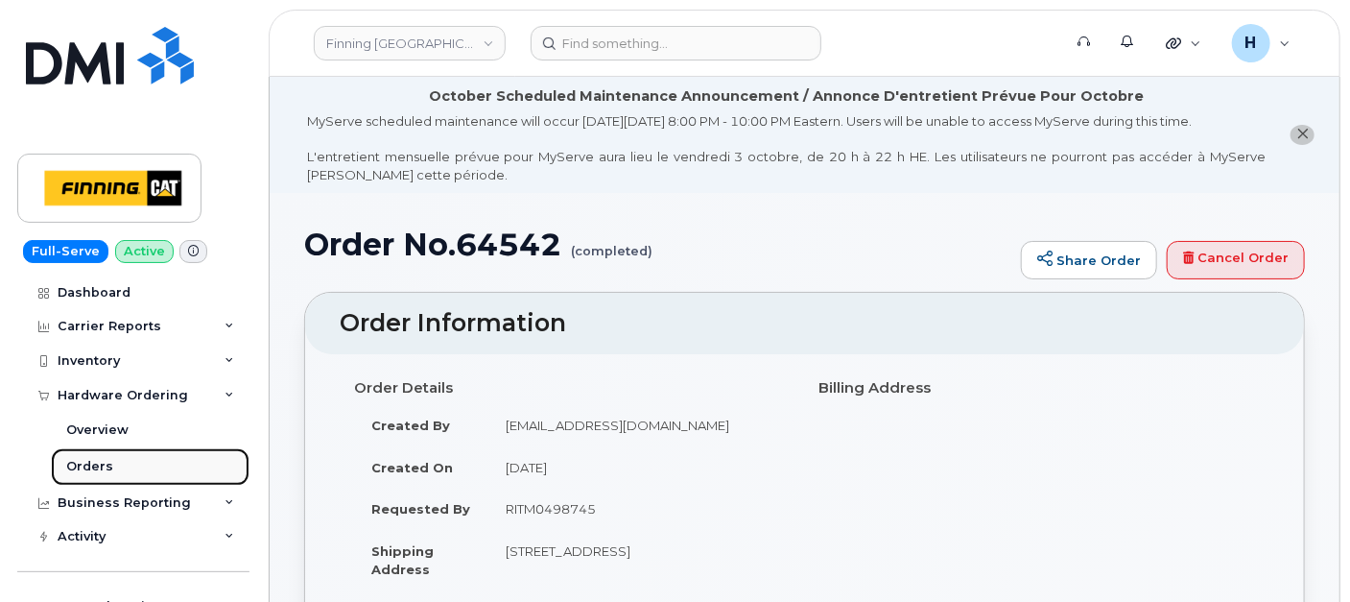
click at [68, 475] on link "Orders" at bounding box center [150, 466] width 199 height 36
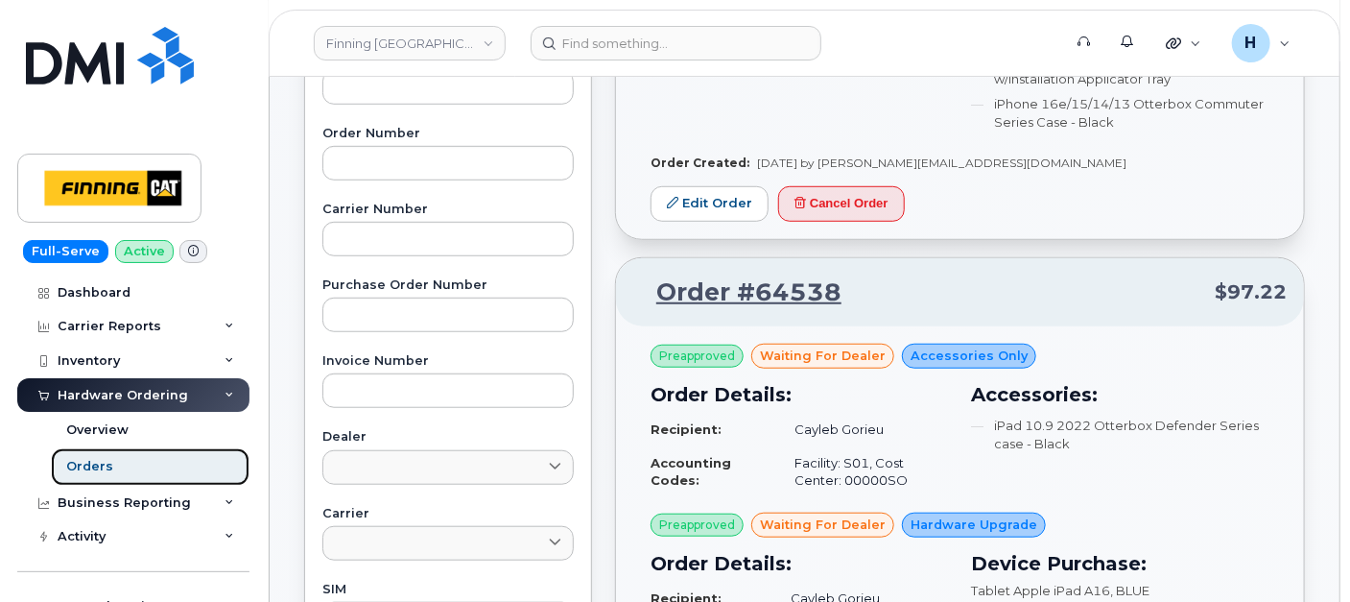
scroll to position [533, 0]
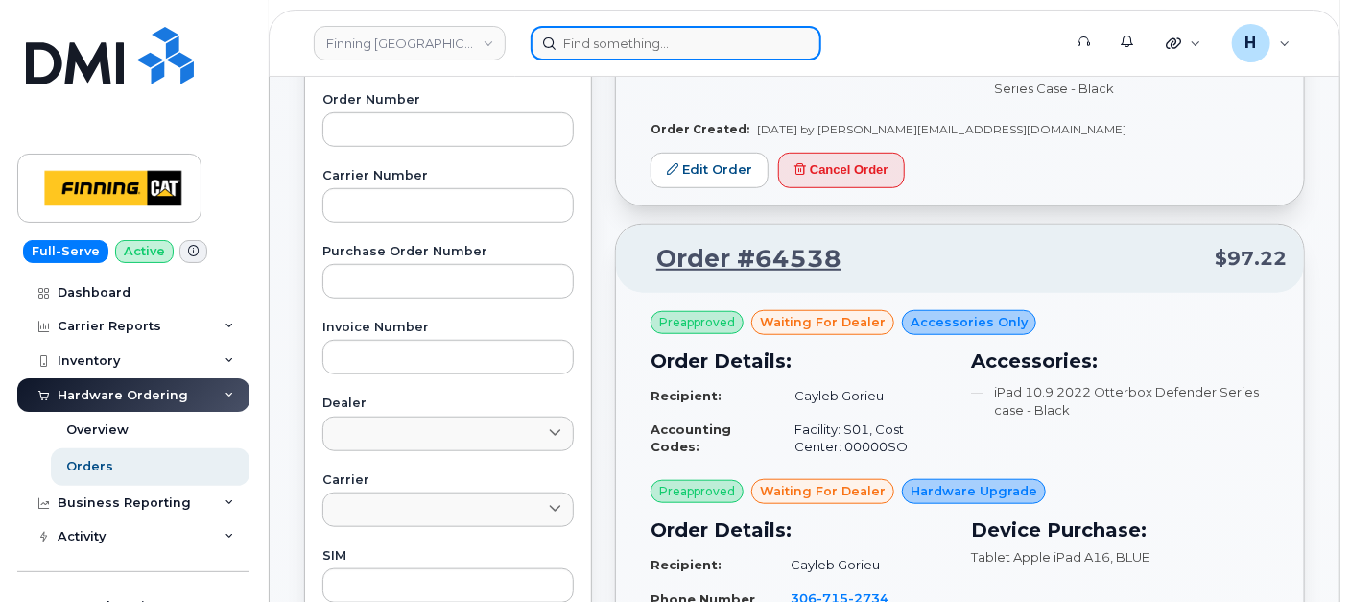
click at [554, 26] on input at bounding box center [676, 43] width 291 height 35
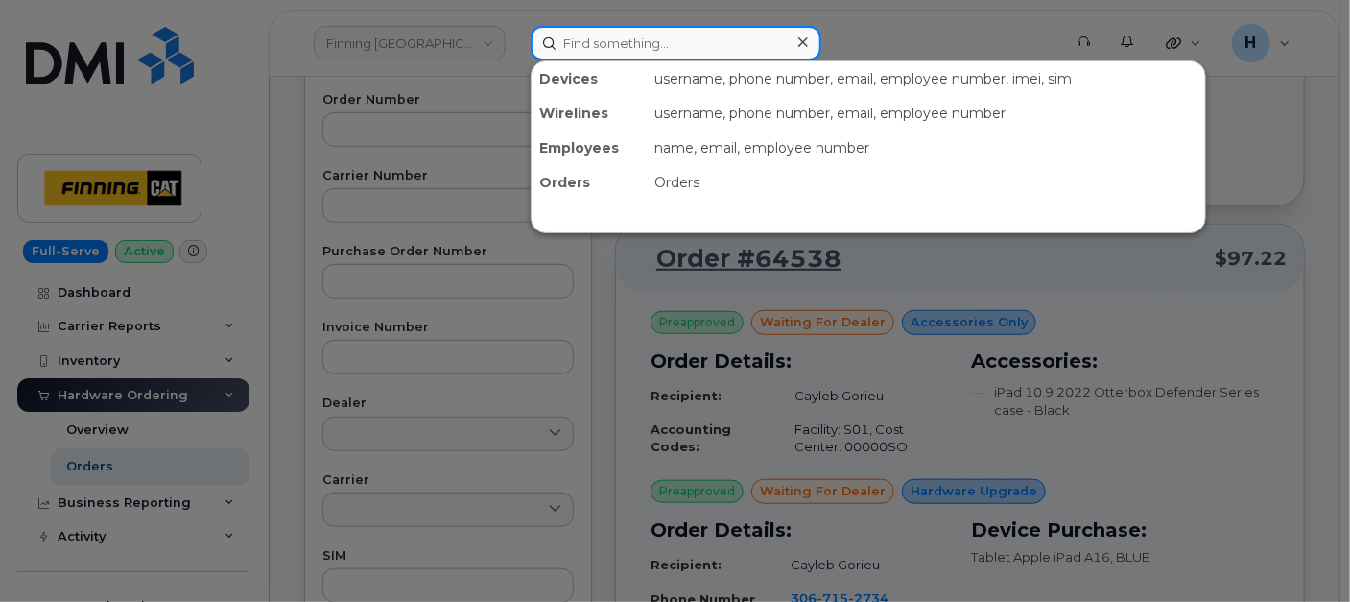
paste input "[PERSON_NAME]"
type input "[PERSON_NAME]"
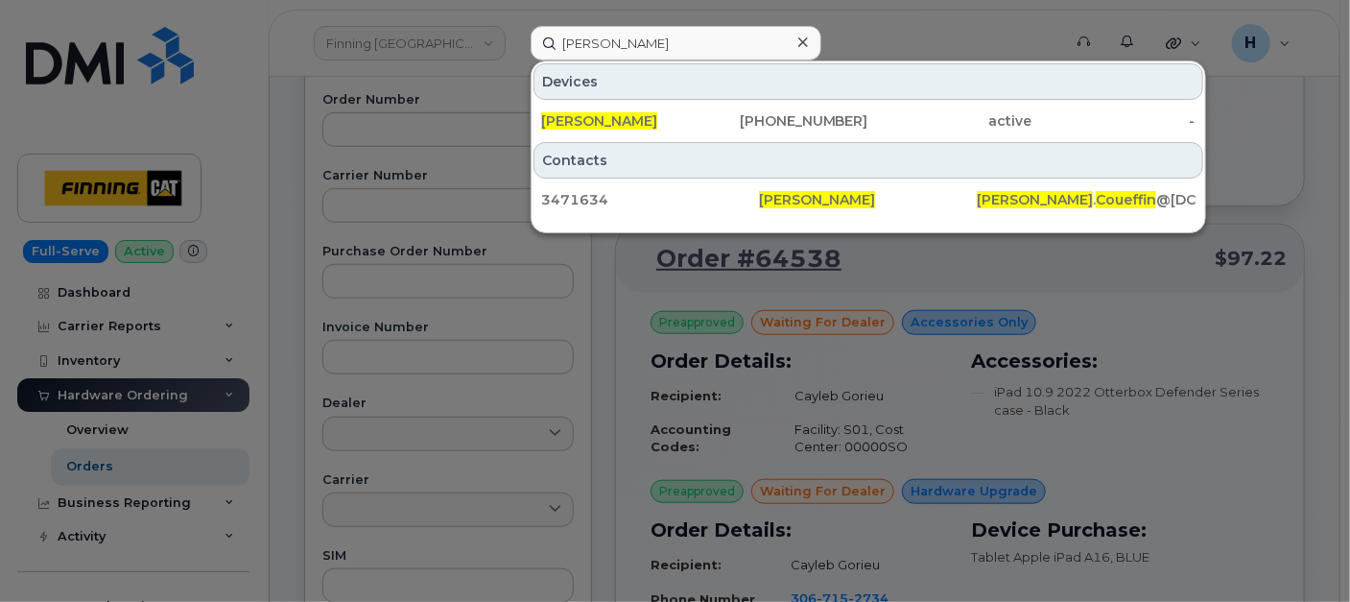
drag, startPoint x: 630, startPoint y: 113, endPoint x: 458, endPoint y: 599, distance: 515.1
click at [629, 112] on span "[PERSON_NAME]" at bounding box center [599, 120] width 116 height 17
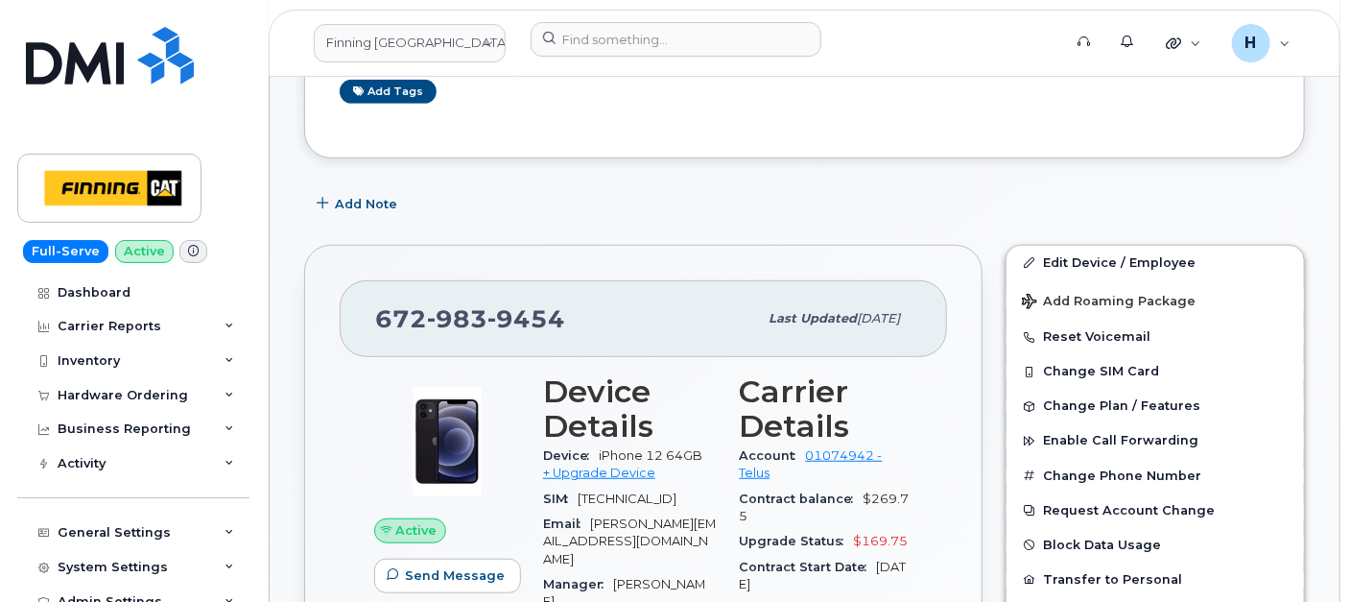
scroll to position [426, 0]
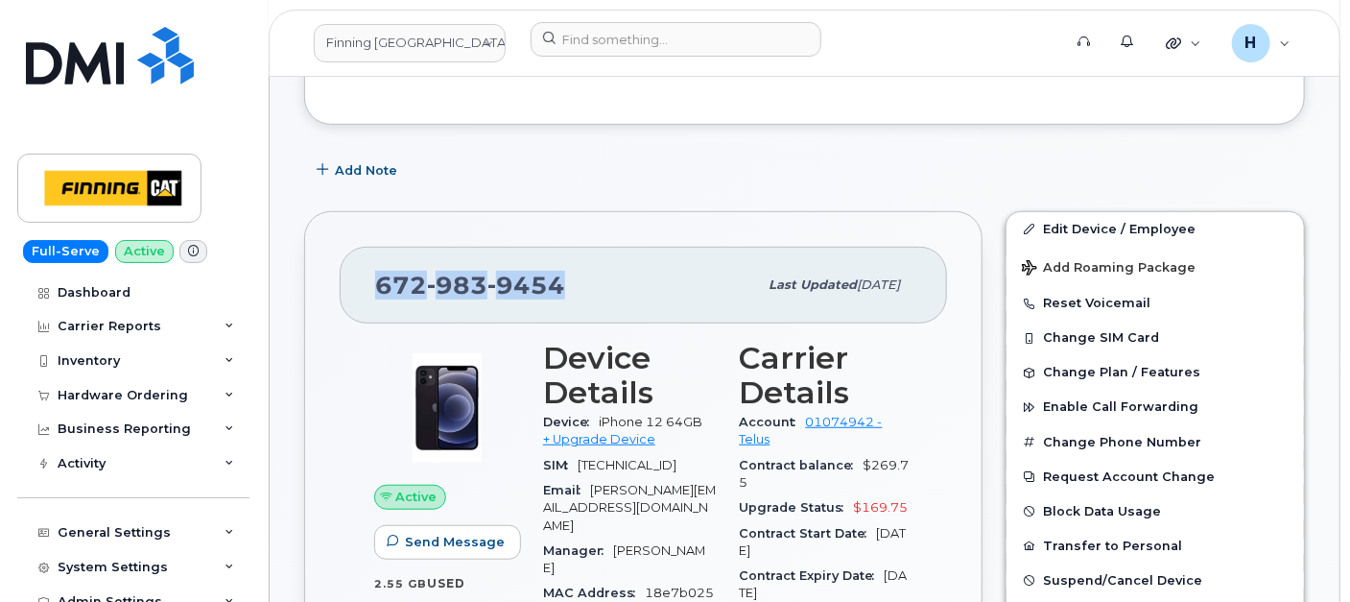
drag, startPoint x: 606, startPoint y: 282, endPoint x: 315, endPoint y: 276, distance: 290.8
copy span "[PHONE_NUMBER]"
click at [155, 400] on div "Hardware Ordering" at bounding box center [123, 395] width 131 height 15
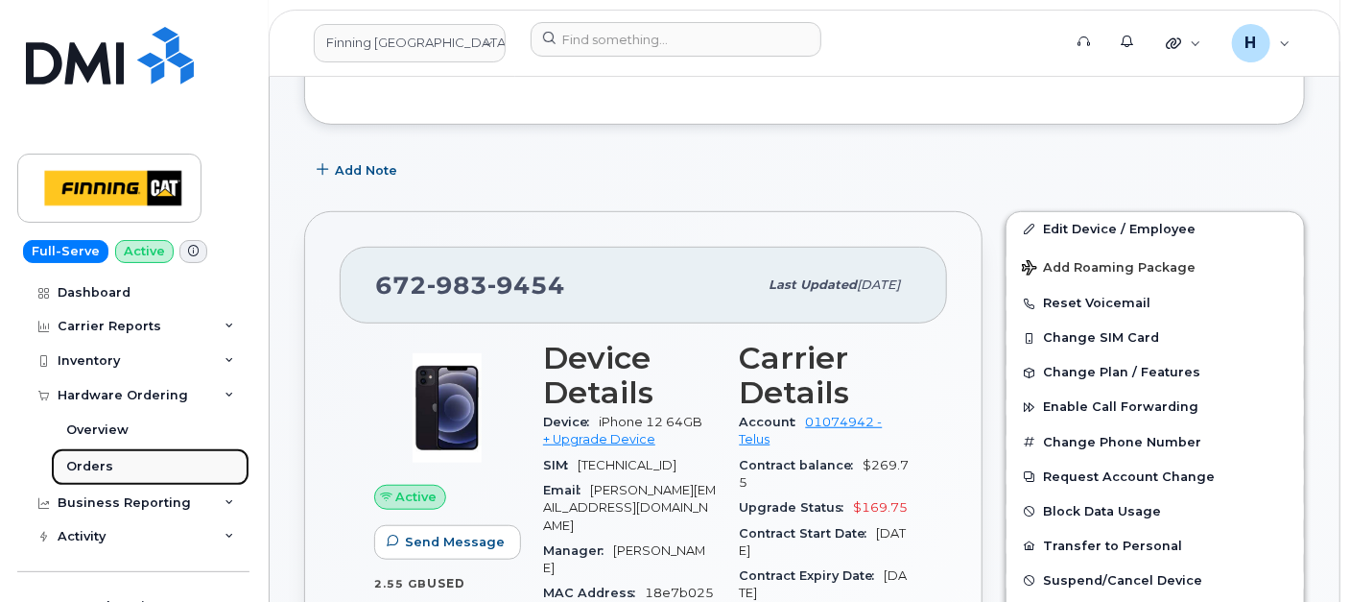
click at [74, 472] on div "Orders" at bounding box center [89, 466] width 47 height 17
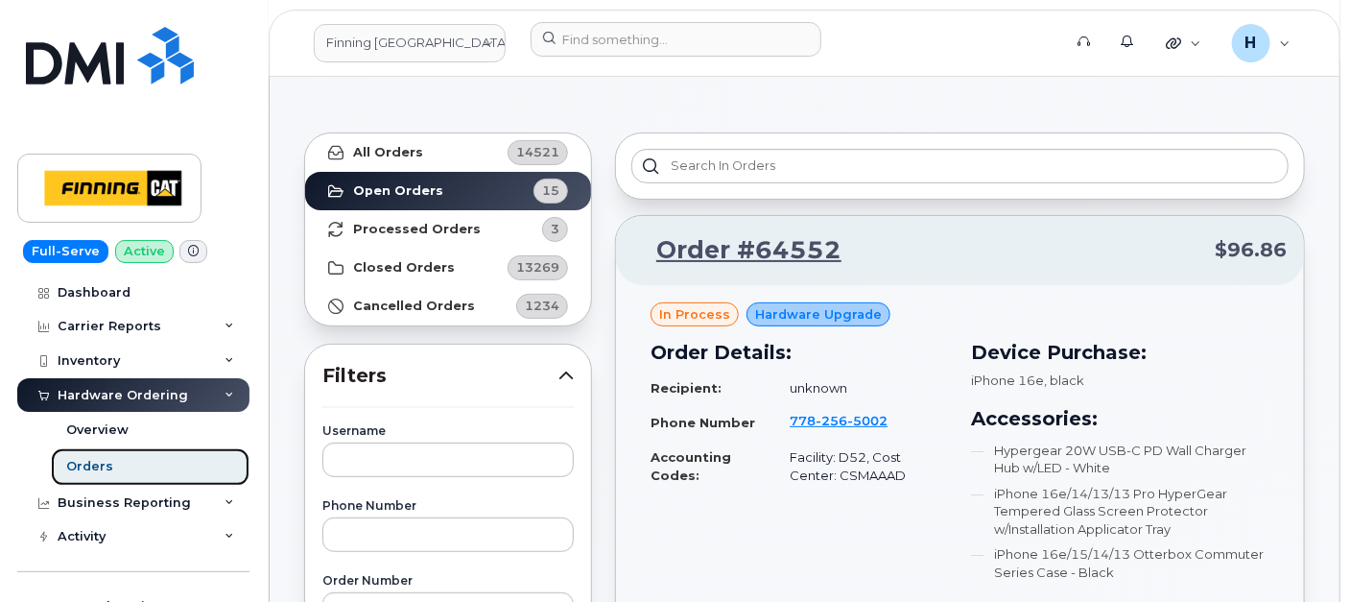
scroll to position [213, 0]
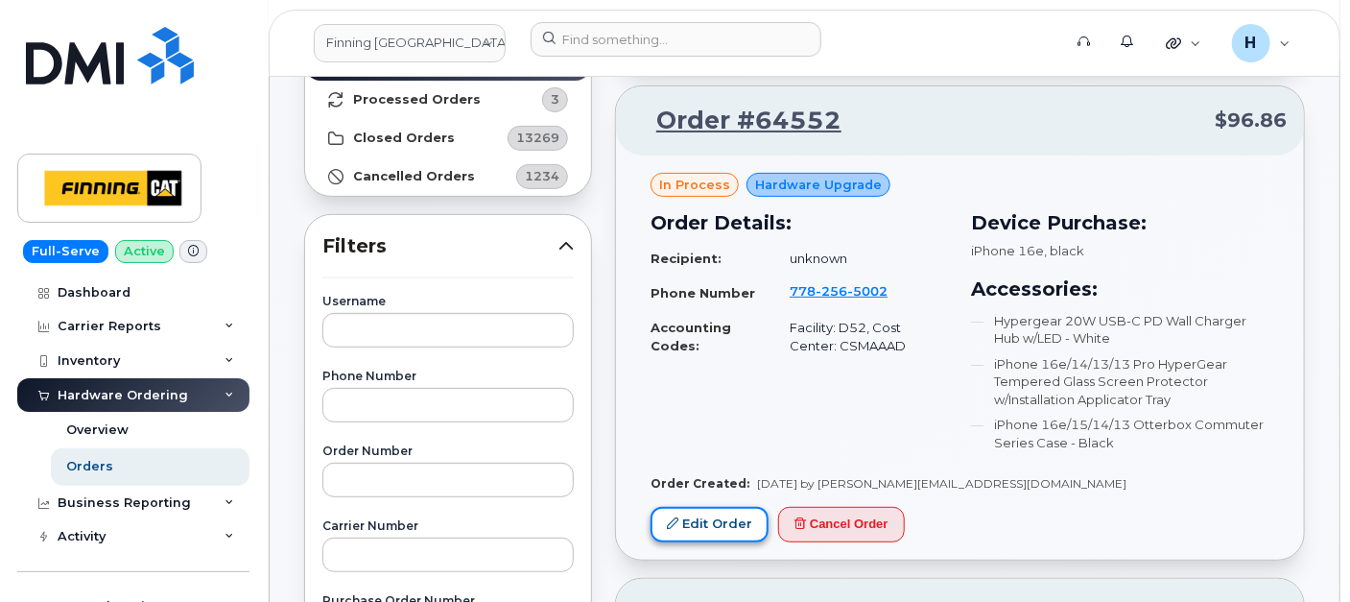
click at [715, 516] on link "Edit Order" at bounding box center [710, 525] width 118 height 36
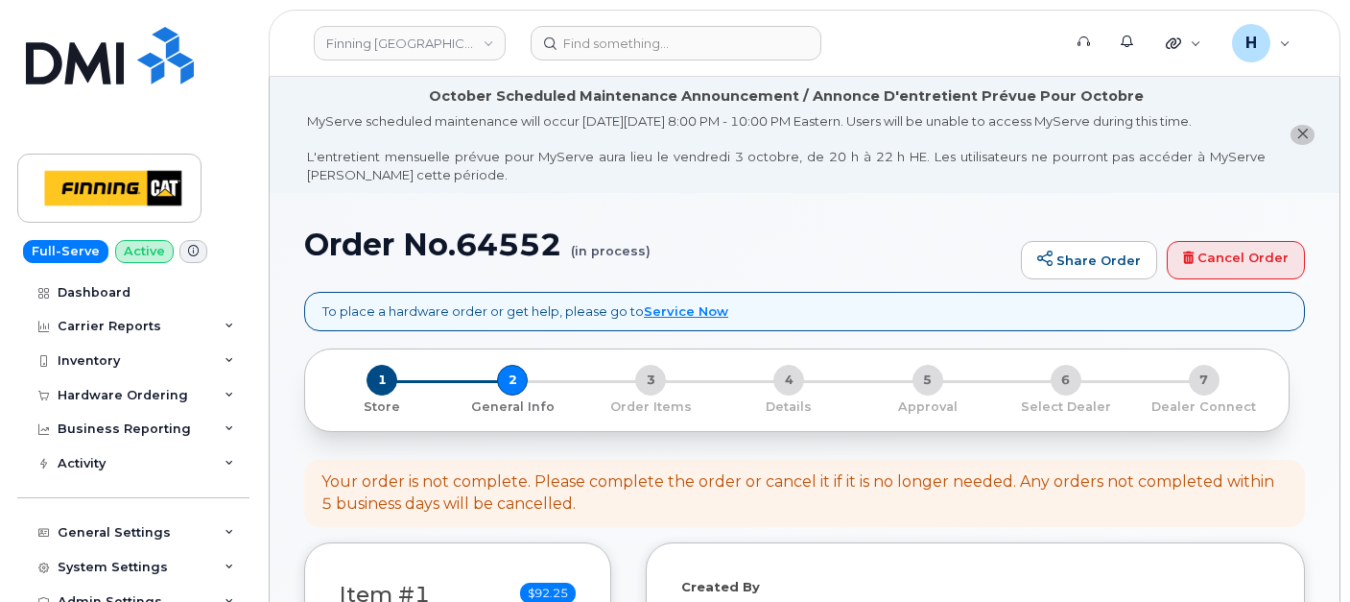
select select
